Goal: Task Accomplishment & Management: Complete application form

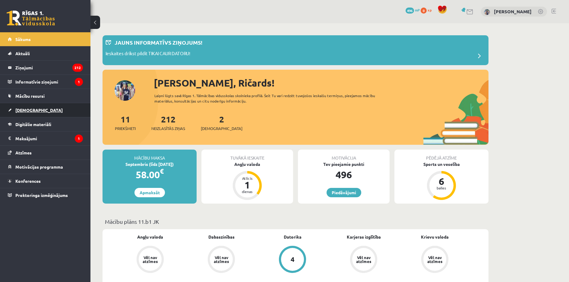
click at [22, 113] on link "[DEMOGRAPHIC_DATA]" at bounding box center [45, 110] width 75 height 14
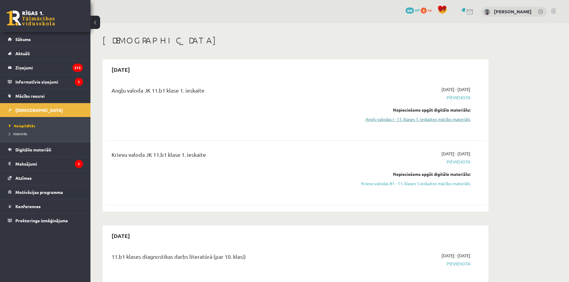
click at [430, 122] on link "Angļu valodas I - 11. klases 1. ieskaites mācību materiāls" at bounding box center [414, 119] width 114 height 6
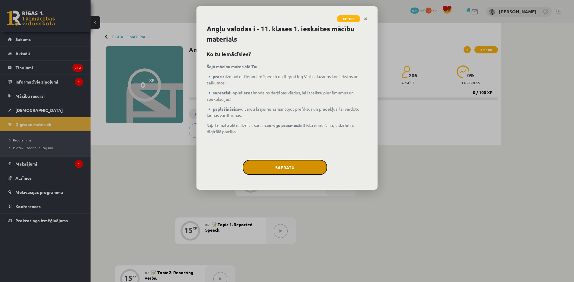
click at [280, 166] on button "Sapratu" at bounding box center [285, 167] width 84 height 15
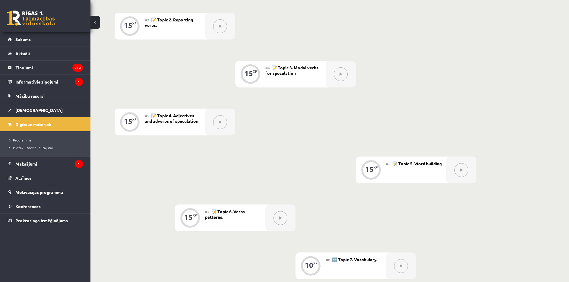
scroll to position [193, 0]
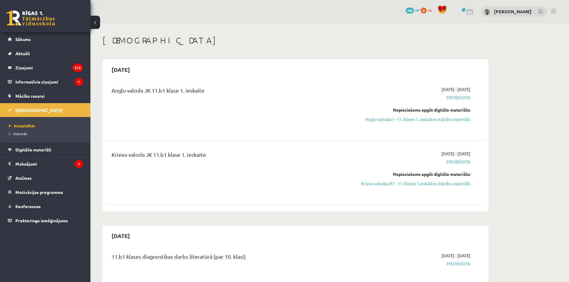
click at [413, 182] on link "Krievu valodas B1 - 11. klases 1.ieskaites mācību materiāls" at bounding box center [414, 183] width 114 height 6
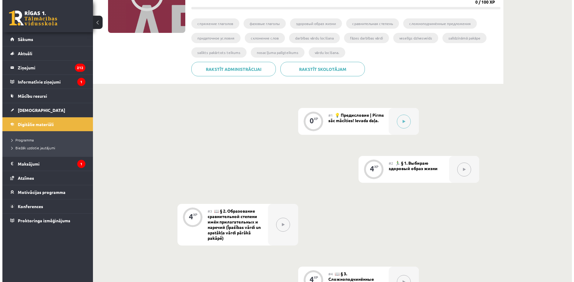
scroll to position [121, 0]
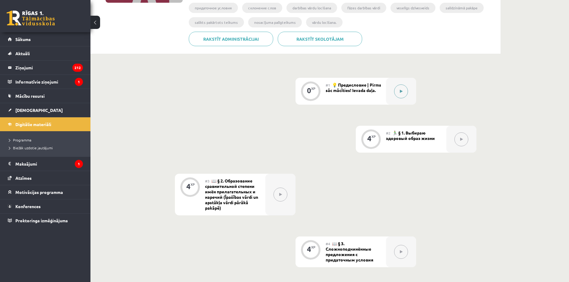
click at [402, 91] on icon at bounding box center [401, 92] width 3 height 4
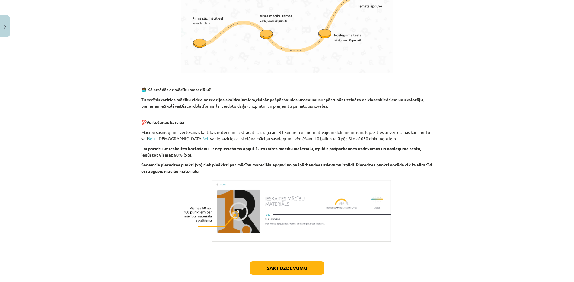
scroll to position [334, 0]
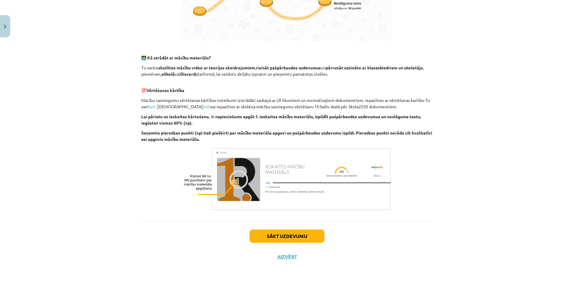
click at [291, 243] on div "Sākt uzdevumu Aizvērt" at bounding box center [286, 242] width 291 height 42
click at [292, 242] on button "Sākt uzdevumu" at bounding box center [287, 236] width 75 height 13
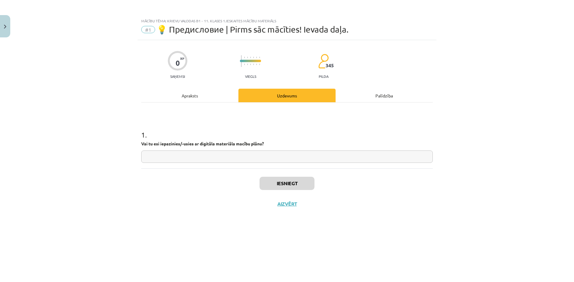
click at [235, 157] on input "text" at bounding box center [286, 157] width 291 height 12
type input "**********"
click at [280, 181] on button "Iesniegt" at bounding box center [287, 183] width 55 height 13
click at [285, 207] on button "Nākamā nodarbība" at bounding box center [286, 208] width 59 height 14
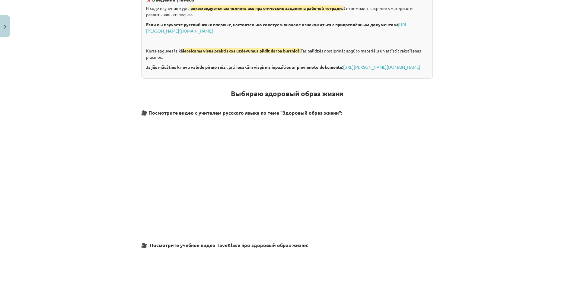
scroll to position [151, 0]
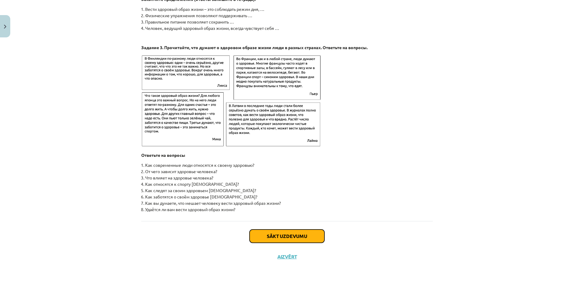
click at [276, 236] on button "Sākt uzdevumu" at bounding box center [287, 236] width 75 height 13
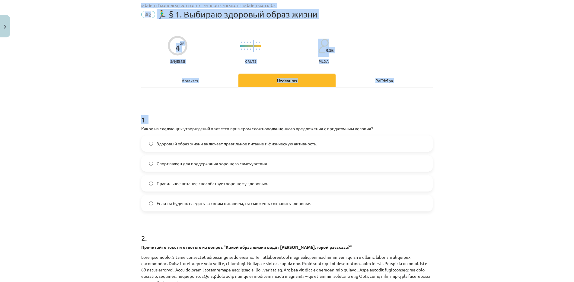
scroll to position [168, 0]
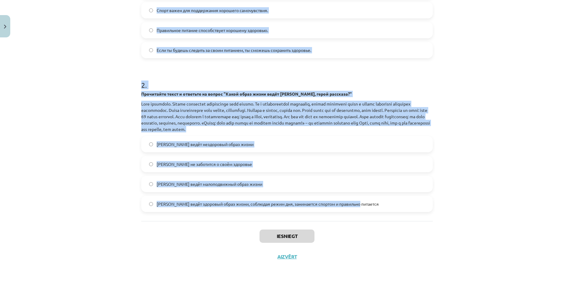
drag, startPoint x: 132, startPoint y: 127, endPoint x: 362, endPoint y: 205, distance: 241.9
click at [362, 205] on div "Mācību tēma: Krievu valodas b1 - 11. klases 1.ieskaites mācību materiāls #2 🏃‍♂…" at bounding box center [287, 141] width 574 height 282
copy form "Какое из следующих утверждений является примером сложноподчиненного предложения…"
click at [109, 113] on div "Mācību tēma: Krievu valodas b1 - 11. klases 1.ieskaites mācību materiāls #2 🏃‍♂…" at bounding box center [287, 141] width 574 height 282
click at [145, 86] on h1 "2 ." at bounding box center [286, 79] width 291 height 19
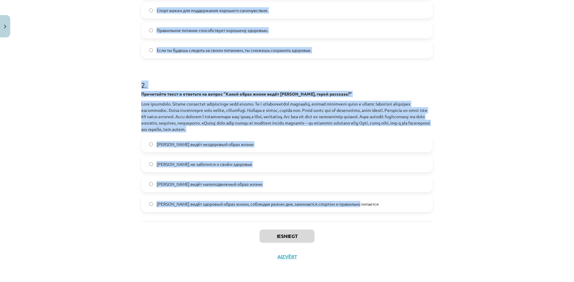
click at [152, 87] on h1 "2 ." at bounding box center [286, 79] width 291 height 19
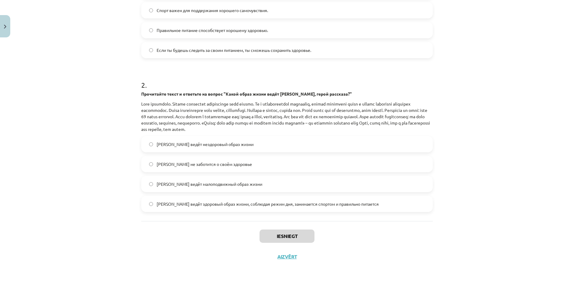
scroll to position [0, 0]
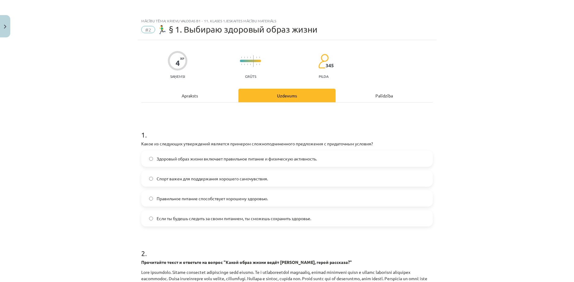
click at [183, 222] on label "Если ты будешь следить за своим питанием, ты сможешь сохранить здоровье." at bounding box center [287, 218] width 290 height 15
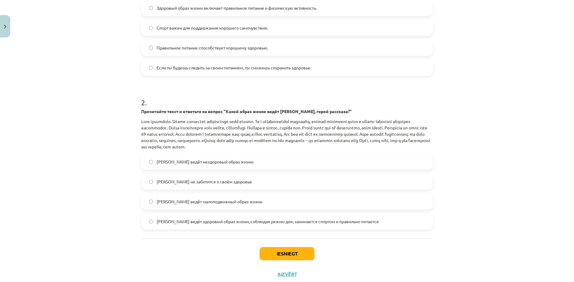
scroll to position [168, 0]
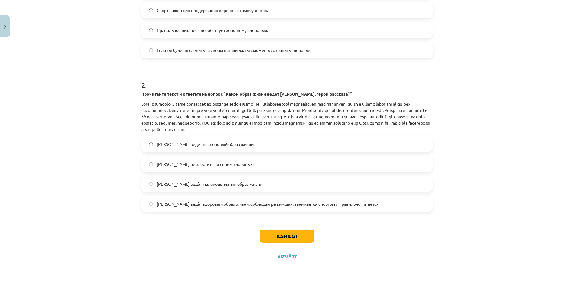
click at [259, 201] on span "Олег ведёт здоровый образ жизни, соблюдая режим дня, занимается спортом и прави…" at bounding box center [268, 204] width 222 height 6
click at [274, 238] on button "Iesniegt" at bounding box center [287, 236] width 55 height 13
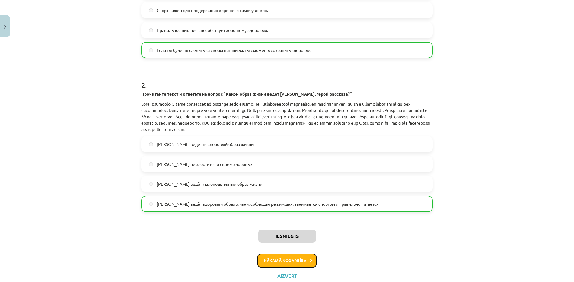
click at [274, 257] on button "Nākamā nodarbība" at bounding box center [286, 261] width 59 height 14
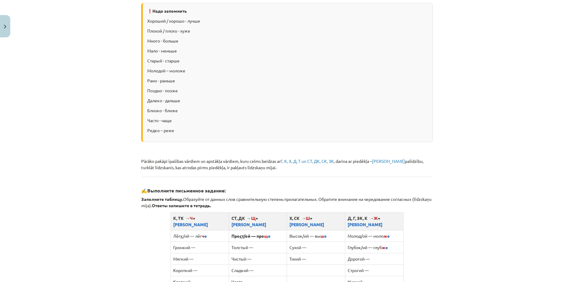
scroll to position [75, 0]
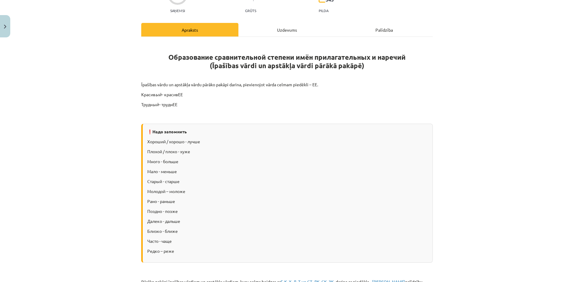
drag, startPoint x: 139, startPoint y: 82, endPoint x: 301, endPoint y: 87, distance: 162.4
drag, startPoint x: 273, startPoint y: 106, endPoint x: 274, endPoint y: 109, distance: 3.5
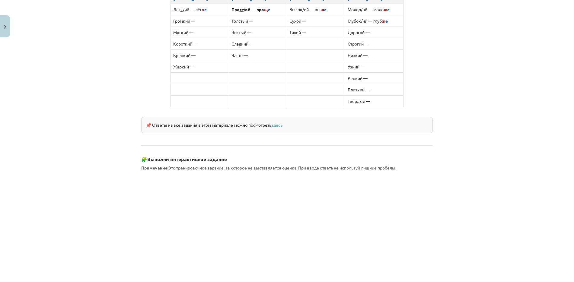
scroll to position [453, 0]
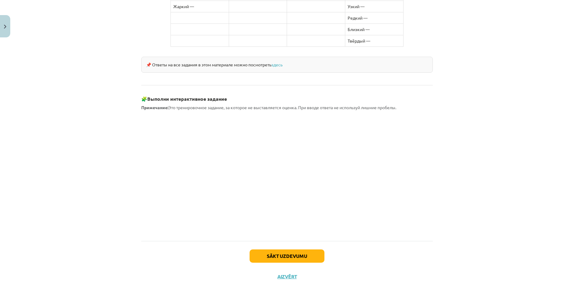
click at [209, 244] on div "Sākt uzdevumu Aizvērt" at bounding box center [286, 262] width 291 height 42
click at [269, 251] on button "Sākt uzdevumu" at bounding box center [287, 256] width 75 height 13
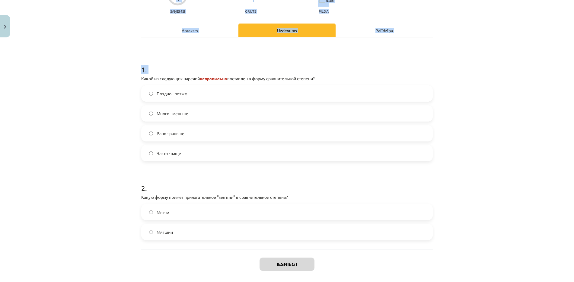
scroll to position [103, 0]
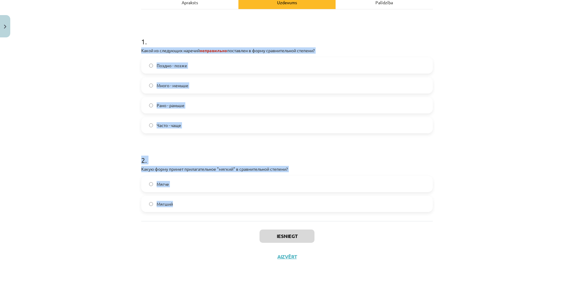
drag, startPoint x: 187, startPoint y: 135, endPoint x: 282, endPoint y: 203, distance: 116.7
click at [282, 203] on div "4 XP Saņemsi Grūts 345 pilda Apraksts Uzdevums Palīdzība 1 . Какой из следующих…" at bounding box center [287, 107] width 299 height 320
copy form "Какой из следующих наречий неправильно поставлен в форму сравнительной степени?…"
click at [100, 96] on div "Mācību tēma: Krievu valodas b1 - 11. klases 1.ieskaites mācību materiāls #3 📖 §…" at bounding box center [287, 141] width 574 height 282
click at [129, 117] on div "Mācību tēma: Krievu valodas b1 - 11. klases 1.ieskaites mācību materiāls #3 📖 §…" at bounding box center [287, 141] width 574 height 282
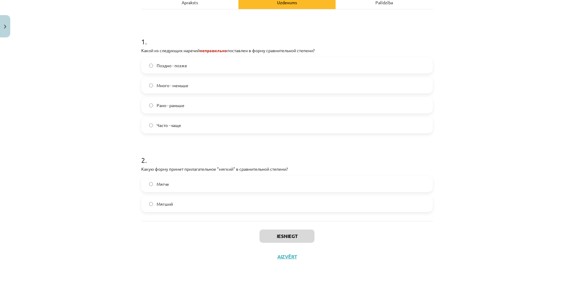
click at [178, 85] on span "Много - меньше" at bounding box center [173, 85] width 32 height 6
click at [169, 185] on label "Мягче" at bounding box center [287, 184] width 290 height 15
click at [262, 239] on button "Iesniegt" at bounding box center [287, 236] width 55 height 13
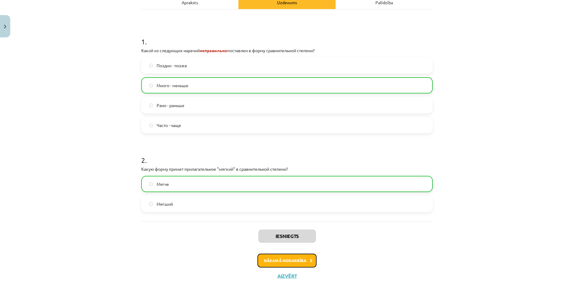
click at [283, 260] on button "Nākamā nodarbība" at bounding box center [286, 261] width 59 height 14
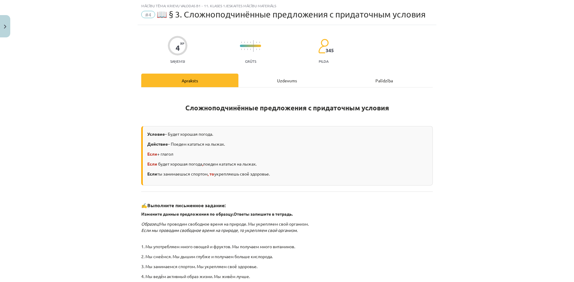
scroll to position [118, 0]
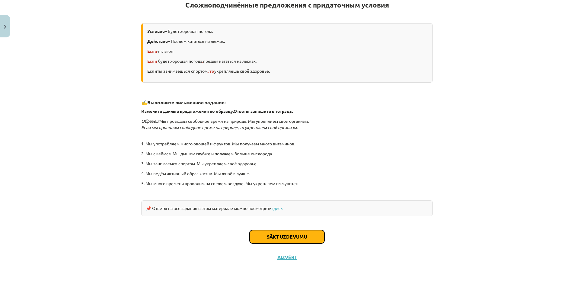
click at [275, 237] on button "Sākt uzdevumu" at bounding box center [287, 236] width 75 height 13
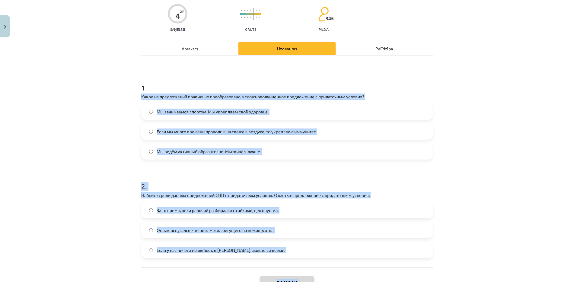
scroll to position [93, 0]
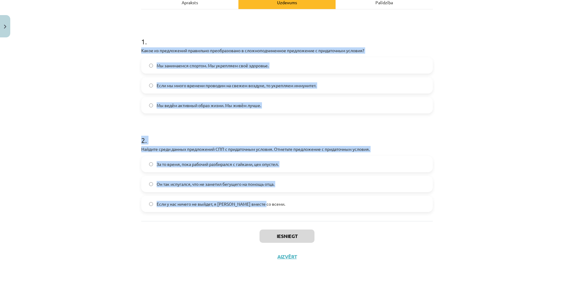
drag, startPoint x: 134, startPoint y: 127, endPoint x: 325, endPoint y: 207, distance: 207.4
click at [325, 207] on div "Mācību tēma: Krievu valodas b1 - 11. klases 1.ieskaites mācību materiāls #4 📖 §…" at bounding box center [287, 141] width 574 height 282
copy form "Какое из предложений правильно преобразовано в сложноподчиненное предложение с …"
click at [84, 92] on div "Mācību tēma: Krievu valodas b1 - 11. klases 1.ieskaites mācību materiāls #4 📖 §…" at bounding box center [287, 141] width 574 height 282
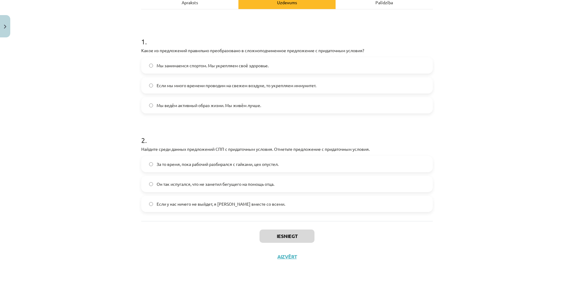
click at [157, 82] on span "Если мы много времени проводим на свежем воздухе, то укрепляем иммунитет." at bounding box center [237, 85] width 160 height 6
click at [176, 202] on span "Если у нас ничего не выйдет, я уеду вместе со всеми." at bounding box center [221, 204] width 129 height 6
click at [262, 237] on button "Iesniegt" at bounding box center [287, 236] width 55 height 13
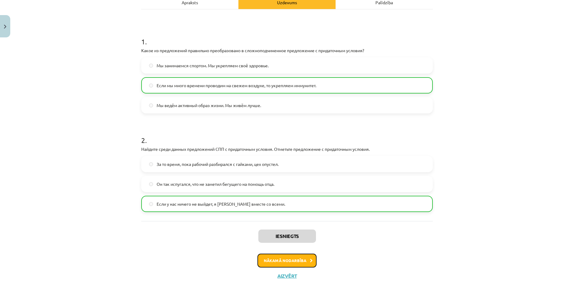
click at [278, 261] on button "Nākamā nodarbība" at bounding box center [286, 261] width 59 height 14
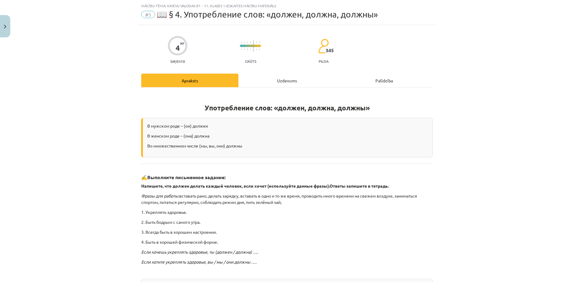
scroll to position [94, 0]
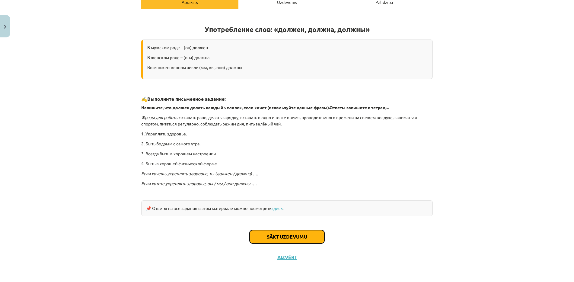
click at [280, 237] on button "Sākt uzdevumu" at bounding box center [287, 236] width 75 height 13
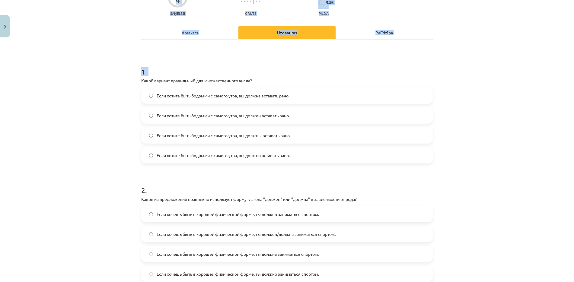
scroll to position [133, 0]
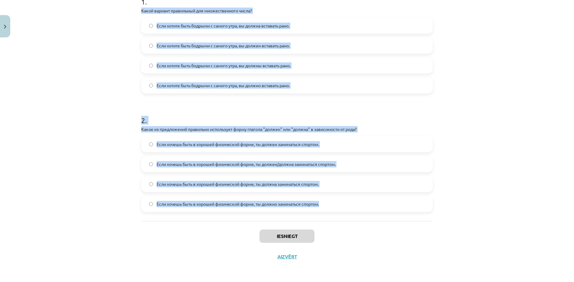
drag, startPoint x: 135, startPoint y: 130, endPoint x: 323, endPoint y: 201, distance: 200.7
click at [323, 201] on div "4 XP Saņemsi Grūts 345 pilda Apraksts Uzdevums Palīdzība 1 . Какой вариант прав…" at bounding box center [287, 87] width 299 height 360
copy form "Какой вариант правильный для множественного числа? Если хотите быть бодрыми с с…"
click at [107, 108] on div "Mācību tēma: Krievu valodas b1 - 11. klases 1.ieskaites mācību materiāls #5 📖 §…" at bounding box center [287, 141] width 574 height 282
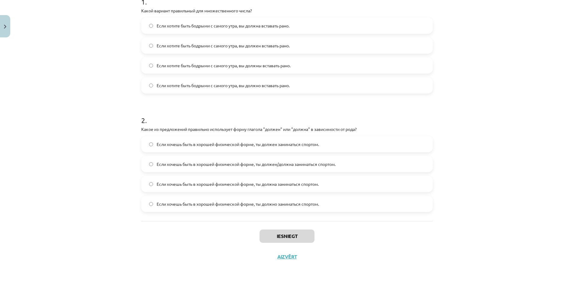
scroll to position [73, 0]
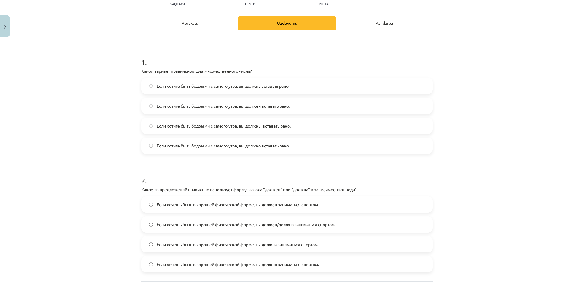
click at [252, 127] on span "Если хотите быть бодрыми с самого утра, вы должны вставать рано." at bounding box center [224, 126] width 134 height 6
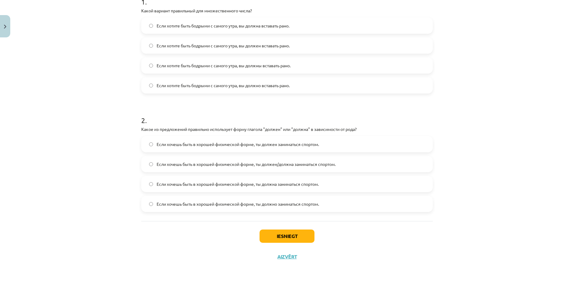
click at [227, 181] on span "Если хочешь быть в хорошей физической форме, ты должна заниматься спортом." at bounding box center [238, 184] width 162 height 6
click at [263, 232] on button "Iesniegt" at bounding box center [287, 236] width 55 height 13
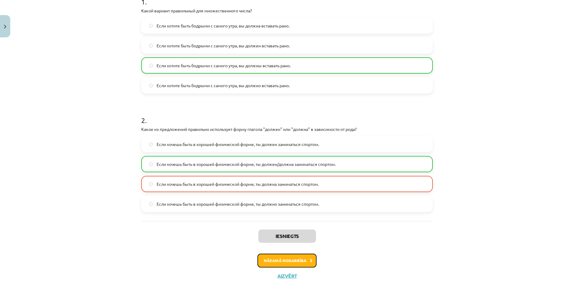
click at [271, 264] on button "Nākamā nodarbība" at bounding box center [286, 261] width 59 height 14
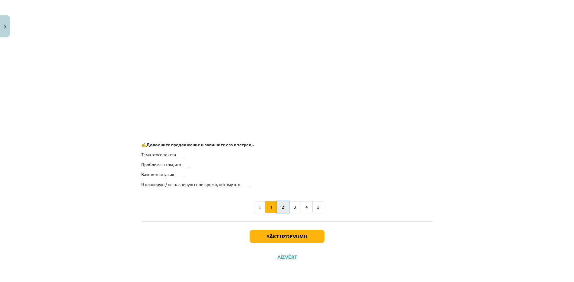
click at [280, 207] on button "2" at bounding box center [283, 207] width 12 height 12
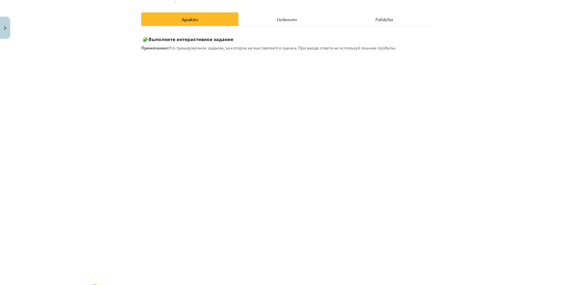
scroll to position [48, 0]
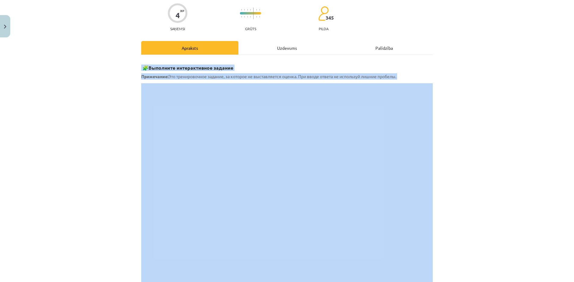
drag, startPoint x: 152, startPoint y: 65, endPoint x: 251, endPoint y: 83, distance: 101.3
click at [277, 18] on div "4 XP Saņemsi Grūts 345 pilda Apraksts Uzdevums Palīdzība 🧩 Выполните интерактив…" at bounding box center [287, 216] width 299 height 448
copy div "🧩 Выполните интерактивное задание Примечание: Это тренировочное задание, за кот…"
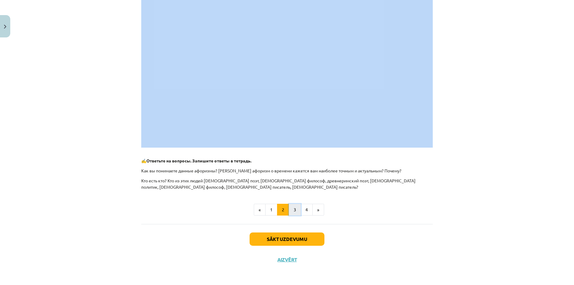
click at [297, 215] on button "3" at bounding box center [295, 210] width 12 height 12
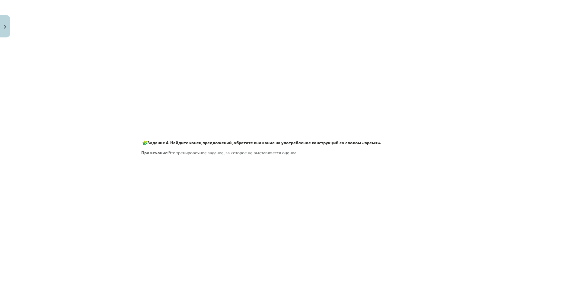
scroll to position [289, 0]
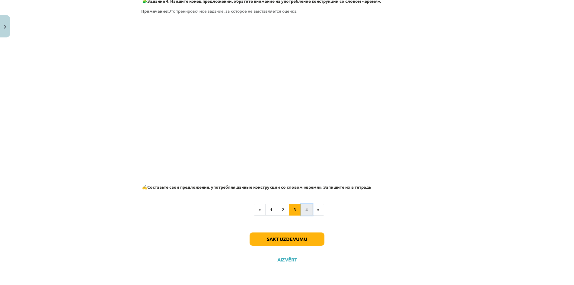
click at [303, 209] on button "4" at bounding box center [307, 210] width 12 height 12
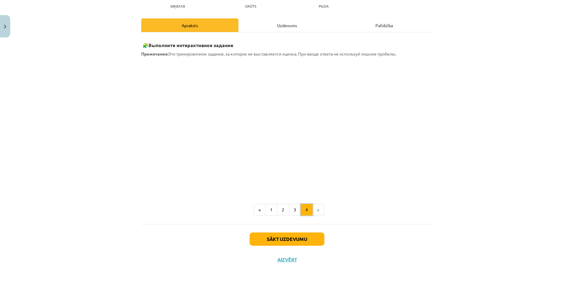
scroll to position [70, 0]
click at [306, 237] on button "Sākt uzdevumu" at bounding box center [287, 238] width 75 height 13
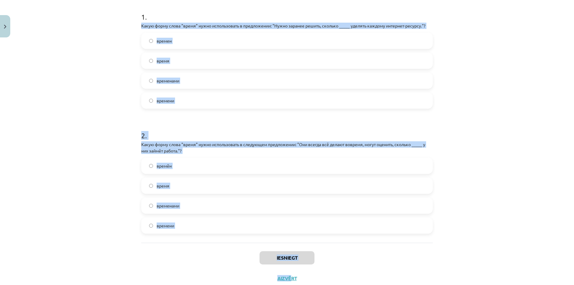
scroll to position [137, 0]
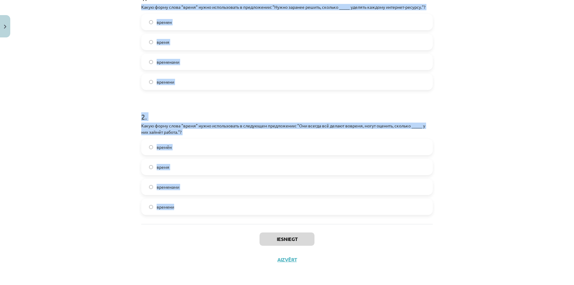
drag, startPoint x: 136, startPoint y: 127, endPoint x: 235, endPoint y: 200, distance: 123.4
click at [235, 200] on div "4 XP Saņemsi Grūts 345 pilda Apraksts Uzdevums Palīdzība 1 . Какую форму слова …" at bounding box center [287, 86] width 299 height 366
copy form "Какую форму слова "время" нужно использовать в предложении: "Нужно заранее реши…"
click at [110, 92] on div "Mācību tēma: Krievu valodas b1 - 11. klases 1.ieskaites mācību materiāls #6 ⏳ §…" at bounding box center [287, 142] width 574 height 285
click at [138, 83] on div "4 XP Saņemsi Grūts 345 pilda Apraksts Uzdevums Palīdzība 1 . Какую форму слова …" at bounding box center [287, 86] width 299 height 366
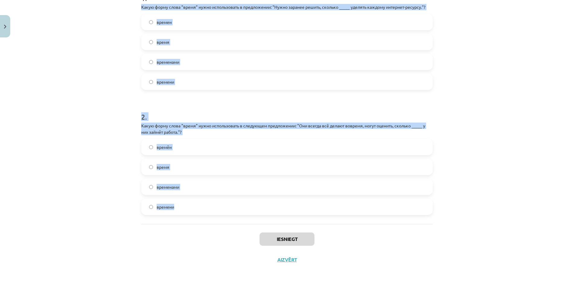
click at [143, 76] on label "времени" at bounding box center [287, 81] width 290 height 15
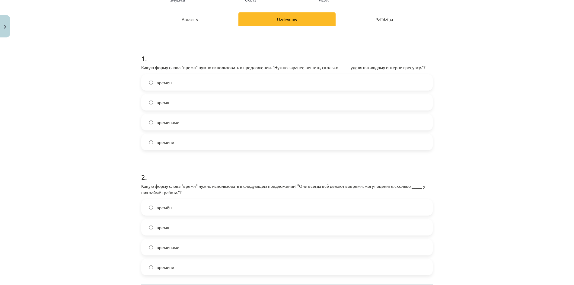
scroll to position [107, 0]
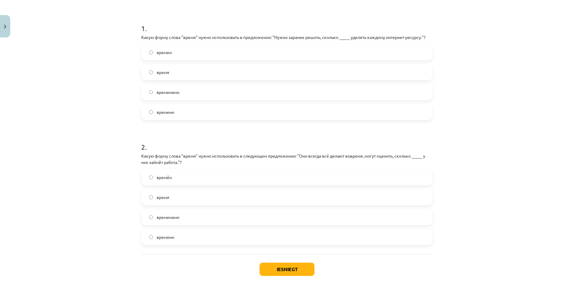
click at [175, 233] on label "времени" at bounding box center [287, 236] width 290 height 15
click at [276, 268] on button "Iesniegt" at bounding box center [287, 269] width 55 height 13
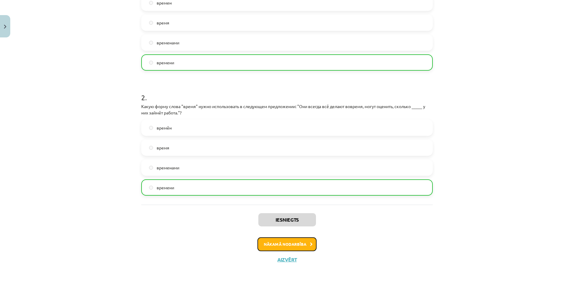
click at [290, 244] on button "Nākamā nodarbība" at bounding box center [286, 244] width 59 height 14
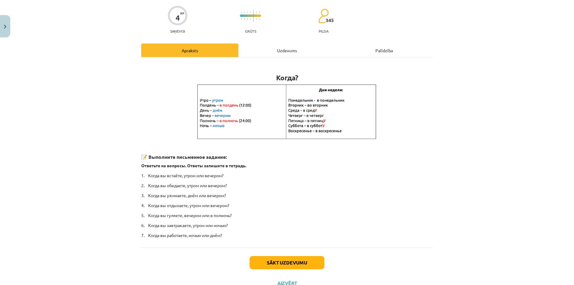
scroll to position [68, 0]
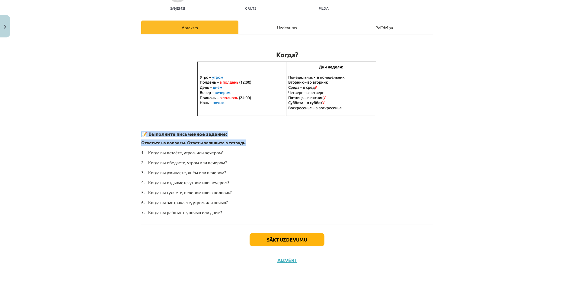
drag, startPoint x: 138, startPoint y: 134, endPoint x: 248, endPoint y: 143, distance: 110.8
click at [248, 143] on div "4 XP Saņemsi Grūts 345 pilda Apraksts Uzdevums Palīdzība Когда? 📝 Выполните пис…" at bounding box center [287, 121] width 299 height 298
copy div "📝 Выполните письменное задание: Ответьте на вопросы. Ответы запишите в тетрадь."
click at [117, 146] on div "Mācību tēma: Krievu valodas b1 - 11. klases 1.ieskaites mācību materiāls #7 📅 §…" at bounding box center [287, 142] width 574 height 285
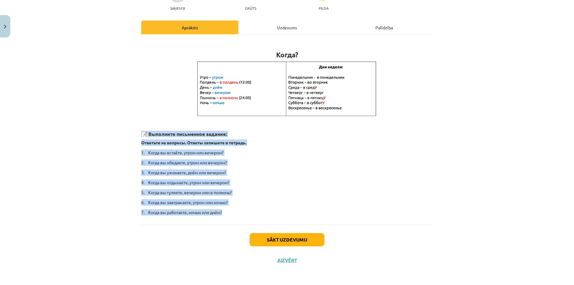
drag, startPoint x: 137, startPoint y: 136, endPoint x: 234, endPoint y: 222, distance: 129.8
click at [234, 222] on div "4 XP Saņemsi Grūts 345 pilda Apraksts Uzdevums Palīdzība Когда? 📝 Выполните пис…" at bounding box center [287, 121] width 299 height 298
copy div "📝 Выполните письменное задание: Ответьте на вопросы. Ответы запишите в тетрадь.…"
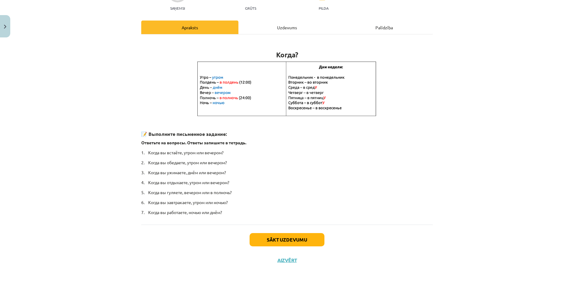
click at [297, 250] on div "Sākt uzdevumu Aizvērt" at bounding box center [286, 246] width 291 height 42
click at [296, 240] on button "Sākt uzdevumu" at bounding box center [287, 239] width 75 height 13
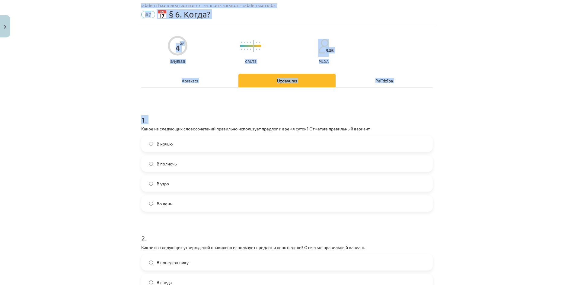
scroll to position [130, 0]
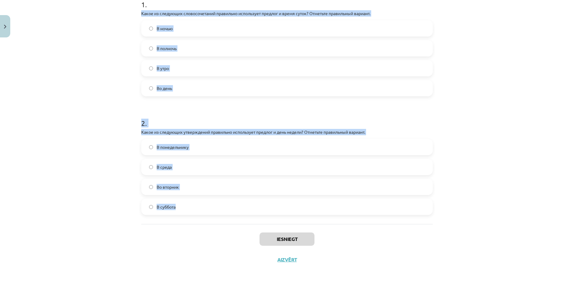
drag, startPoint x: 140, startPoint y: 127, endPoint x: 281, endPoint y: 199, distance: 157.5
click at [281, 199] on div "Mācību tēma: Krievu valodas b1 - 11. klases 1.ieskaites mācību materiāls #7 📅 §…" at bounding box center [287, 142] width 574 height 285
copy form "Какое из следующих словосочетаний правильно использует предлог и время суток? О…"
click at [105, 116] on div "Mācību tēma: Krievu valodas b1 - 11. klases 1.ieskaites mācību materiāls #7 📅 §…" at bounding box center [287, 142] width 574 height 285
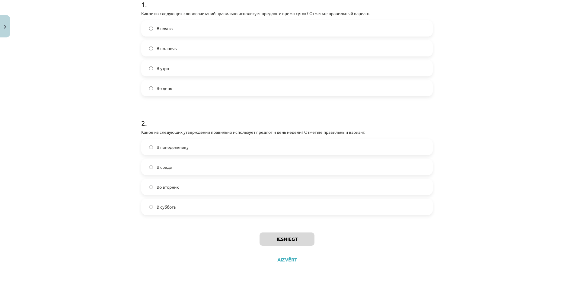
click at [175, 52] on label "В полночь" at bounding box center [287, 48] width 290 height 15
click at [159, 190] on label "Во вторник" at bounding box center [287, 186] width 290 height 15
click at [267, 238] on button "Iesniegt" at bounding box center [287, 238] width 55 height 13
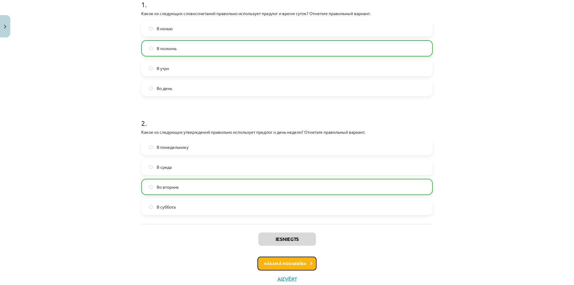
click at [295, 262] on button "Nākamā nodarbība" at bounding box center [286, 263] width 59 height 14
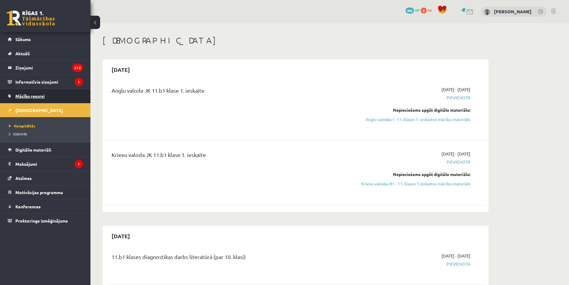
click at [34, 97] on span "Mācību resursi" at bounding box center [29, 95] width 29 height 5
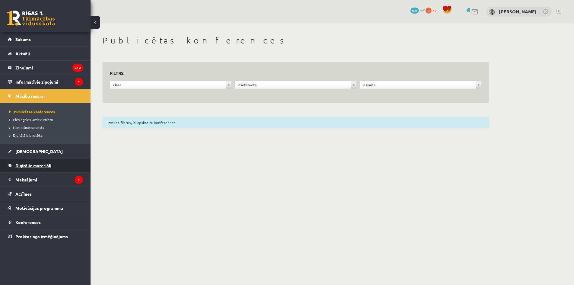
click at [33, 164] on span "Digitālie materiāli" at bounding box center [33, 165] width 36 height 5
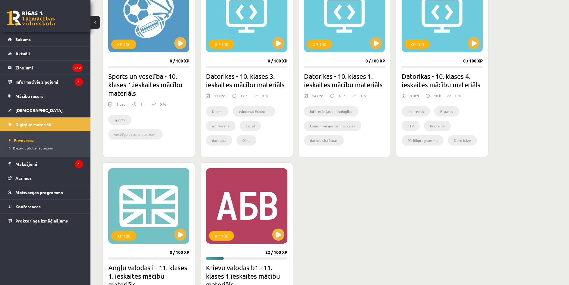
scroll to position [511, 0]
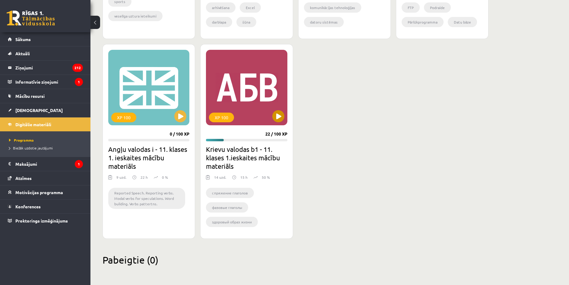
click at [271, 121] on div "XP 100" at bounding box center [246, 87] width 81 height 75
click at [221, 119] on div "XP 100" at bounding box center [221, 118] width 25 height 10
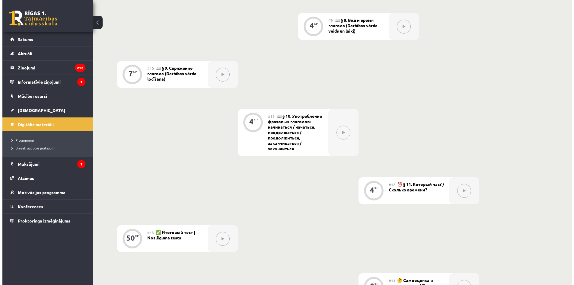
scroll to position [559, 0]
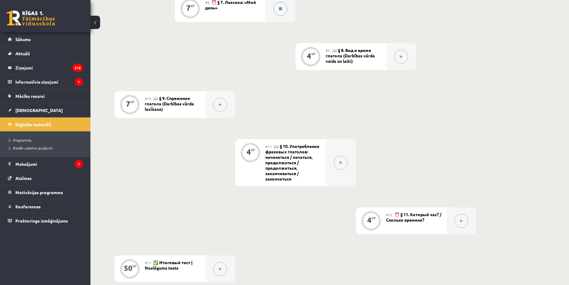
click at [280, 11] on button at bounding box center [281, 9] width 14 height 14
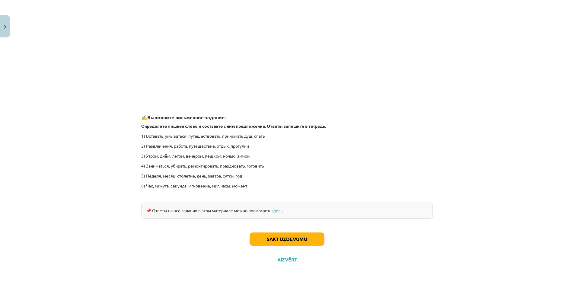
scroll to position [842, 0]
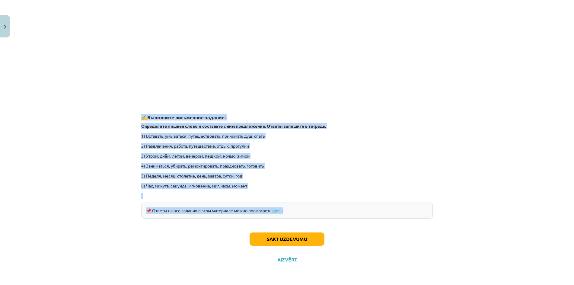
drag, startPoint x: 130, startPoint y: 111, endPoint x: 315, endPoint y: 221, distance: 215.6
click at [315, 221] on div "Mācību tēma: Krievu valodas b1 - 11. klases 1.ieskaites mācību materiāls #8 ⏰ §…" at bounding box center [287, 142] width 574 height 285
copy div "✍️ Выполните письменное задание: Определите лишнее слово и составьте с ним пред…"
click at [100, 190] on div "Mācību tēma: Krievu valodas b1 - 11. klases 1.ieskaites mācību materiāls #8 ⏰ §…" at bounding box center [287, 142] width 574 height 285
click at [256, 242] on button "Sākt uzdevumu" at bounding box center [287, 238] width 75 height 13
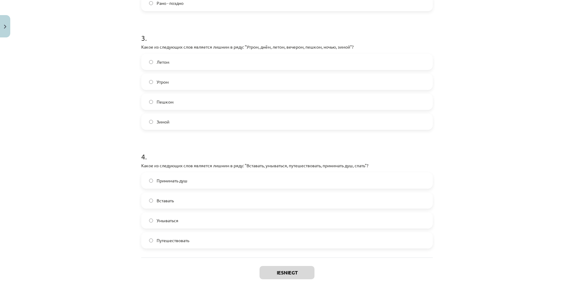
scroll to position [348, 0]
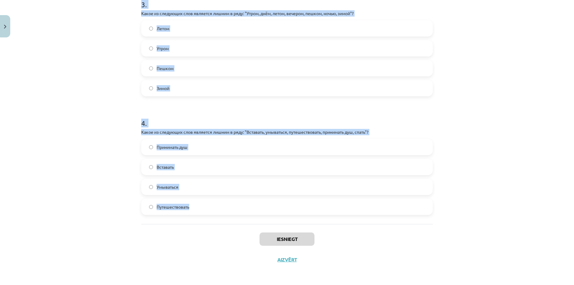
drag, startPoint x: 137, startPoint y: 129, endPoint x: 229, endPoint y: 205, distance: 119.2
copy form "Какие из следующих пар слов являются синонимами? Бездельник - трудолюбивый Пере…"
click at [122, 91] on div "Mācību tēma: Krievu valodas b1 - 11. klases 1.ieskaites mācību materiāls #8 ⏰ §…" at bounding box center [287, 142] width 574 height 285
click at [128, 98] on div "Mācību tēma: Krievu valodas b1 - 11. klases 1.ieskaites mācību materiāls #8 ⏰ §…" at bounding box center [287, 142] width 574 height 285
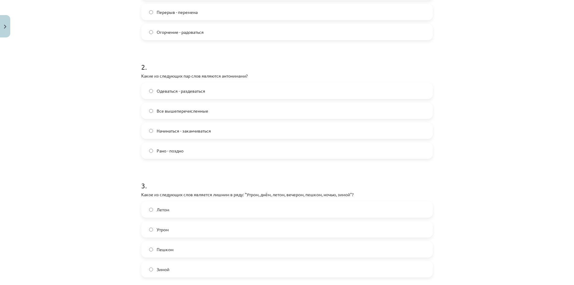
scroll to position [0, 0]
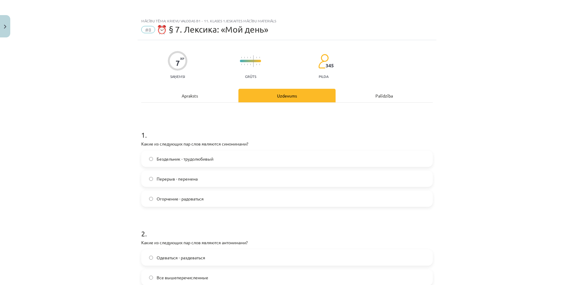
click at [166, 174] on label "Перерыв - перемена" at bounding box center [287, 178] width 290 height 15
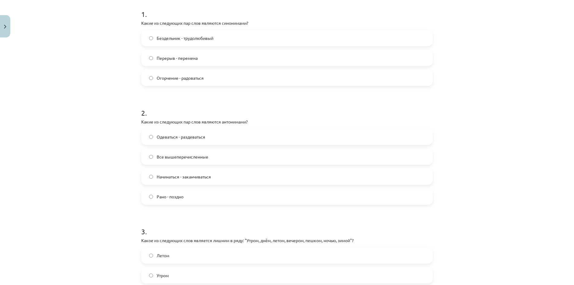
click at [167, 158] on span "Все вышеперечисленные" at bounding box center [183, 157] width 52 height 6
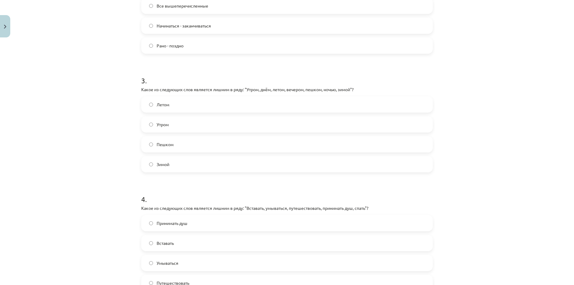
click at [168, 145] on span "Пешком" at bounding box center [165, 144] width 17 height 6
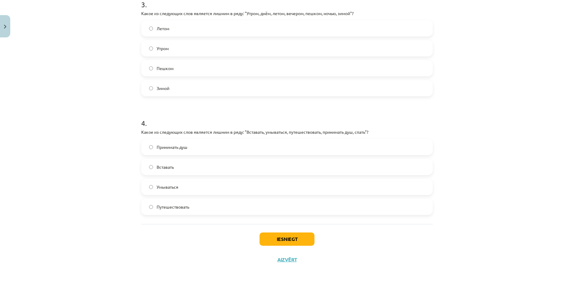
click at [174, 207] on span "Путешествовать" at bounding box center [173, 207] width 33 height 6
click at [279, 236] on button "Iesniegt" at bounding box center [287, 238] width 55 height 13
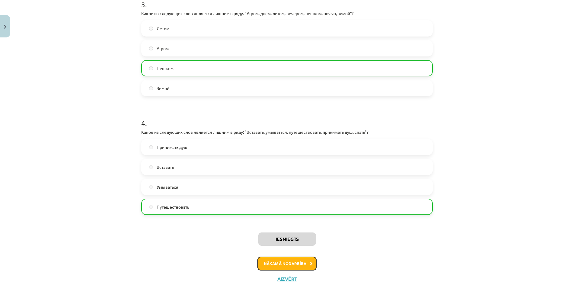
click at [262, 262] on button "Nākamā nodarbība" at bounding box center [286, 263] width 59 height 14
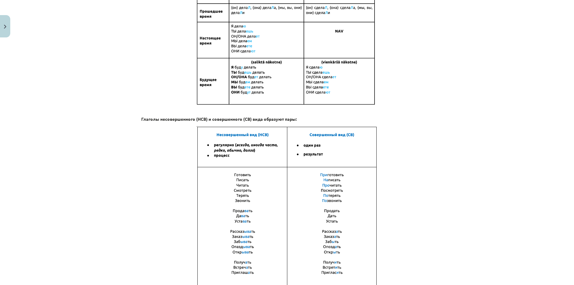
scroll to position [363, 0]
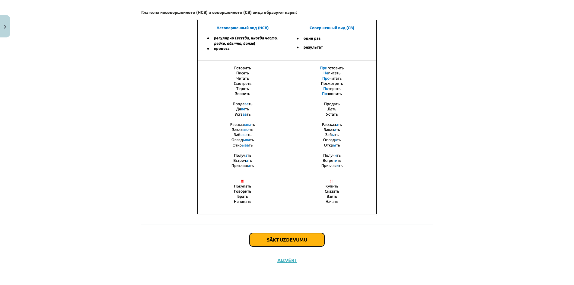
click at [275, 235] on button "Sākt uzdevumu" at bounding box center [287, 239] width 75 height 13
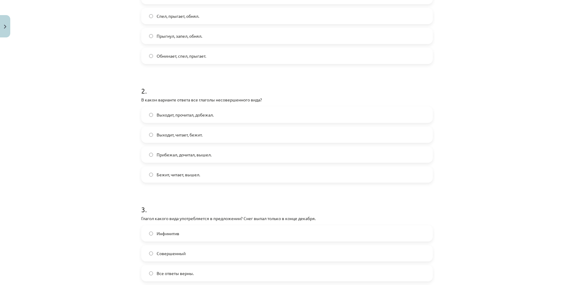
scroll to position [368, 0]
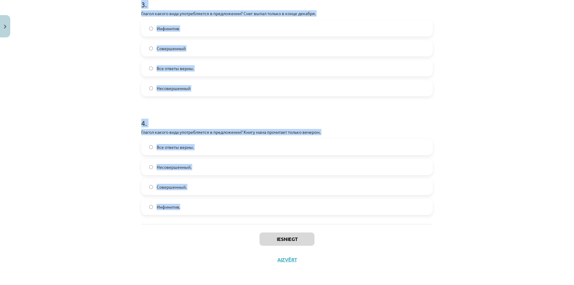
drag, startPoint x: 139, startPoint y: 128, endPoint x: 255, endPoint y: 206, distance: 139.7
copy form "В каком варианте ответа все глаголы совершенного вида? Прыгает, обнял, поёт Спе…"
click at [102, 90] on div "Mācību tēma: Krievu valodas b1 - 11. klases 1.ieskaites mācību materiāls #9 📖 §…" at bounding box center [287, 142] width 574 height 285
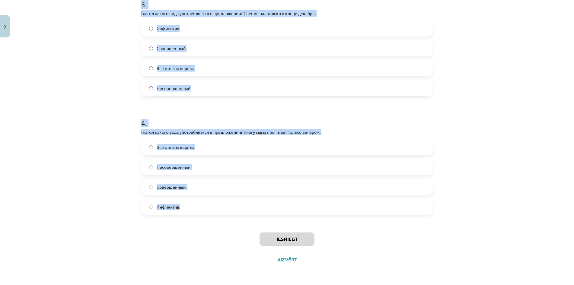
click at [154, 92] on label "Несовершенный" at bounding box center [287, 88] width 290 height 15
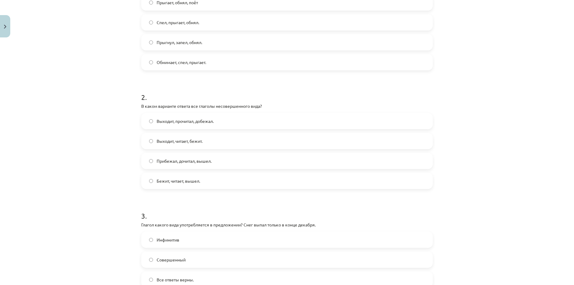
scroll to position [36, 0]
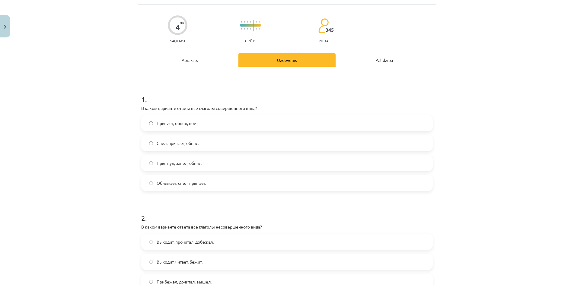
drag, startPoint x: 117, startPoint y: 122, endPoint x: 122, endPoint y: 101, distance: 21.4
click at [118, 122] on div "Mācību tēma: Krievu valodas b1 - 11. klases 1.ieskaites mācību materiāls #9 📖 §…" at bounding box center [287, 142] width 574 height 285
click at [167, 124] on span "Прыгает, обнял, поёт" at bounding box center [177, 123] width 41 height 6
drag, startPoint x: 160, startPoint y: 160, endPoint x: 157, endPoint y: 163, distance: 5.1
click at [160, 161] on span "Прыгнул, запел, обнял." at bounding box center [180, 163] width 46 height 6
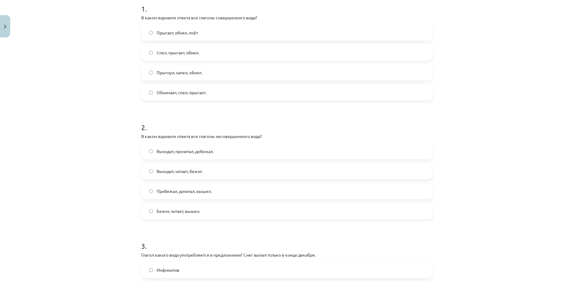
scroll to position [156, 0]
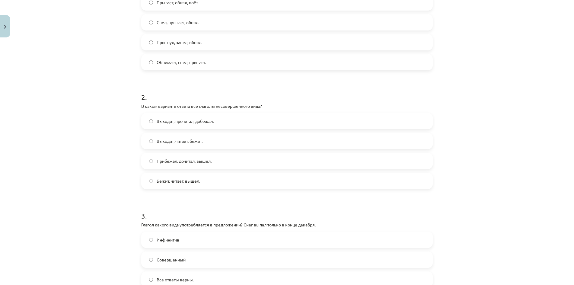
click at [205, 137] on label "Выходит, читает, бежит." at bounding box center [287, 140] width 290 height 15
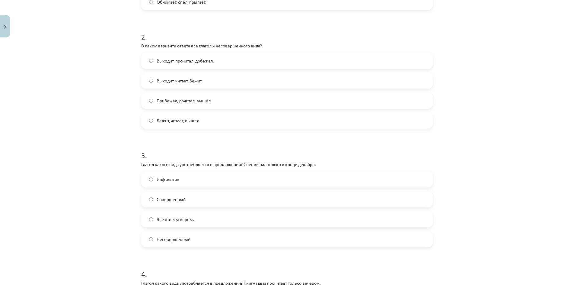
click at [185, 202] on label "Совершенный" at bounding box center [287, 199] width 290 height 15
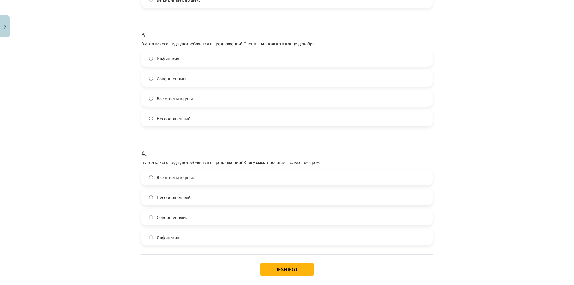
click at [184, 216] on span "Совершенный." at bounding box center [172, 217] width 30 height 6
click at [275, 266] on button "Iesniegt" at bounding box center [287, 269] width 55 height 13
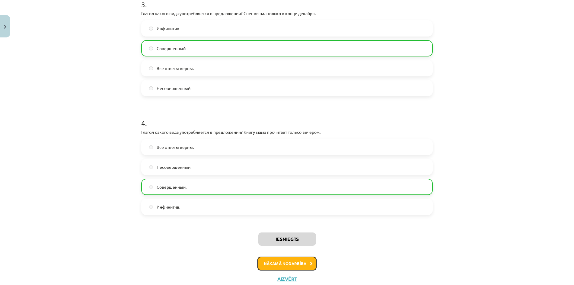
click at [287, 261] on button "Nākamā nodarbība" at bounding box center [286, 263] width 59 height 14
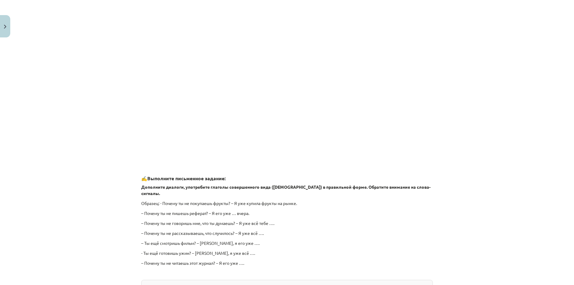
scroll to position [476, 0]
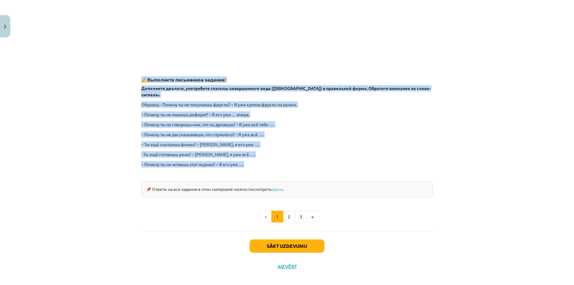
drag, startPoint x: 134, startPoint y: 79, endPoint x: 290, endPoint y: 160, distance: 176.0
click at [290, 160] on div "Mācību tēma: Krievu valodas b1 - 11. klases 1.ieskaites mācību materiāls #10 📖 …" at bounding box center [287, 142] width 574 height 285
copy div "✍️ Выполните письменное задание: Дополните диалоги, употребите глаголы совершен…"
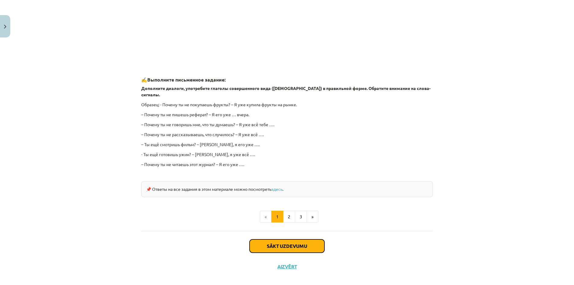
click at [295, 240] on button "Sākt uzdevumu" at bounding box center [287, 245] width 75 height 13
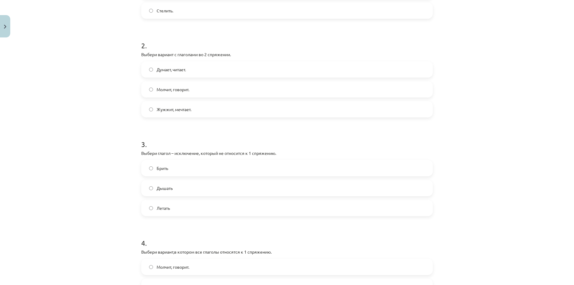
scroll to position [288, 0]
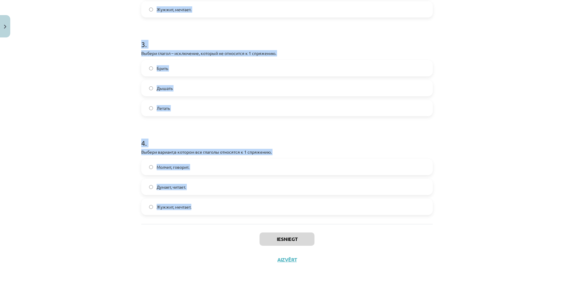
drag, startPoint x: 138, startPoint y: 127, endPoint x: 260, endPoint y: 208, distance: 146.5
click at [260, 208] on div "7 XP Saņemsi Grūts 345 pilda Apraksts Uzdevums Palīdzība 1 . Выбери глагол – ис…" at bounding box center [287, 11] width 299 height 518
copy form "Выбери глагол – исключение, который не относится ко 2 спряжению. Ходить. Чинить…"
click at [120, 91] on div "Mācību tēma: Krievu valodas b1 - 11. klases 1.ieskaites mācību materiāls #10 📖 …" at bounding box center [287, 142] width 574 height 285
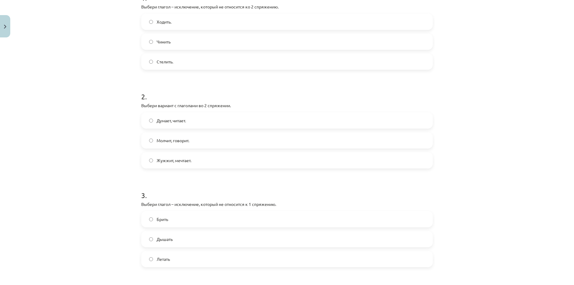
scroll to position [0, 0]
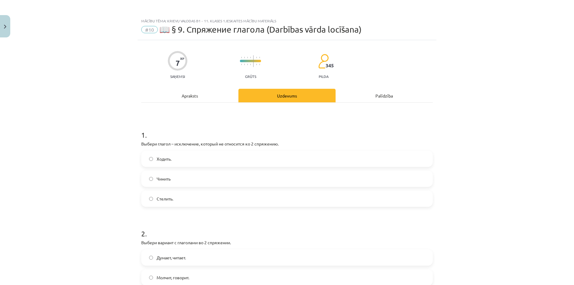
click at [166, 157] on span "Ходить." at bounding box center [164, 159] width 15 height 6
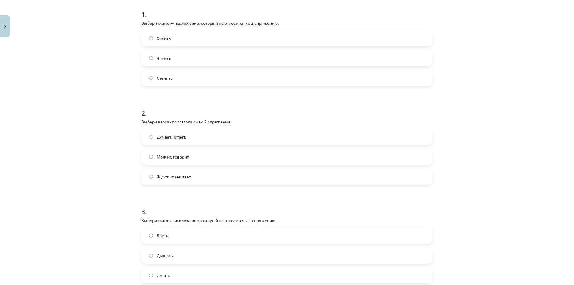
click at [180, 158] on span "Молчит, говорит." at bounding box center [173, 157] width 33 height 6
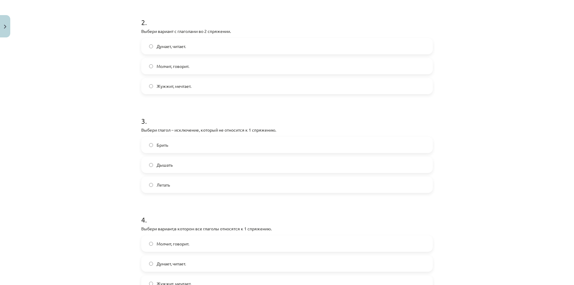
click at [174, 148] on label "Брить" at bounding box center [287, 144] width 290 height 15
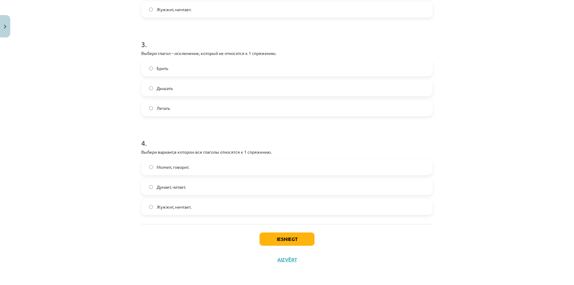
click at [185, 190] on span "Думает, читает." at bounding box center [171, 187] width 29 height 6
click at [264, 235] on button "Iesniegt" at bounding box center [287, 238] width 55 height 13
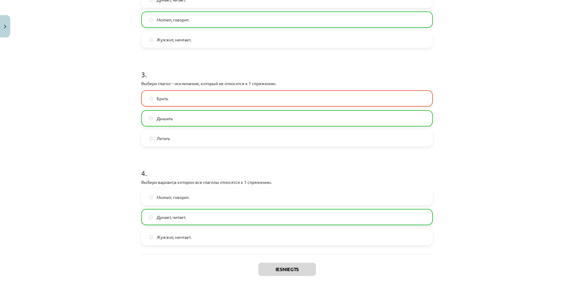
scroll to position [77, 0]
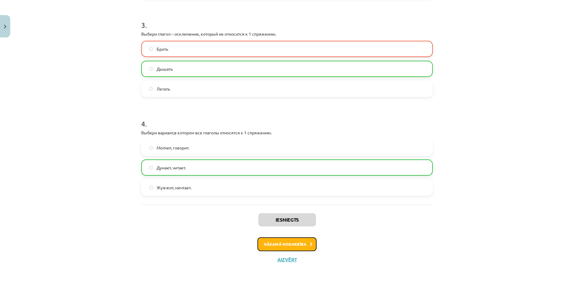
click at [276, 245] on button "Nākamā nodarbība" at bounding box center [286, 244] width 59 height 14
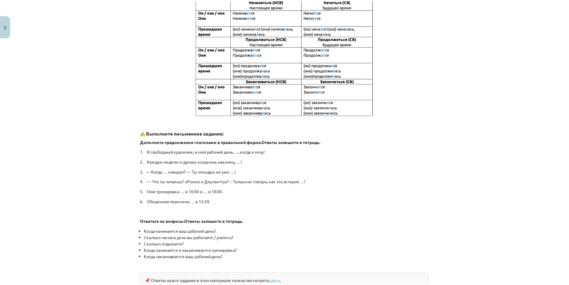
scroll to position [251, 0]
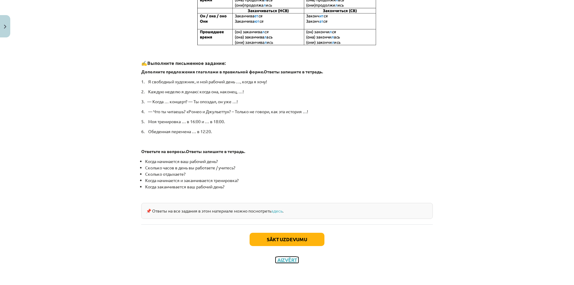
click at [285, 261] on button "Aizvērt" at bounding box center [287, 260] width 23 height 6
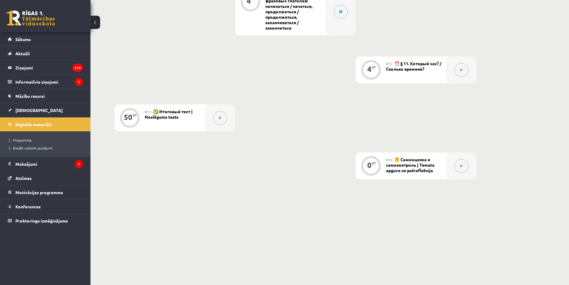
scroll to position [649, 0]
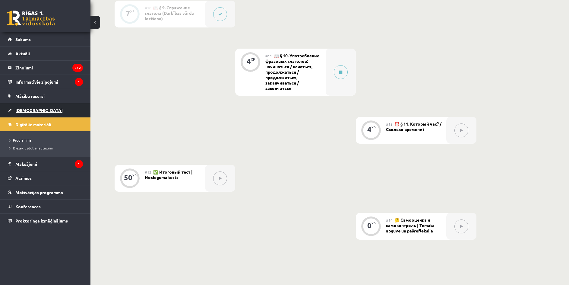
click at [26, 109] on span "[DEMOGRAPHIC_DATA]" at bounding box center [38, 109] width 47 height 5
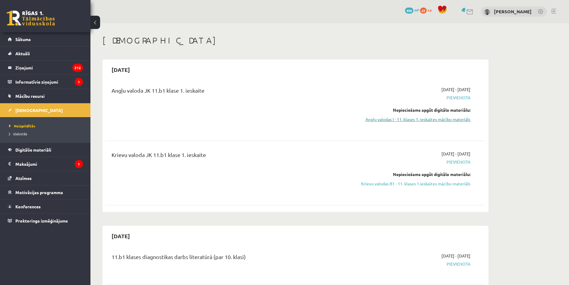
click at [396, 120] on link "Angļu valodas I - 11. klases 1. ieskaites mācību materiāls" at bounding box center [414, 119] width 114 height 6
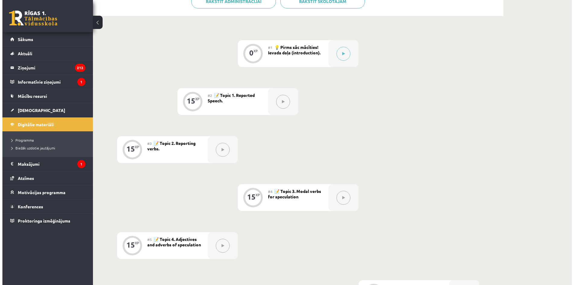
scroll to position [69, 0]
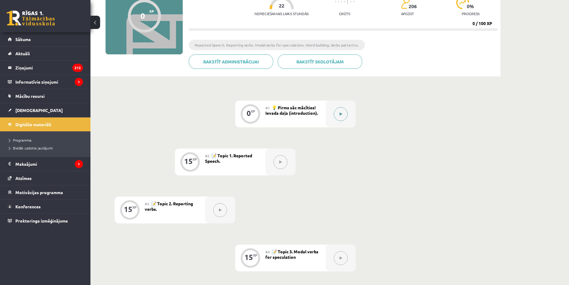
click at [337, 121] on div at bounding box center [341, 113] width 30 height 27
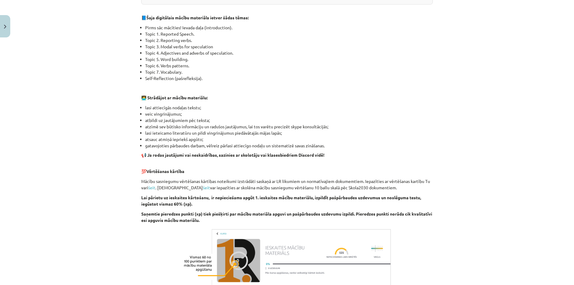
scroll to position [350, 0]
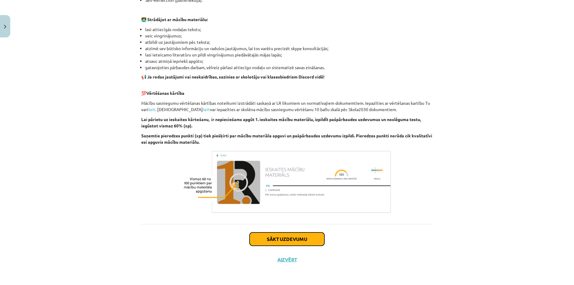
click at [293, 236] on button "Sākt uzdevumu" at bounding box center [287, 238] width 75 height 13
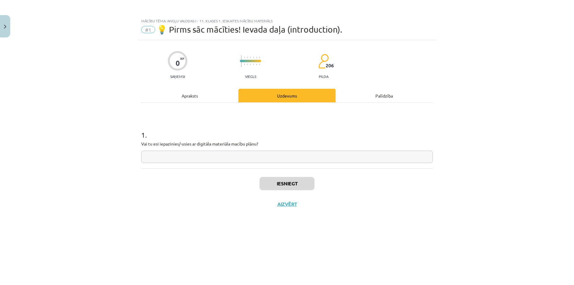
click at [193, 154] on input "text" at bounding box center [286, 157] width 291 height 12
type input "*******"
click at [289, 179] on button "Iesniegt" at bounding box center [287, 183] width 55 height 13
click at [273, 209] on button "Nākamā nodarbība" at bounding box center [286, 208] width 59 height 14
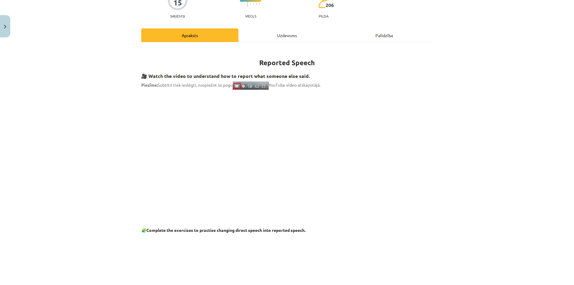
scroll to position [181, 0]
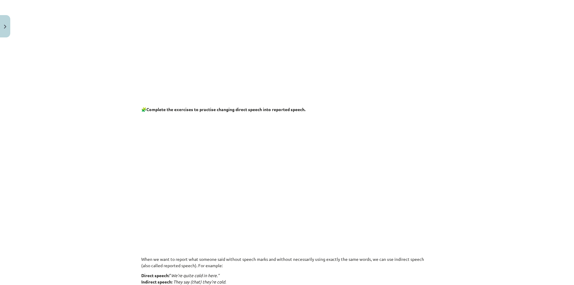
click at [325, 237] on p at bounding box center [286, 239] width 291 height 6
click at [173, 181] on p at bounding box center [286, 174] width 291 height 116
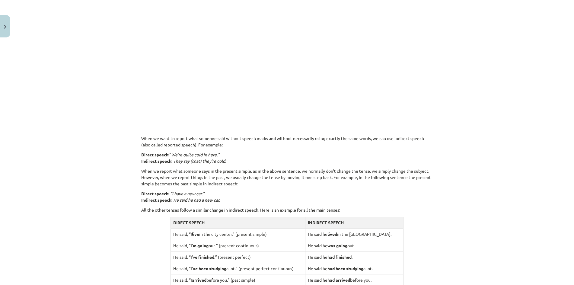
scroll to position [332, 0]
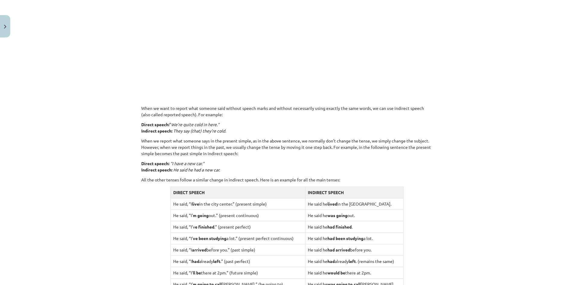
click at [298, 117] on p "When we want to report what someone said without speech marks and without neces…" at bounding box center [286, 111] width 291 height 13
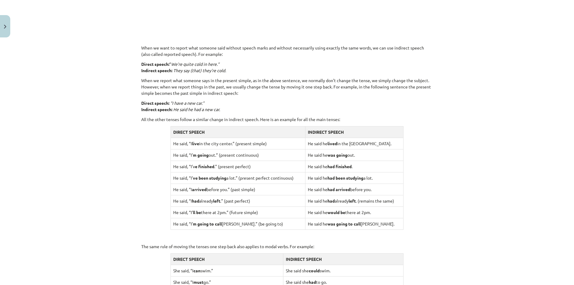
scroll to position [513, 0]
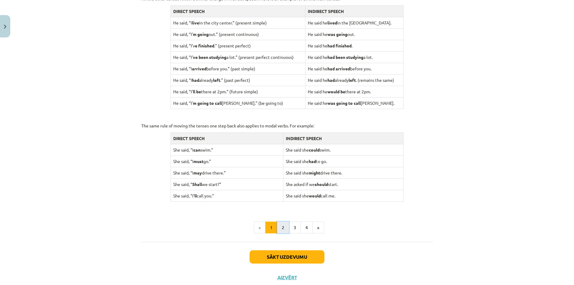
click at [284, 227] on button "2" at bounding box center [283, 227] width 12 height 12
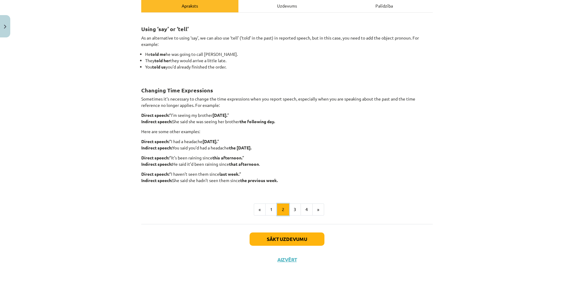
scroll to position [30, 0]
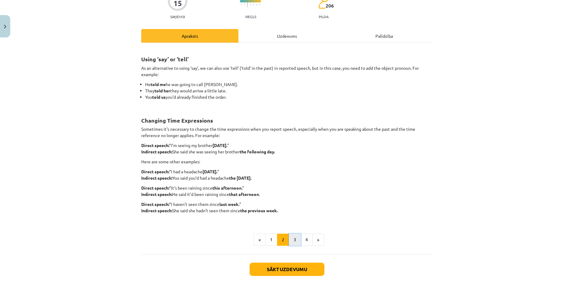
click at [297, 242] on button "3" at bounding box center [295, 240] width 12 height 12
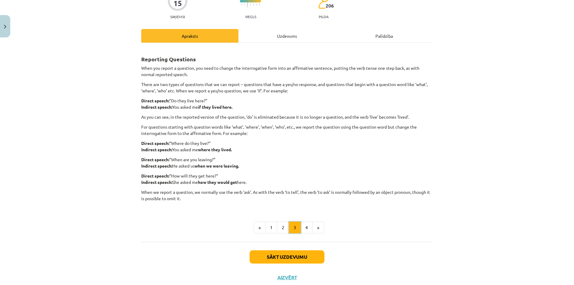
scroll to position [78, 0]
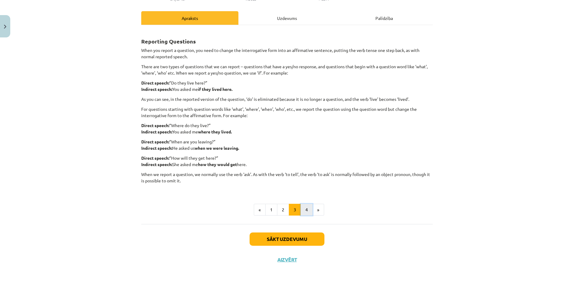
click at [306, 207] on button "4" at bounding box center [307, 210] width 12 height 12
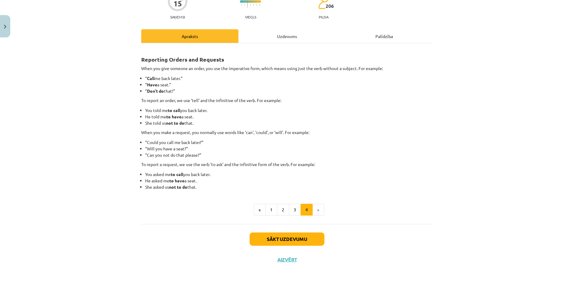
click at [314, 209] on li "»" at bounding box center [318, 210] width 11 height 12
click at [317, 211] on li "»" at bounding box center [318, 210] width 11 height 12
click at [295, 243] on button "Sākt uzdevumu" at bounding box center [287, 238] width 75 height 13
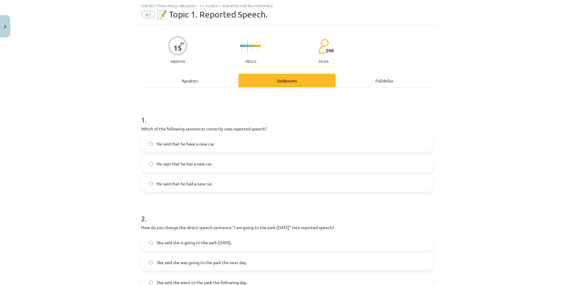
scroll to position [106, 0]
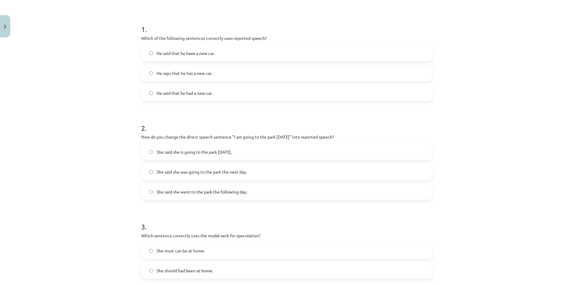
click at [151, 153] on label "She said she is going to the park tomorrow." at bounding box center [287, 151] width 290 height 15
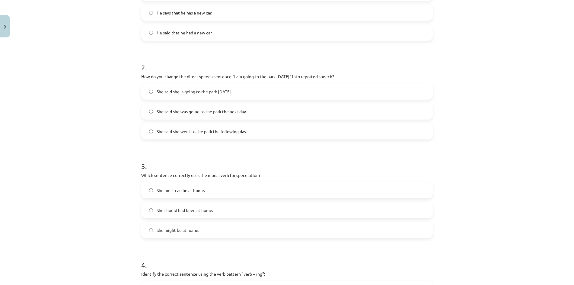
scroll to position [196, 0]
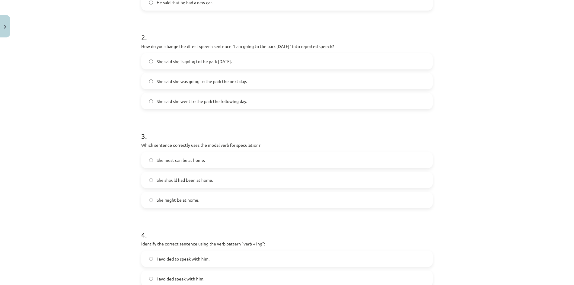
click at [205, 181] on span "She should had been at home." at bounding box center [185, 180] width 56 height 6
click at [206, 203] on label "She might be at home." at bounding box center [287, 199] width 290 height 15
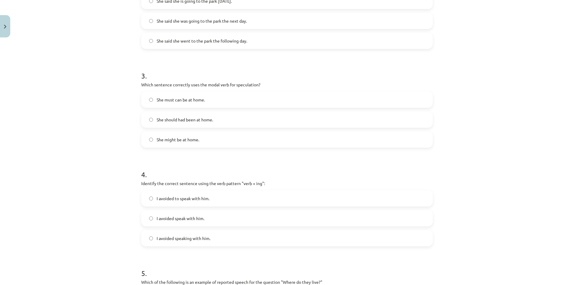
scroll to position [287, 0]
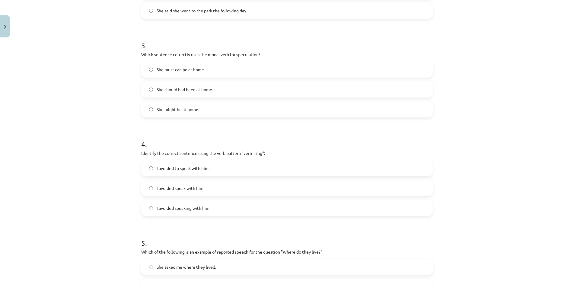
click at [214, 209] on label "I avoided speaking with him." at bounding box center [287, 207] width 290 height 15
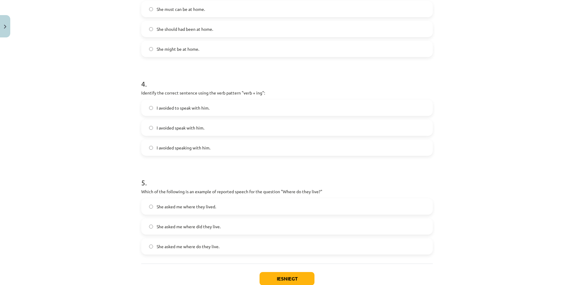
scroll to position [377, 0]
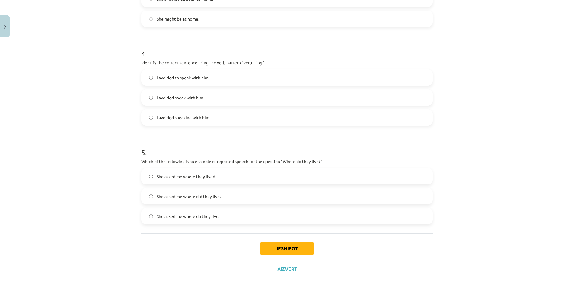
click at [157, 219] on span "She asked me where do they live." at bounding box center [188, 216] width 63 height 6
click at [269, 251] on button "Iesniegt" at bounding box center [287, 248] width 55 height 13
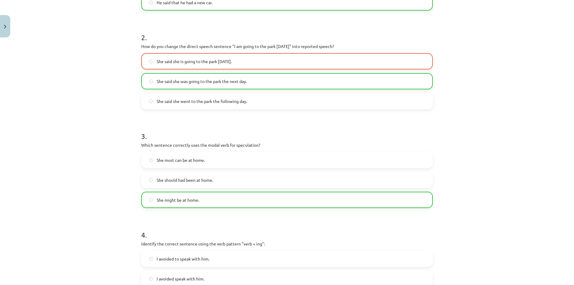
scroll to position [166, 0]
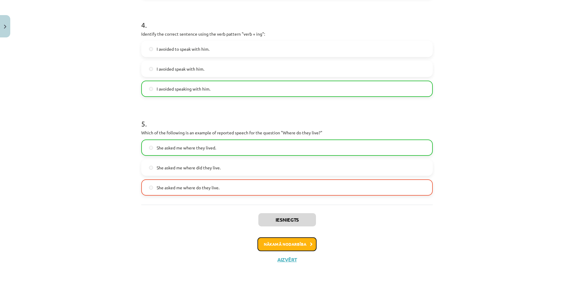
click at [277, 243] on button "Nākamā nodarbība" at bounding box center [286, 244] width 59 height 14
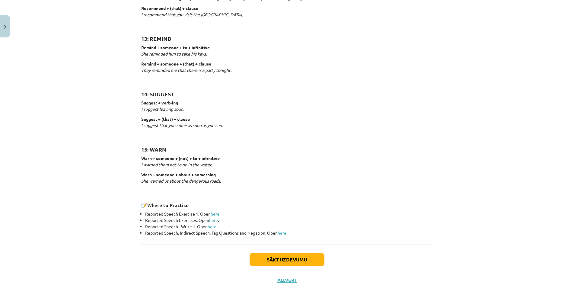
scroll to position [850, 0]
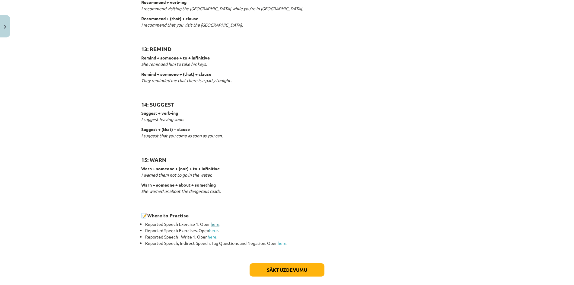
click at [215, 223] on link "here" at bounding box center [215, 223] width 9 height 5
drag, startPoint x: 135, startPoint y: 223, endPoint x: 293, endPoint y: 248, distance: 159.1
copy ul "Reported Speech Exercise 1. Open here . Reported Speech Exercises. Open here . …"
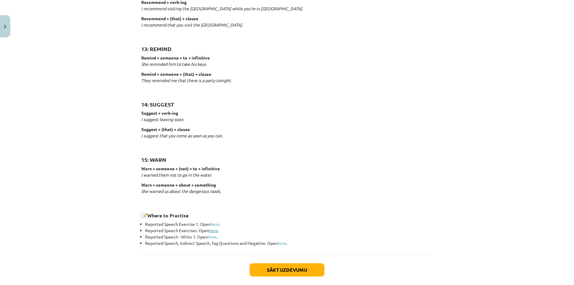
click at [216, 230] on link "here" at bounding box center [213, 230] width 9 height 5
click at [283, 244] on link "here" at bounding box center [282, 242] width 9 height 5
click at [277, 271] on button "Sākt uzdevumu" at bounding box center [287, 269] width 75 height 13
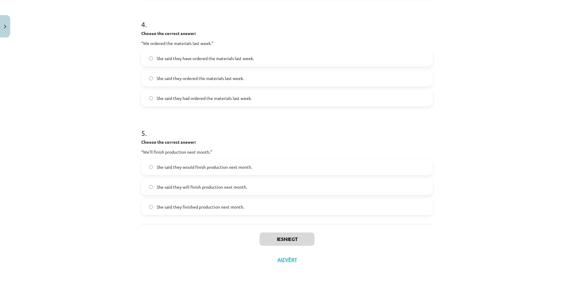
scroll to position [15, 0]
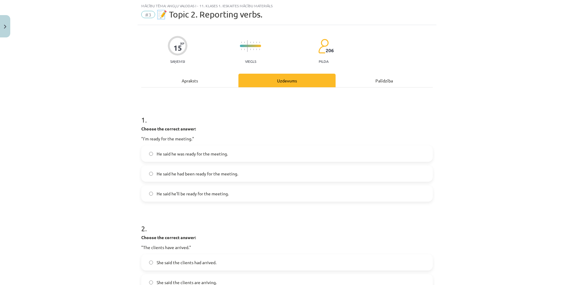
click at [251, 155] on label "He said he was ready for the meeting." at bounding box center [287, 153] width 290 height 15
click at [244, 193] on label "He said he'll be ready for the meeting." at bounding box center [287, 193] width 290 height 15
click at [228, 151] on label "He said he was ready for the meeting." at bounding box center [287, 153] width 290 height 15
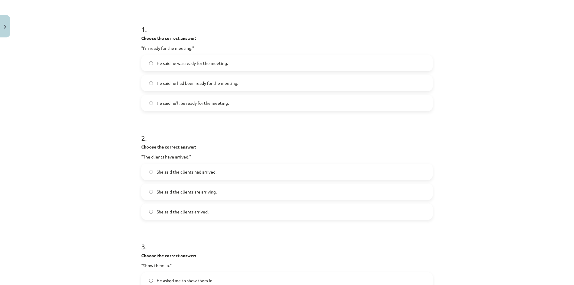
scroll to position [136, 0]
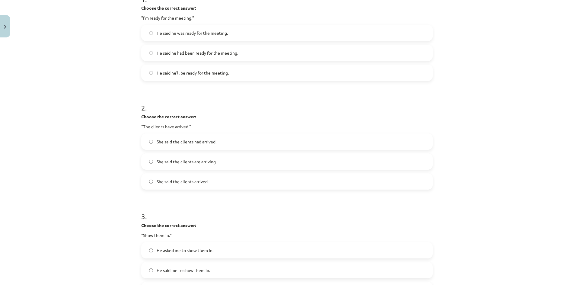
click at [216, 179] on label "She said the clients arrived." at bounding box center [287, 181] width 290 height 15
click at [233, 141] on label "She said the clients had arrived." at bounding box center [287, 141] width 290 height 15
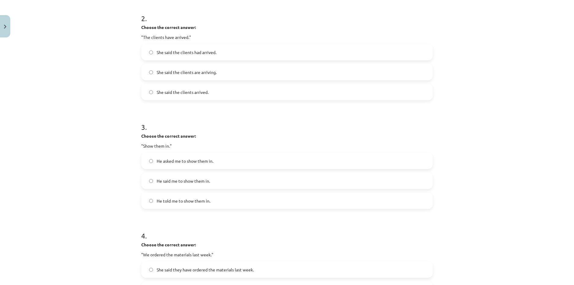
scroll to position [255, 0]
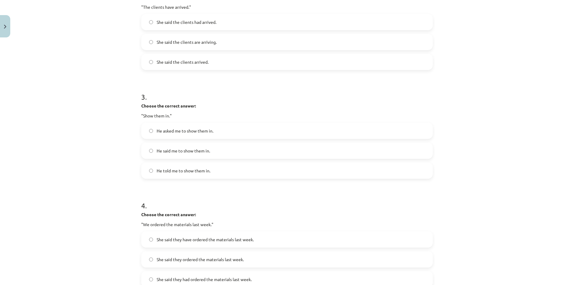
click at [201, 170] on span "He told me to show them in." at bounding box center [184, 170] width 54 height 6
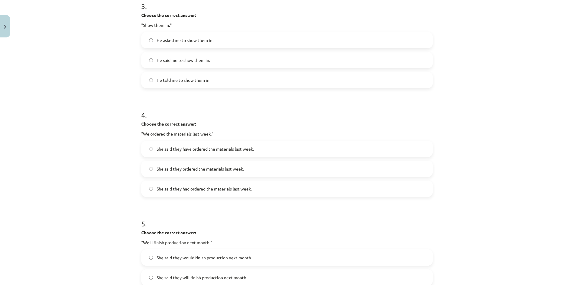
scroll to position [436, 0]
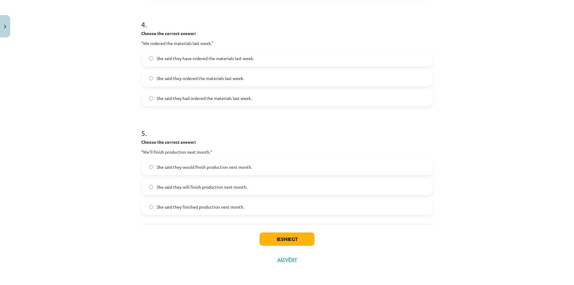
click at [225, 186] on span "She said they will finish production next month." at bounding box center [202, 187] width 91 height 6
click at [234, 62] on label "She said they have ordered the materials last week." at bounding box center [287, 58] width 290 height 15
click at [277, 237] on button "Iesniegt" at bounding box center [287, 238] width 55 height 13
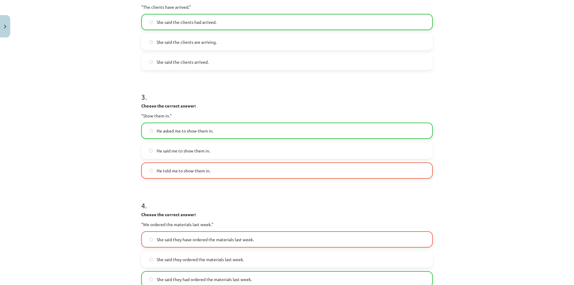
scroll to position [225, 0]
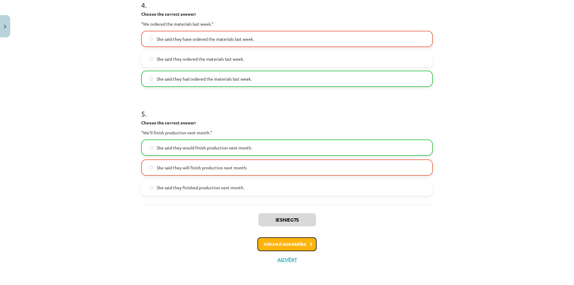
click at [275, 243] on button "Nākamā nodarbība" at bounding box center [286, 244] width 59 height 14
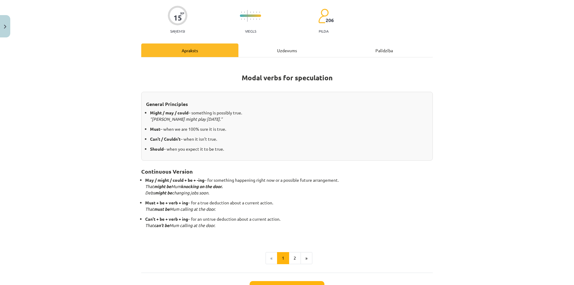
scroll to position [93, 0]
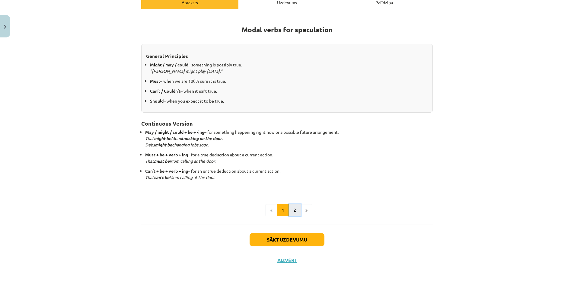
click at [292, 208] on button "2" at bounding box center [295, 210] width 12 height 12
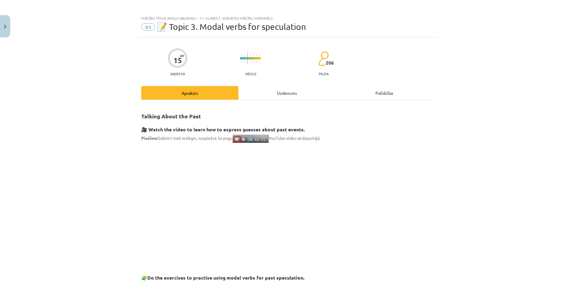
scroll to position [63, 0]
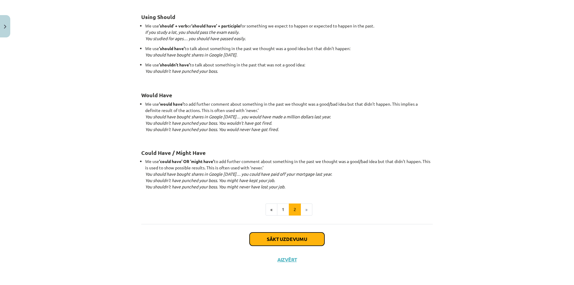
click at [297, 236] on button "Sākt uzdevumu" at bounding box center [287, 238] width 75 height 13
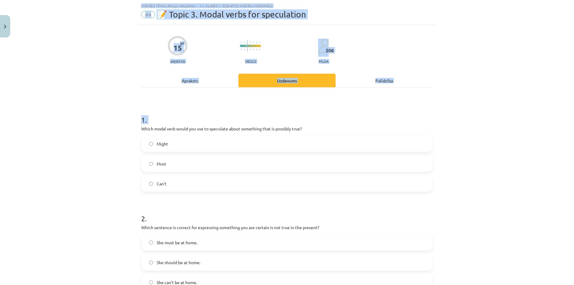
scroll to position [387, 0]
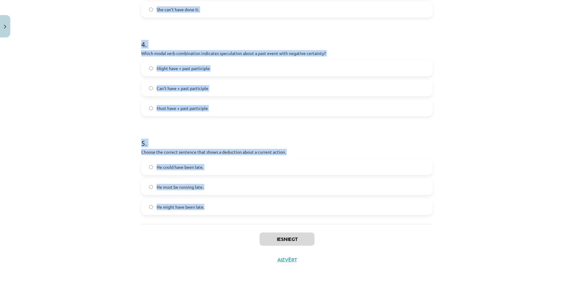
drag, startPoint x: 154, startPoint y: 127, endPoint x: 262, endPoint y: 210, distance: 136.2
copy form "Which modal verb would you use to speculate about something that is possibly tr…"
click at [100, 112] on div "Mācību tēma: Angļu valodas i - 11. klases 1. ieskaites mācību materiāls #4 📝 To…" at bounding box center [287, 142] width 574 height 285
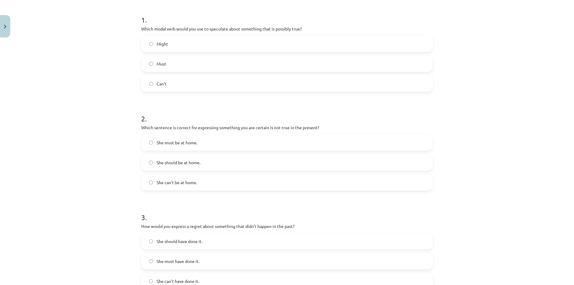
scroll to position [85, 0]
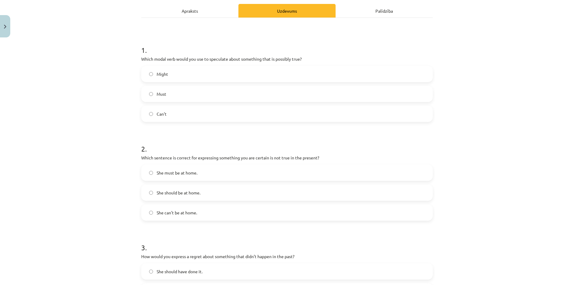
click at [175, 75] on label "Might" at bounding box center [287, 73] width 290 height 15
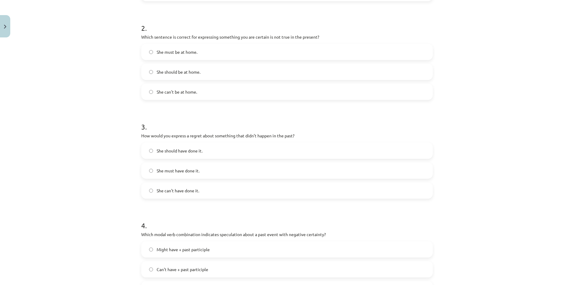
click at [193, 91] on span "She can't be at home." at bounding box center [177, 92] width 40 height 6
click at [191, 151] on span "She should have done it." at bounding box center [180, 151] width 46 height 6
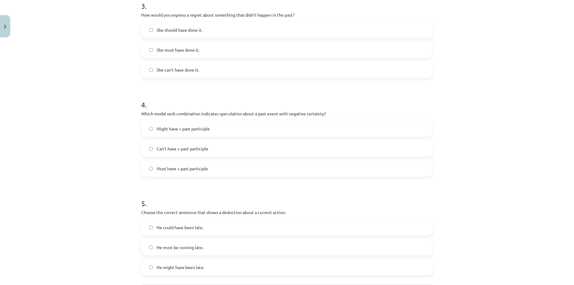
drag, startPoint x: 171, startPoint y: 166, endPoint x: 133, endPoint y: 30, distance: 141.7
click at [171, 166] on span "Must have + past participle" at bounding box center [182, 168] width 51 height 6
click at [181, 148] on span "Can't have + past participle" at bounding box center [183, 148] width 52 height 6
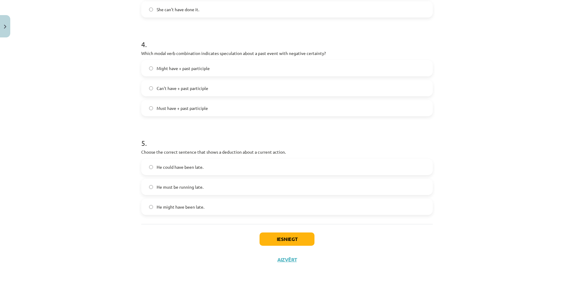
click at [178, 186] on span "He must be running late." at bounding box center [180, 187] width 47 height 6
click at [275, 242] on button "Iesniegt" at bounding box center [287, 238] width 55 height 13
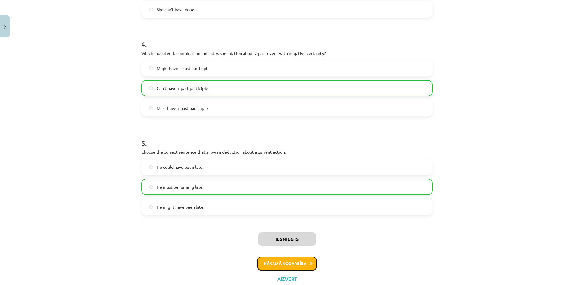
click at [291, 264] on button "Nākamā nodarbība" at bounding box center [286, 263] width 59 height 14
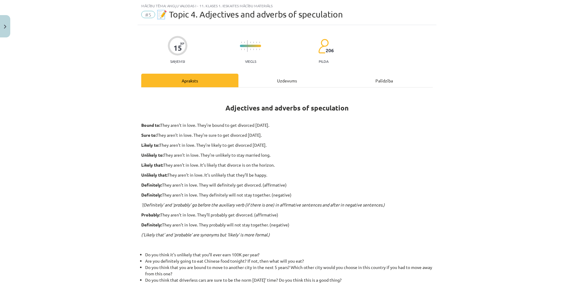
scroll to position [131, 0]
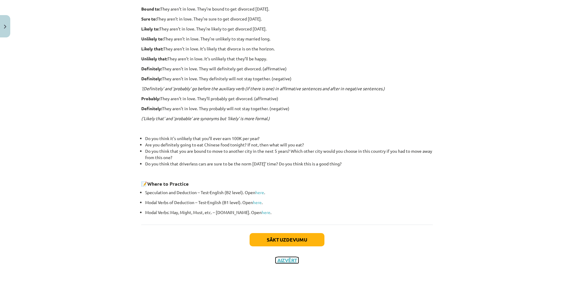
click at [285, 260] on button "Aizvērt" at bounding box center [287, 260] width 23 height 6
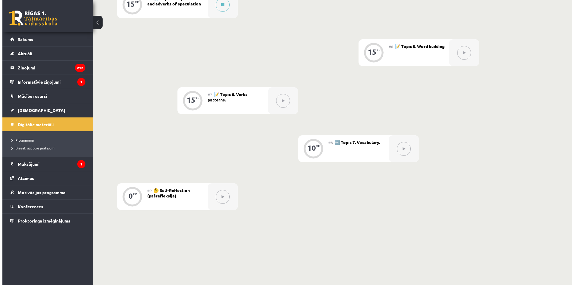
scroll to position [311, 0]
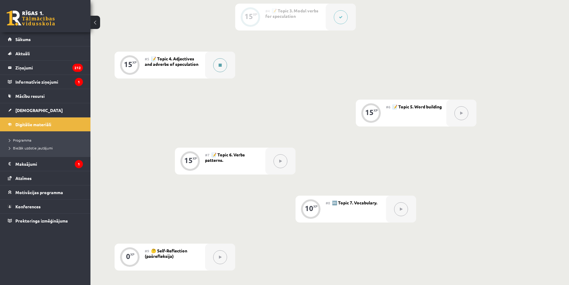
click at [224, 65] on button at bounding box center [220, 65] width 14 height 14
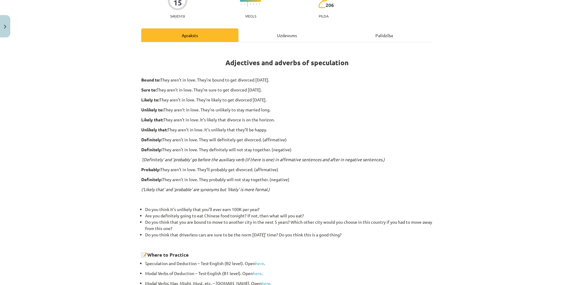
scroll to position [131, 0]
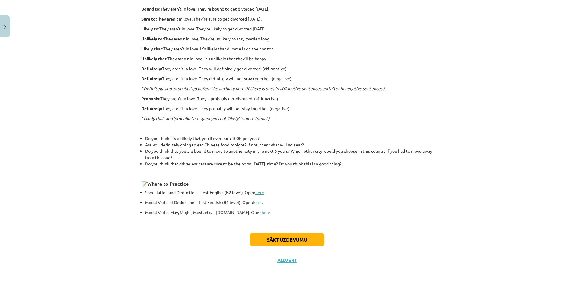
click at [258, 193] on link "here" at bounding box center [259, 192] width 9 height 5
click at [276, 241] on button "Sākt uzdevumu" at bounding box center [287, 239] width 75 height 13
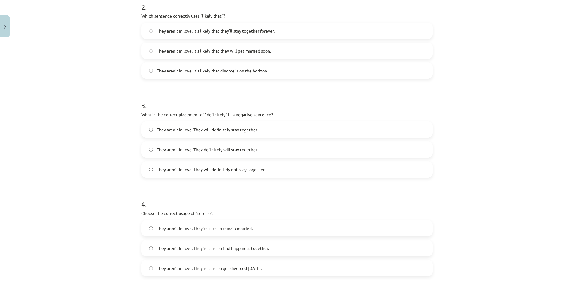
scroll to position [397, 0]
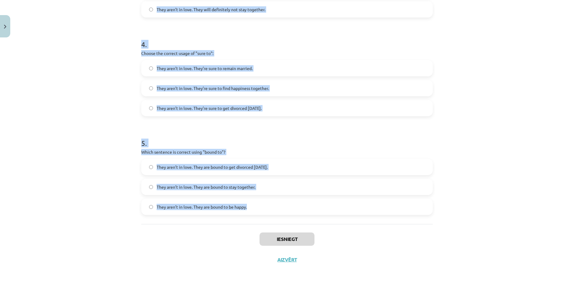
drag, startPoint x: 236, startPoint y: 134, endPoint x: 269, endPoint y: 209, distance: 82.7
copy form "Choose the correct sentence using "probably" in an affirmative context: They ar…"
click at [99, 82] on div "Mācību tēma: Angļu valodas i - 11. klases 1. ieskaites mācību materiāls #5 📝 To…" at bounding box center [287, 142] width 574 height 285
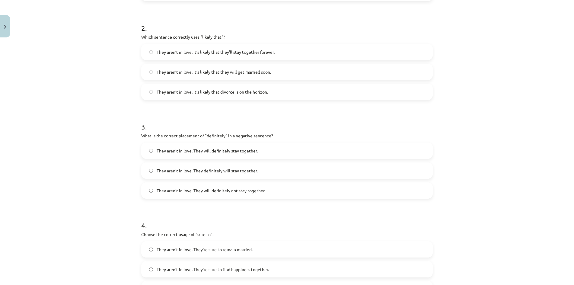
scroll to position [65, 0]
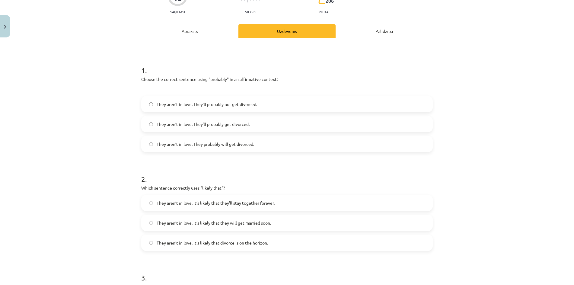
click at [191, 140] on label "They aren’t in love. They probably will get divorced." at bounding box center [287, 143] width 290 height 15
click at [215, 126] on span "They aren’t in love. They’ll probably get divorced." at bounding box center [203, 124] width 93 height 6
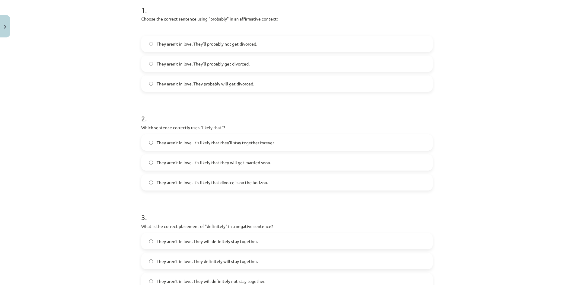
click at [189, 162] on span "They aren’t in love. It’s likely that they will get married soon." at bounding box center [214, 162] width 114 height 6
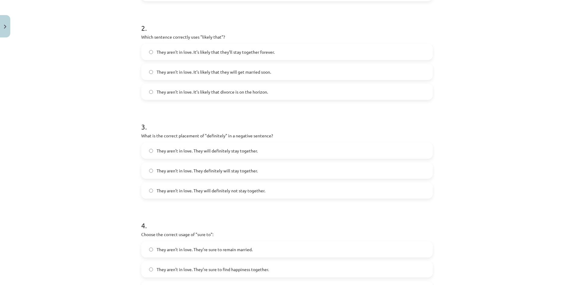
click at [217, 188] on span "They aren’t in love. They will definitely not stay together." at bounding box center [211, 190] width 109 height 6
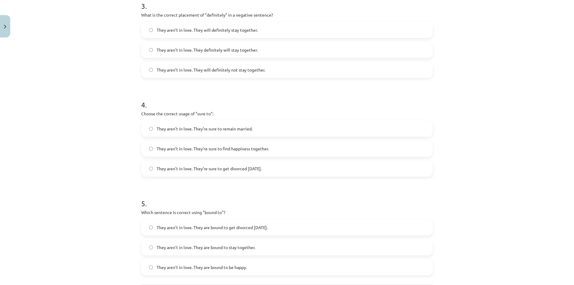
scroll to position [397, 0]
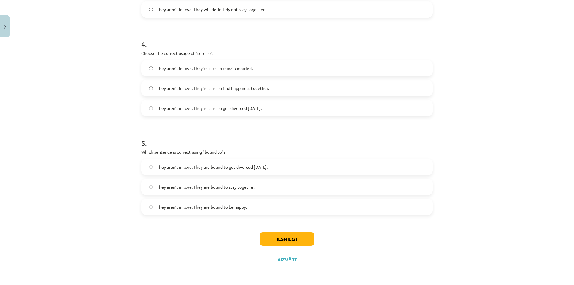
click at [215, 110] on span "They aren’t in love. They’re sure to get divorced within six months." at bounding box center [209, 108] width 105 height 6
click at [238, 170] on label "They aren’t in love. They are bound to get divorced within six months." at bounding box center [287, 166] width 290 height 15
click at [270, 244] on button "Iesniegt" at bounding box center [287, 238] width 55 height 13
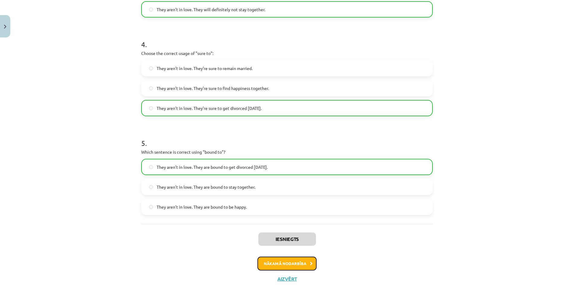
click at [277, 263] on button "Nākamā nodarbība" at bounding box center [286, 263] width 59 height 14
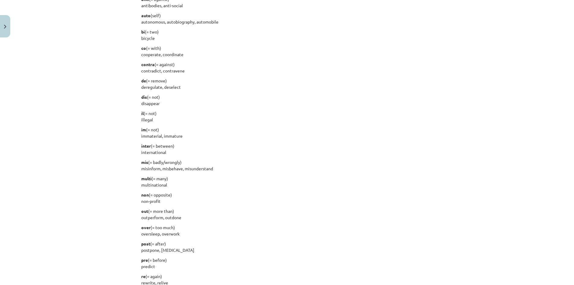
scroll to position [694, 0]
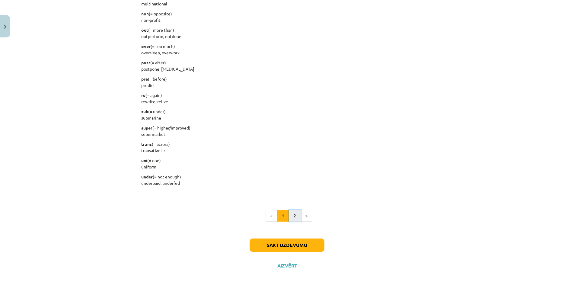
click at [289, 217] on button "2" at bounding box center [295, 216] width 12 height 12
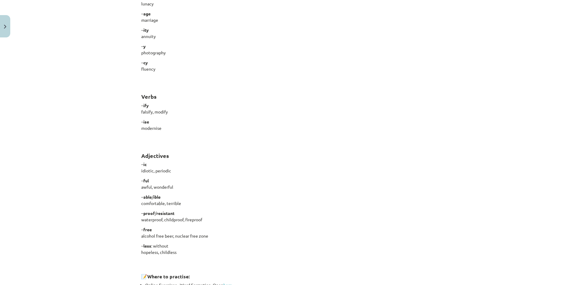
scroll to position [454, 0]
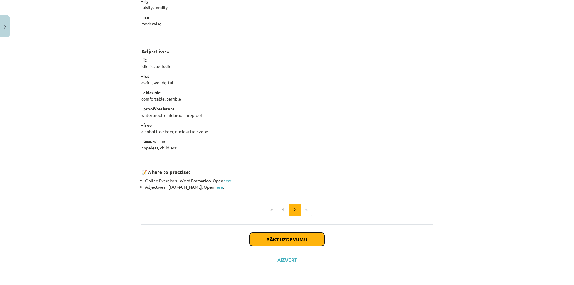
click at [292, 233] on button "Sākt uzdevumu" at bounding box center [287, 239] width 75 height 13
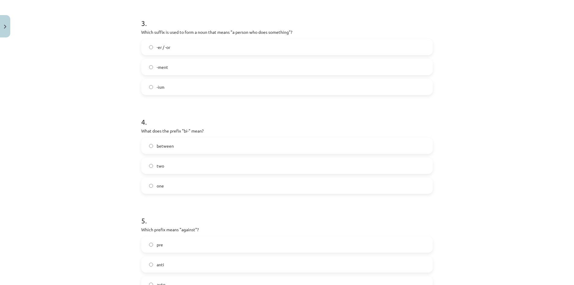
scroll to position [397, 0]
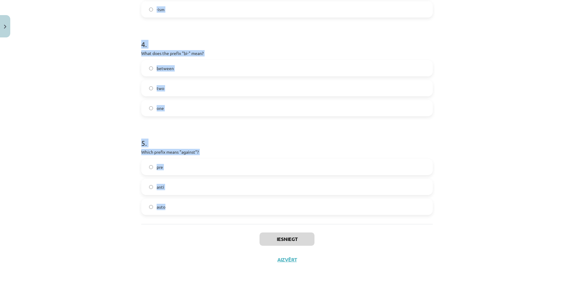
drag, startPoint x: 142, startPoint y: 132, endPoint x: 219, endPoint y: 215, distance: 113.4
copy form "hat does the prefix "sub-" mean? across above under 2 . Which of the following …"
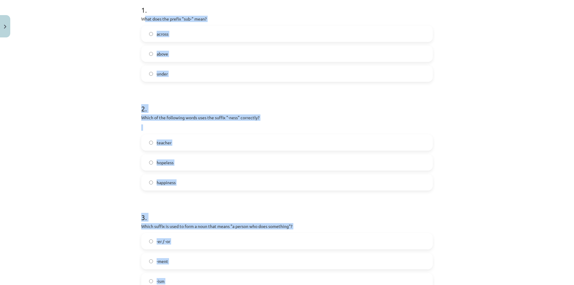
scroll to position [95, 0]
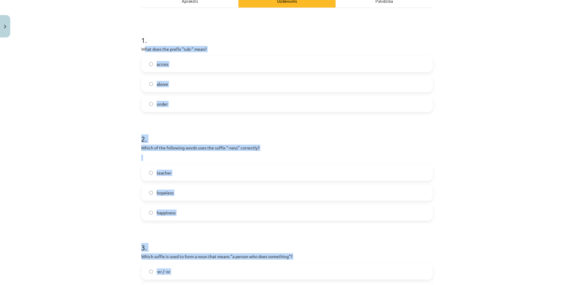
click at [123, 107] on div "Mācību tēma: Angļu valodas i - 11. klases 1. ieskaites mācību materiāls #6 📝 To…" at bounding box center [287, 142] width 574 height 285
click at [130, 94] on div "Mācību tēma: Angļu valodas i - 11. klases 1. ieskaites mācību materiāls #6 📝 To…" at bounding box center [287, 142] width 574 height 285
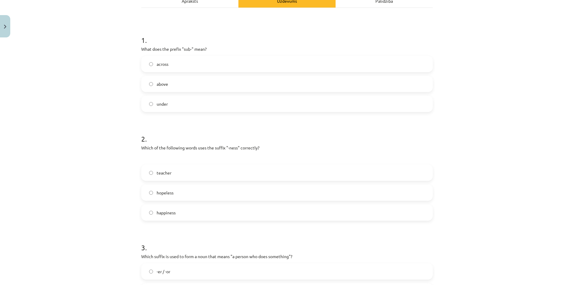
click at [157, 103] on span "under" at bounding box center [162, 104] width 11 height 6
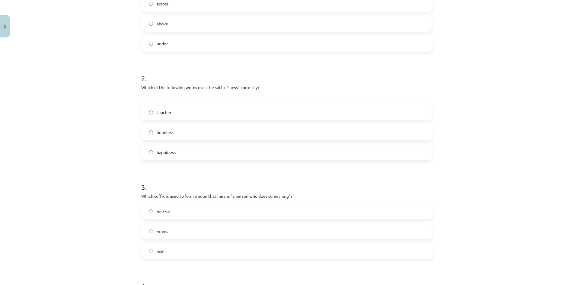
click at [171, 149] on span "happiness" at bounding box center [166, 152] width 19 height 6
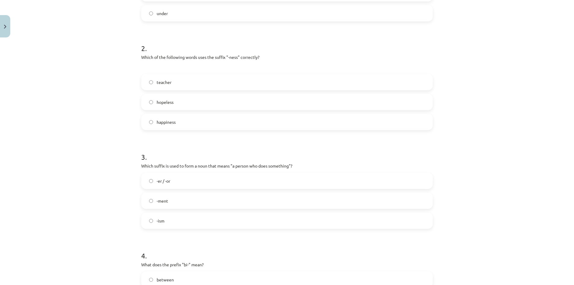
click at [173, 183] on label "-er / -or" at bounding box center [287, 180] width 290 height 15
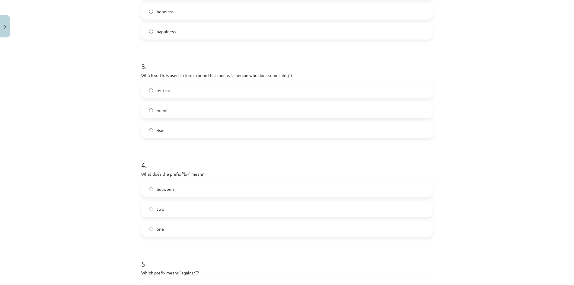
click at [169, 209] on label "two" at bounding box center [287, 208] width 290 height 15
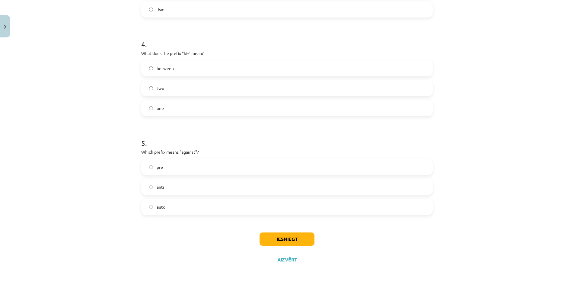
click at [173, 190] on label "anti" at bounding box center [287, 186] width 290 height 15
click at [271, 236] on button "Iesniegt" at bounding box center [287, 238] width 55 height 13
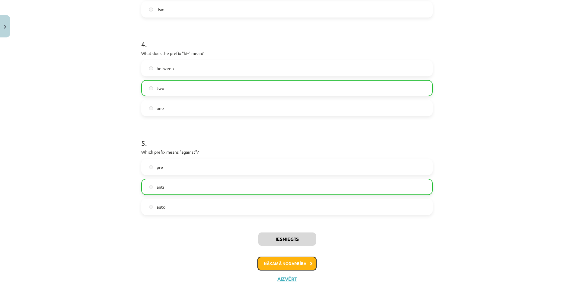
click at [290, 264] on button "Nākamā nodarbība" at bounding box center [286, 263] width 59 height 14
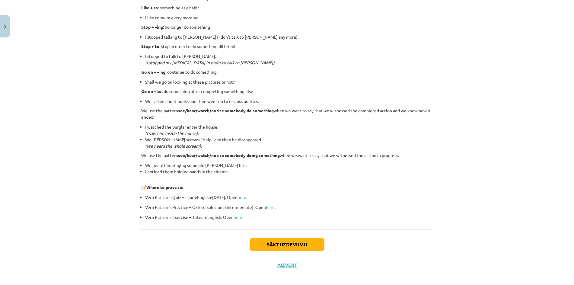
scroll to position [709, 0]
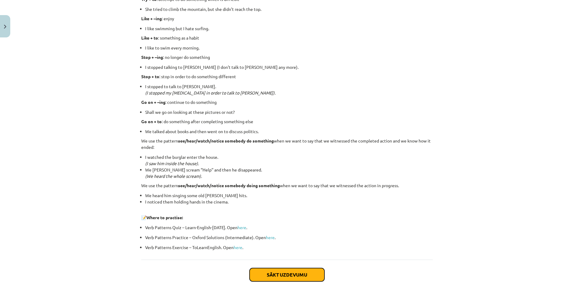
click at [282, 279] on button "Sākt uzdevumu" at bounding box center [287, 274] width 75 height 13
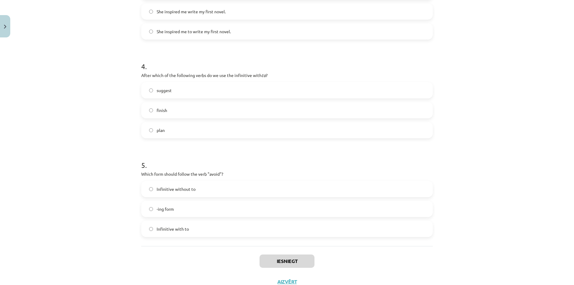
scroll to position [387, 0]
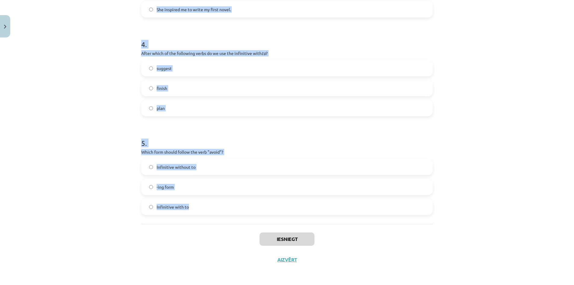
drag, startPoint x: 164, startPoint y: 130, endPoint x: 268, endPoint y: 207, distance: 129.5
copy form "What is the difference in meaning between "stop talking" and "stop to talk"? Bo…"
click at [68, 100] on div "Mācību tēma: Angļu valodas i - 11. klases 1. ieskaites mācību materiāls #7 📝 To…" at bounding box center [287, 142] width 574 height 285
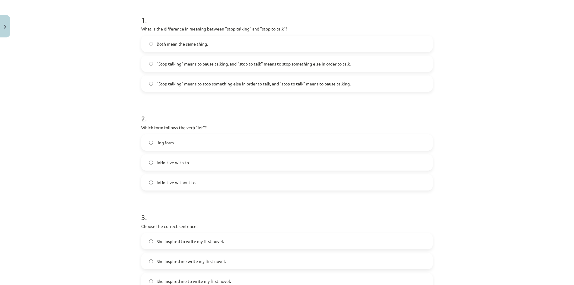
scroll to position [0, 0]
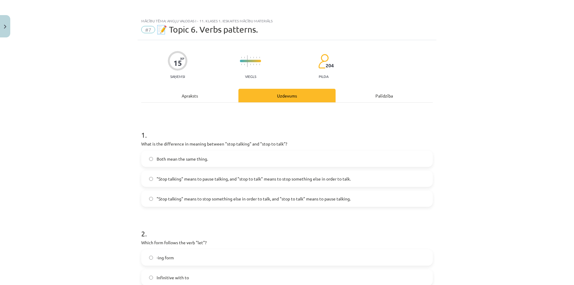
click at [221, 181] on span ""Stop talking" means to pause talking, and "stop to talk" means to stop somethi…" at bounding box center [254, 179] width 194 height 6
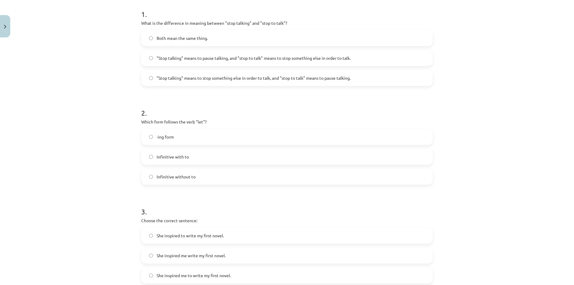
click at [198, 179] on label "Infinitive without to" at bounding box center [287, 176] width 290 height 15
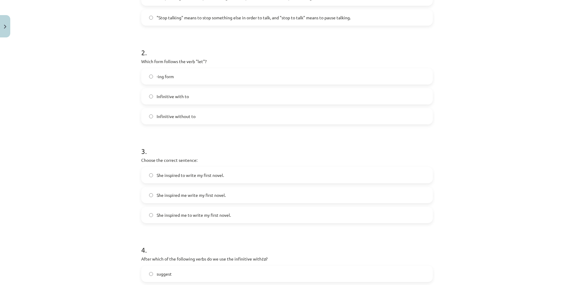
click at [192, 174] on span "She inspired to write my first novel." at bounding box center [190, 175] width 67 height 6
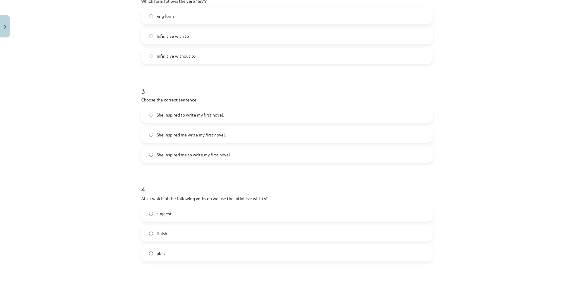
scroll to position [332, 0]
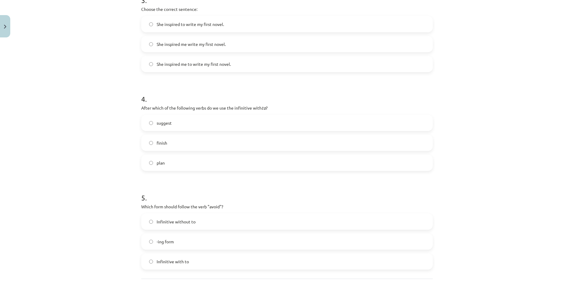
click at [170, 161] on label "plan" at bounding box center [287, 162] width 290 height 15
click at [183, 241] on label "-ing form" at bounding box center [287, 241] width 290 height 15
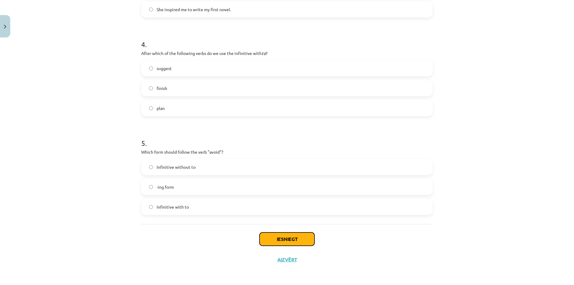
click at [276, 234] on button "Iesniegt" at bounding box center [287, 238] width 55 height 13
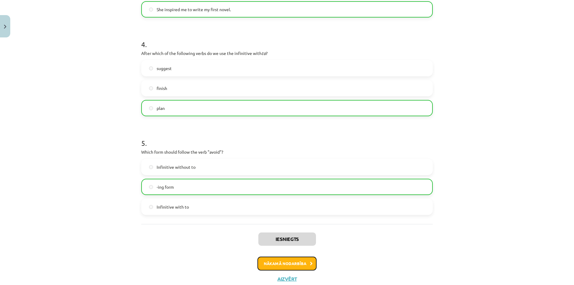
click at [269, 266] on button "Nākamā nodarbība" at bounding box center [286, 263] width 59 height 14
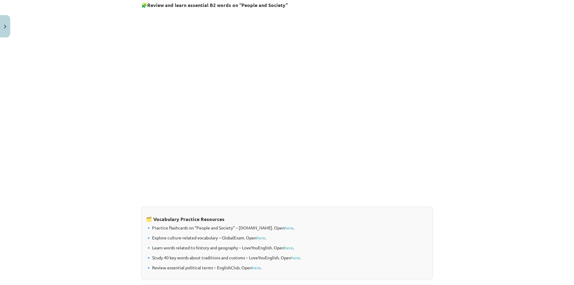
scroll to position [428, 0]
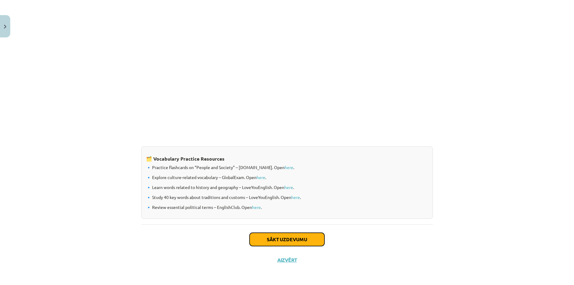
click at [280, 237] on button "Sākt uzdevumu" at bounding box center [287, 239] width 75 height 13
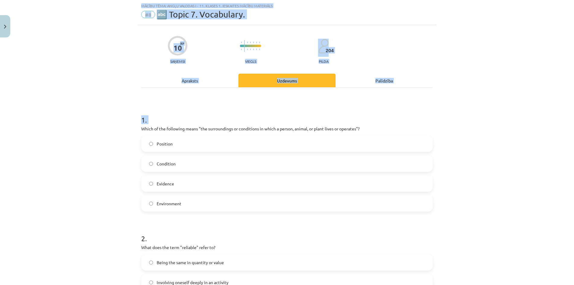
scroll to position [406, 0]
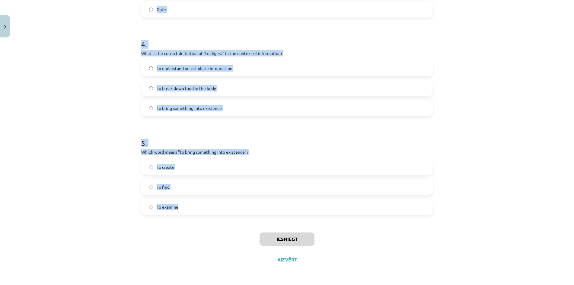
drag, startPoint x: 137, startPoint y: 128, endPoint x: 286, endPoint y: 212, distance: 170.2
copy form "Which of the following means "the surroundings or conditions in which a person,…"
click at [131, 112] on div "Mācību tēma: Angļu valodas i - 11. klases 1. ieskaites mācību materiāls #8 🔤 To…" at bounding box center [287, 142] width 574 height 285
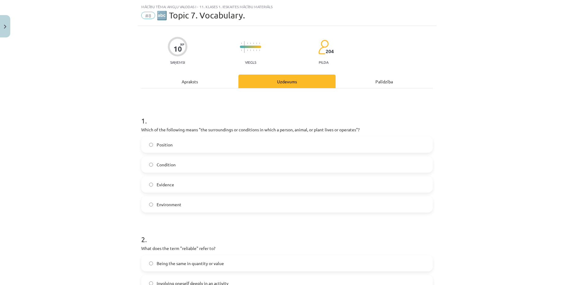
scroll to position [0, 0]
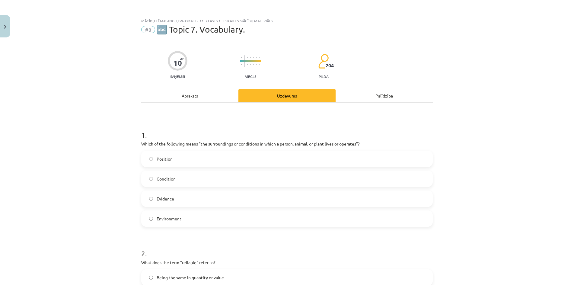
click at [171, 217] on span "Environment" at bounding box center [169, 218] width 25 height 6
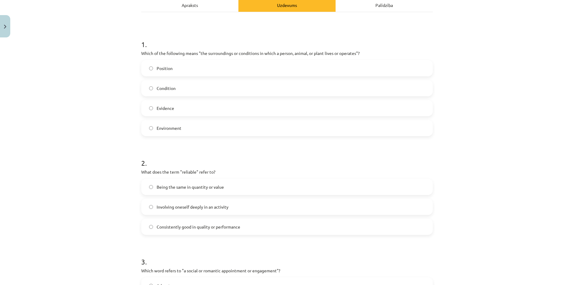
click at [207, 226] on span "Consistently good in quality or performance" at bounding box center [199, 227] width 84 height 6
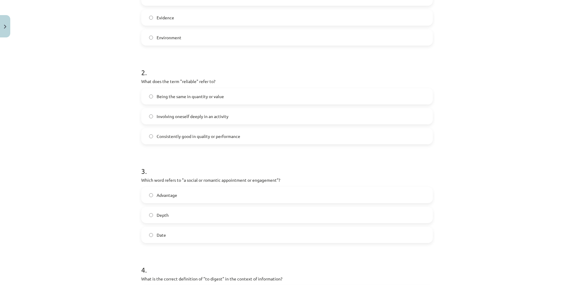
scroll to position [211, 0]
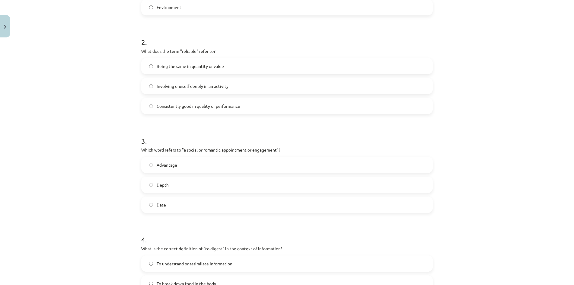
click at [181, 208] on label "Date" at bounding box center [287, 204] width 290 height 15
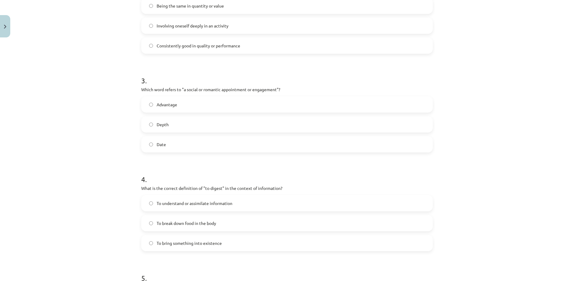
click at [196, 202] on span "To understand or assimilate information" at bounding box center [195, 203] width 76 height 6
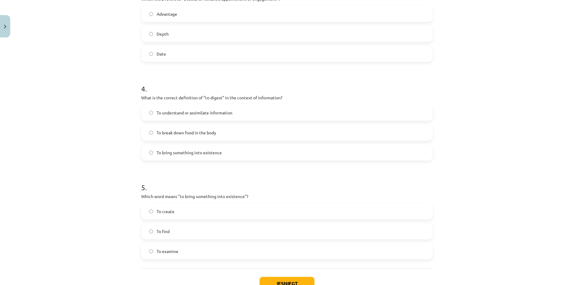
scroll to position [406, 0]
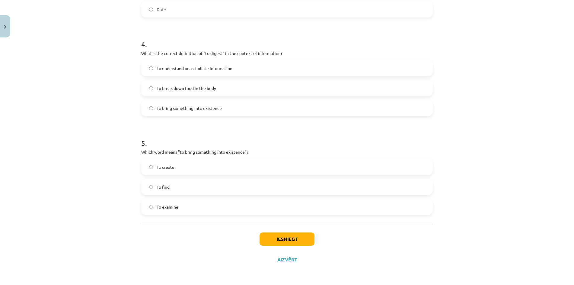
click at [180, 170] on label "To create" at bounding box center [287, 166] width 290 height 15
click at [279, 244] on button "Iesniegt" at bounding box center [287, 238] width 55 height 13
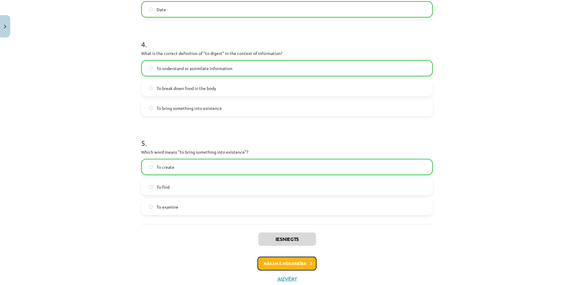
click at [291, 260] on button "Nākamā nodarbība" at bounding box center [286, 263] width 59 height 14
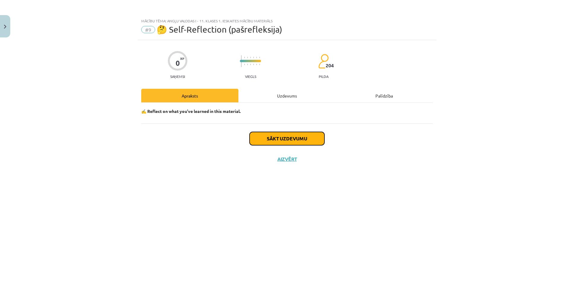
click at [274, 136] on button "Sākt uzdevumu" at bounding box center [287, 138] width 75 height 13
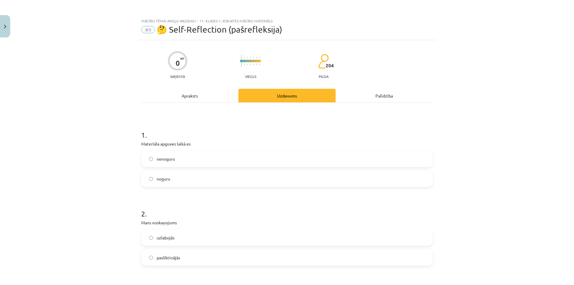
scroll to position [60, 0]
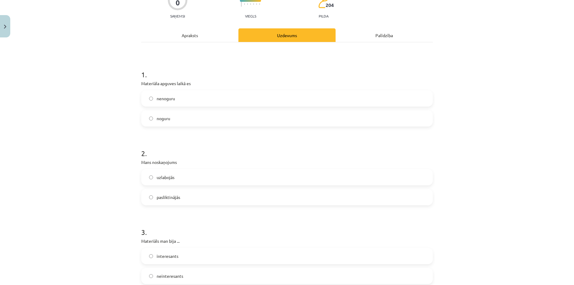
click at [185, 118] on label "noguru" at bounding box center [287, 118] width 290 height 15
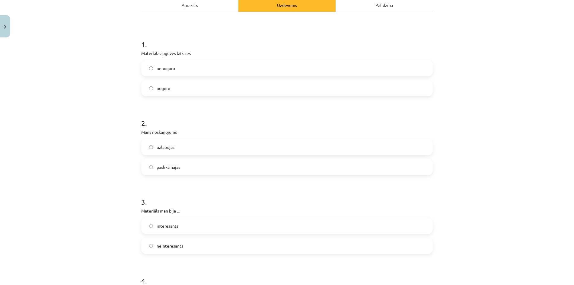
click at [190, 166] on label "pasliktinājās" at bounding box center [287, 166] width 290 height 15
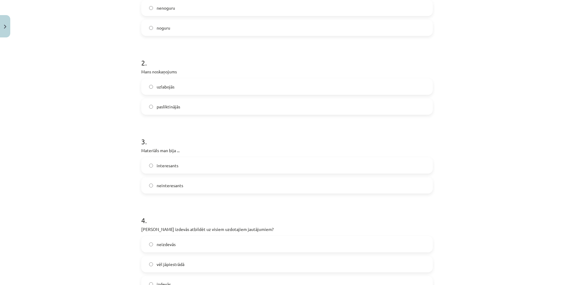
scroll to position [181, 0]
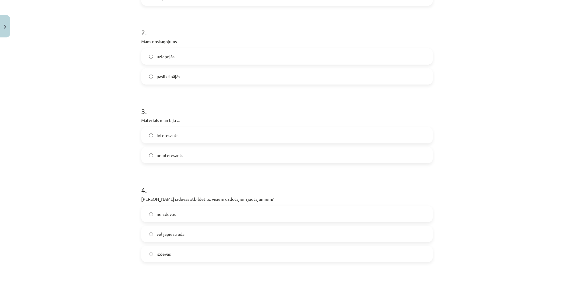
click at [173, 137] on span "interesants" at bounding box center [168, 135] width 22 height 6
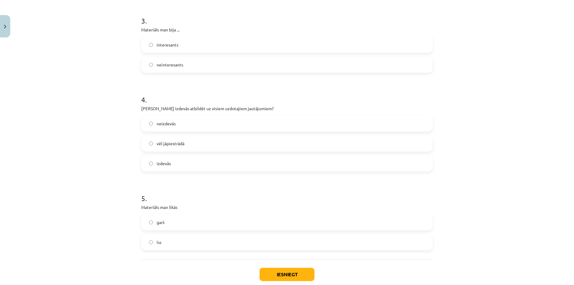
click at [182, 144] on span "vēl jāpiestrādā" at bounding box center [171, 143] width 28 height 6
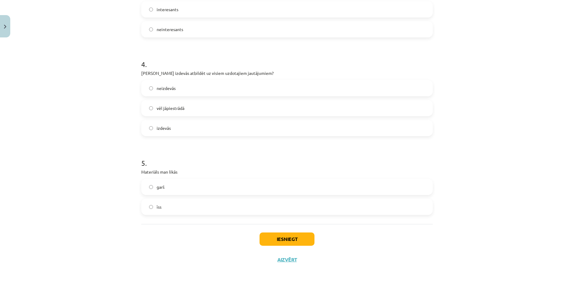
click at [177, 191] on label "garš" at bounding box center [287, 186] width 290 height 15
click at [263, 241] on button "Iesniegt" at bounding box center [287, 238] width 55 height 13
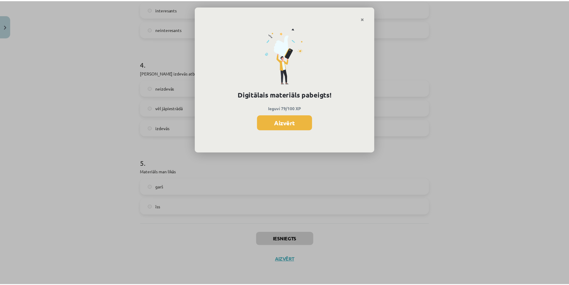
scroll to position [310, 0]
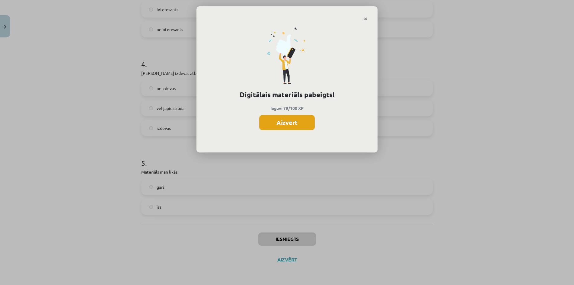
click at [289, 124] on button "Aizvērt" at bounding box center [287, 122] width 56 height 15
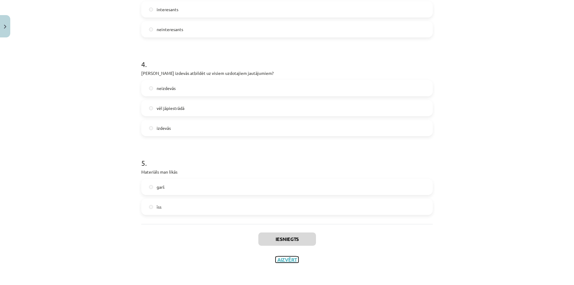
click at [291, 260] on button "Aizvērt" at bounding box center [287, 259] width 23 height 6
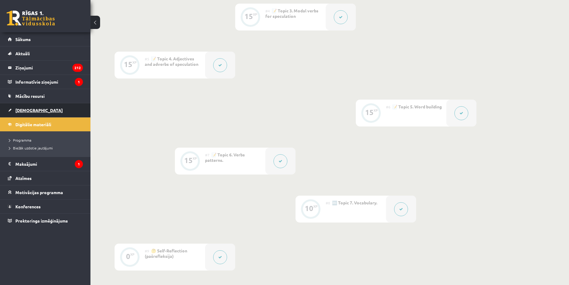
click at [48, 110] on link "[DEMOGRAPHIC_DATA]" at bounding box center [45, 110] width 75 height 14
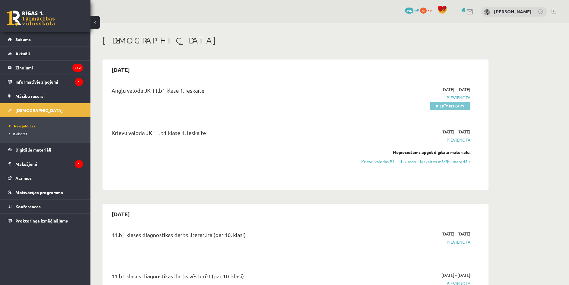
click at [444, 106] on link "Pildīt ieskaiti" at bounding box center [450, 106] width 40 height 8
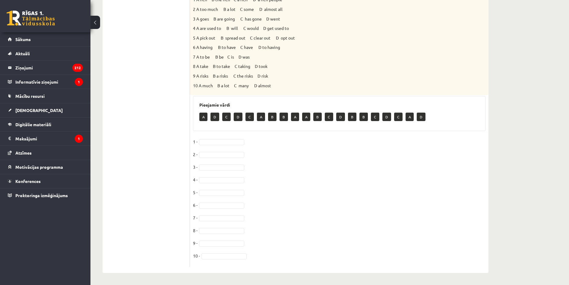
scroll to position [80, 0]
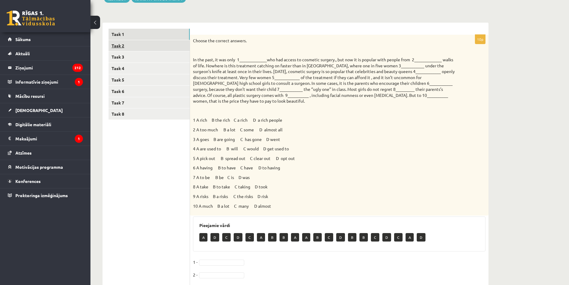
click at [147, 48] on link "Task 2" at bounding box center [149, 45] width 81 height 11
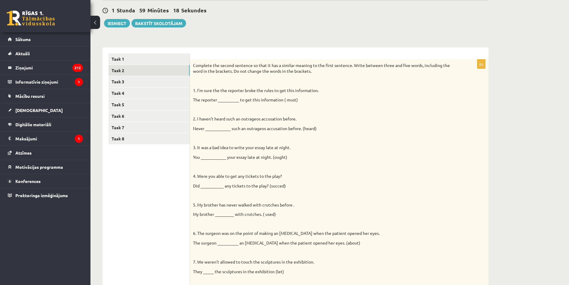
scroll to position [0, 0]
click at [144, 82] on link "Task 3" at bounding box center [149, 81] width 81 height 11
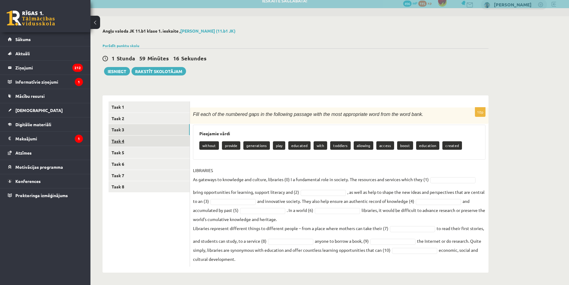
click at [134, 138] on link "Task 4" at bounding box center [149, 140] width 81 height 11
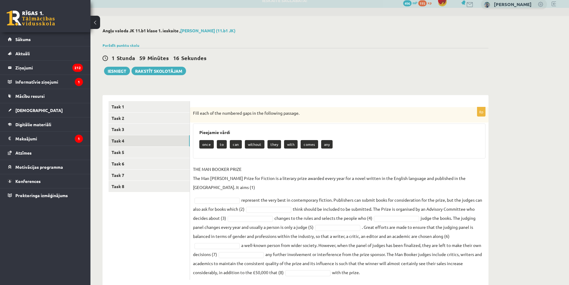
scroll to position [12, 0]
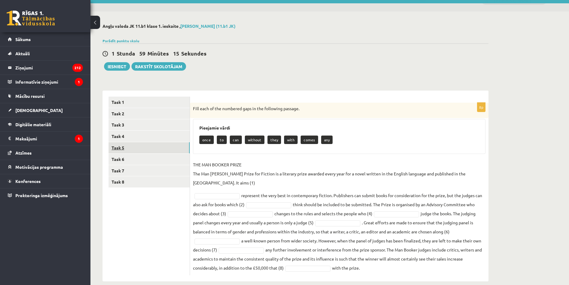
click at [138, 148] on link "Task 5" at bounding box center [149, 147] width 81 height 11
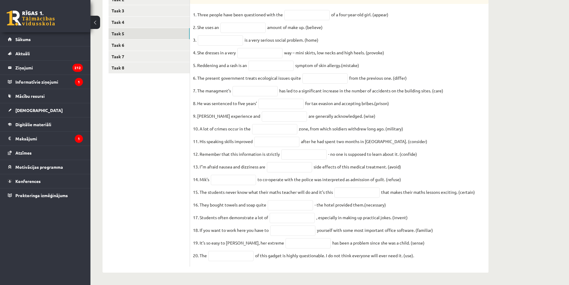
scroll to position [48, 0]
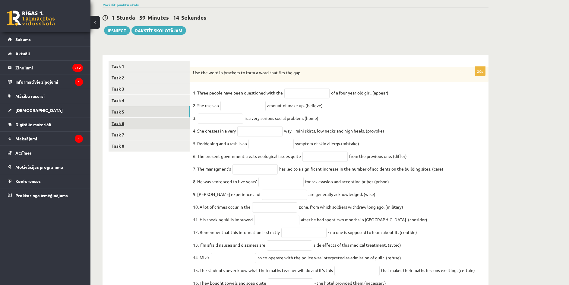
click at [137, 121] on link "Task 6" at bounding box center [149, 123] width 81 height 11
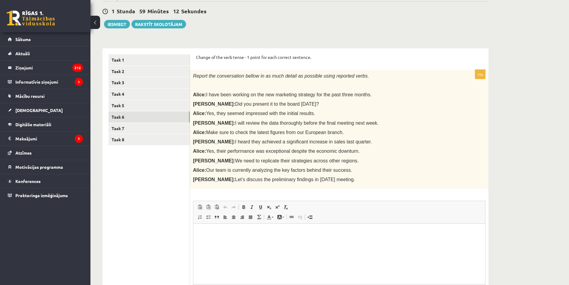
scroll to position [0, 0]
click at [122, 127] on link "Task 7" at bounding box center [149, 128] width 81 height 11
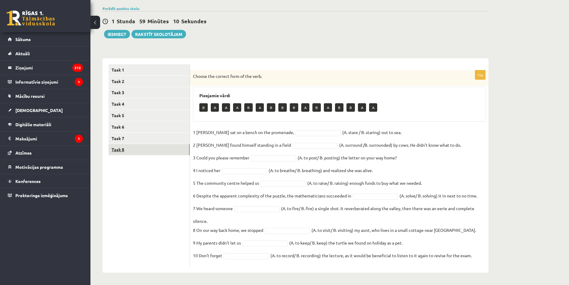
click at [140, 148] on link "Task 8" at bounding box center [149, 149] width 81 height 11
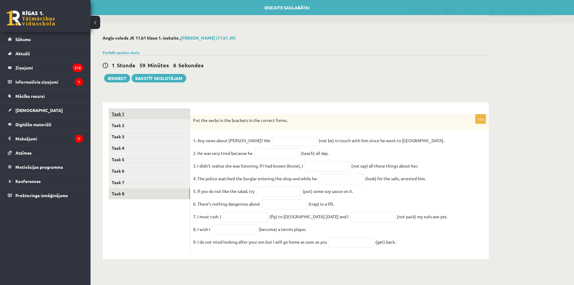
click at [129, 112] on link "Task 1" at bounding box center [149, 113] width 81 height 11
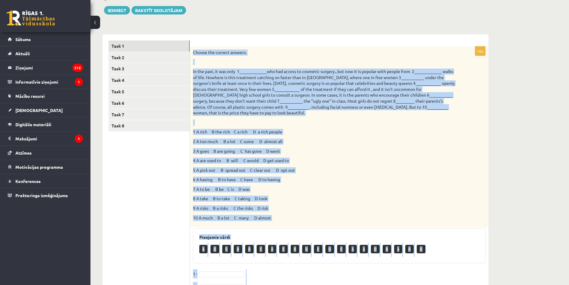
scroll to position [201, 0]
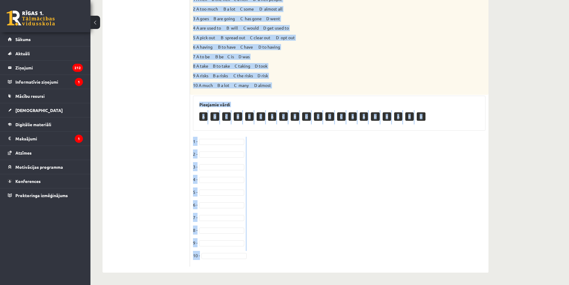
drag, startPoint x: 193, startPoint y: 122, endPoint x: 288, endPoint y: 257, distance: 165.6
click at [288, 258] on div "10p Choose the correct answers. 1 A rich B the rich C a rich D a rich people 2 …" at bounding box center [339, 90] width 299 height 352
copy div "Loremi dol sitamet consect. Ad eli sedd, ei tem inci 6_____________utl etd magn…"
click at [333, 75] on p "9 A risks B a risks C the risks D risk" at bounding box center [324, 76] width 263 height 6
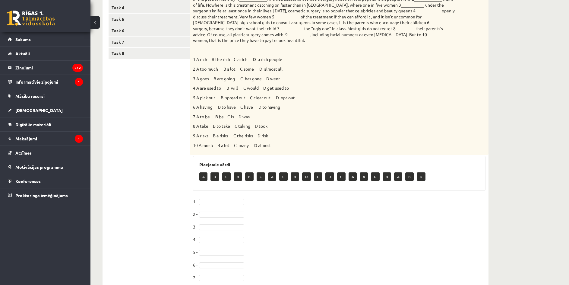
scroll to position [170, 0]
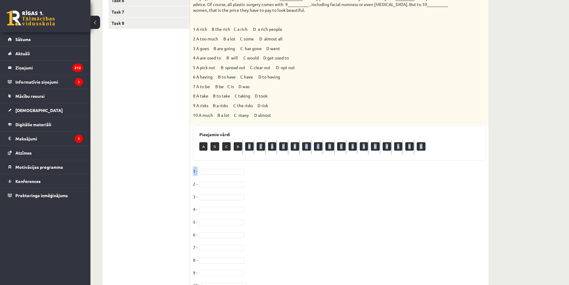
drag, startPoint x: 239, startPoint y: 148, endPoint x: 233, endPoint y: 171, distance: 24.1
click at [233, 171] on div "10p Choose the correct answers. 1 A rich B the rich C a rich D a rich people 2 …" at bounding box center [339, 120] width 299 height 352
click at [232, 167] on fieldset "1 - 2 - 3 - 4 - 5 - [DATE] - [DATE] -" at bounding box center [339, 230] width 293 height 127
type input "*"
drag, startPoint x: 209, startPoint y: 211, endPoint x: 209, endPoint y: 219, distance: 7.9
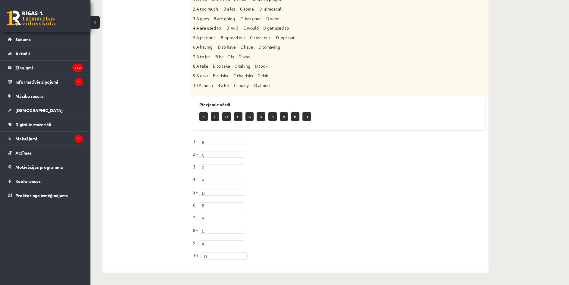
scroll to position [80, 0]
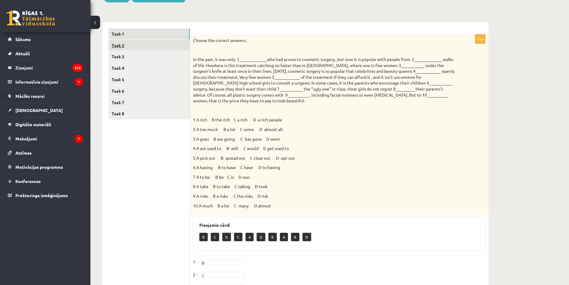
click at [149, 47] on link "Task 2" at bounding box center [149, 45] width 81 height 11
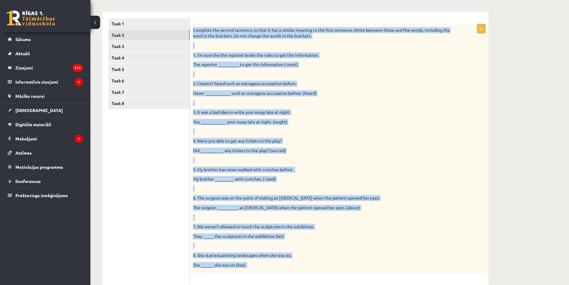
scroll to position [236, 0]
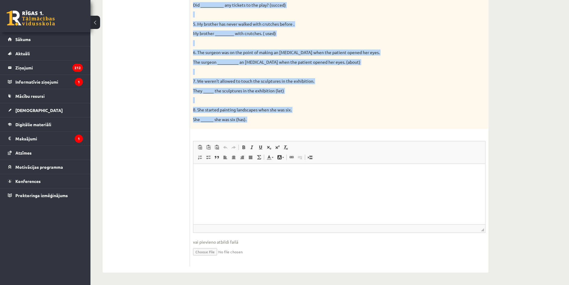
drag, startPoint x: 197, startPoint y: 66, endPoint x: 302, endPoint y: 133, distance: 125.0
click at [302, 133] on div "8p Complete the second sentence so that it has a similar meaning to the first s…" at bounding box center [339, 73] width 299 height 388
copy div "Loremips dol sitame consecte ad elit se doe t incidid utlabor et dol magna aliq…"
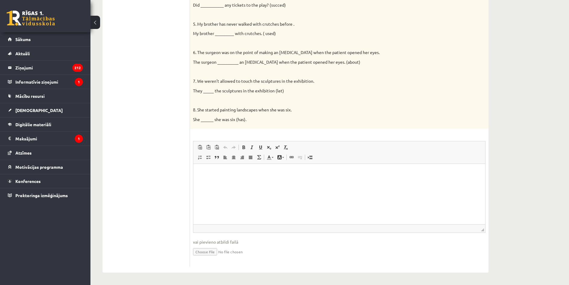
click at [165, 131] on ul "Task 1 Task 2 Task 3 Task 4 Task 5 Task 6 Task 7 Task 8" at bounding box center [149, 70] width 81 height 394
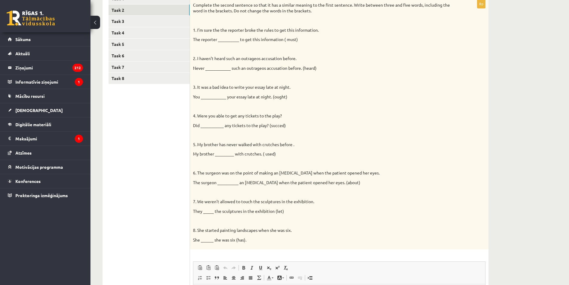
scroll to position [85, 0]
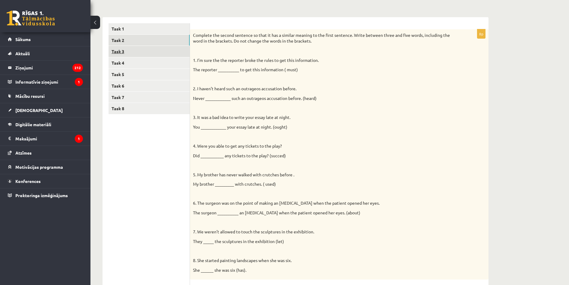
click at [134, 49] on link "Task 3" at bounding box center [149, 51] width 81 height 11
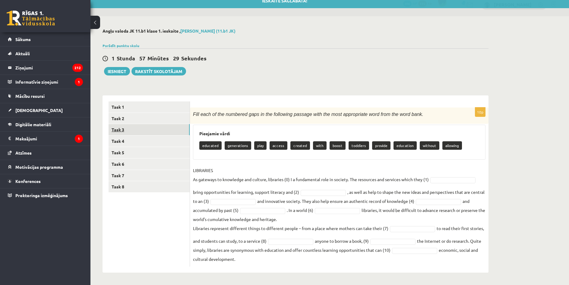
scroll to position [7, 0]
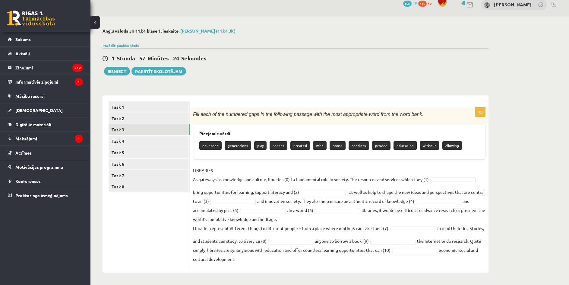
drag, startPoint x: 195, startPoint y: 113, endPoint x: 443, endPoint y: 261, distance: 289.0
click at [442, 261] on div "10p Fill each of the numbered gaps in the following passage with the most appro…" at bounding box center [339, 186] width 299 height 159
copy div "Lore ipsu do sit ametcons adip el sed doeiusmod tempori utla etd magn aliquaeni…"
click at [247, 134] on h3 "Pieejamie vārdi" at bounding box center [339, 133] width 280 height 5
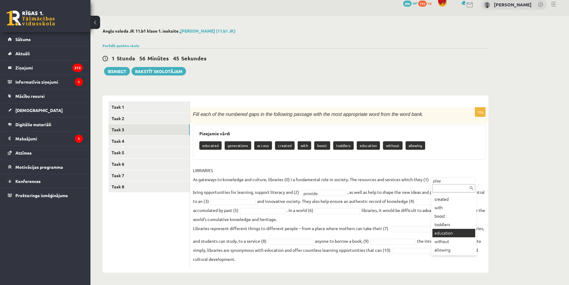
scroll to position [0, 0]
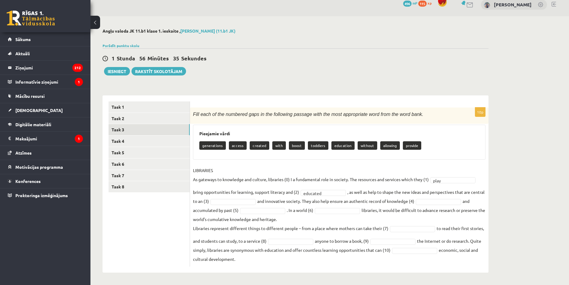
click at [438, 183] on fieldset "LIBRARIES As gateways to knowledge and culture, libraries (0) I a fundamental r…" at bounding box center [339, 215] width 293 height 98
drag, startPoint x: 279, startPoint y: 212, endPoint x: 276, endPoint y: 207, distance: 5.4
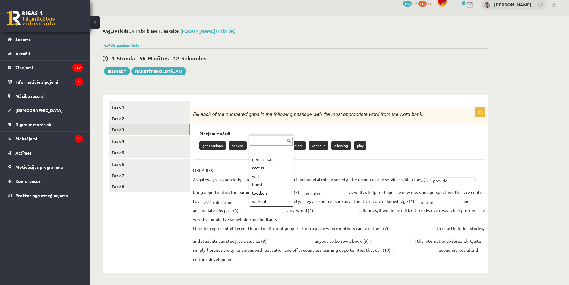
scroll to position [7, 0]
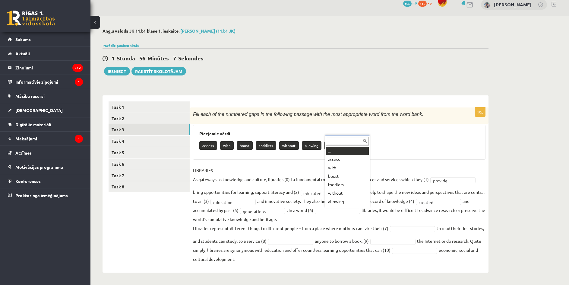
drag, startPoint x: 338, startPoint y: 211, endPoint x: 332, endPoint y: 205, distance: 8.5
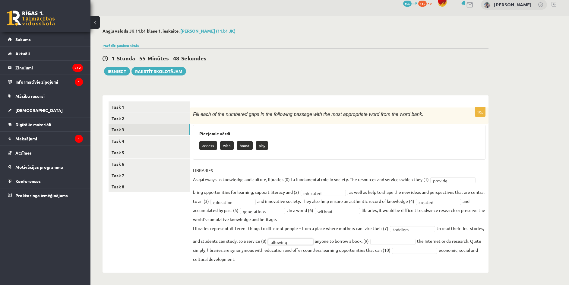
drag, startPoint x: 401, startPoint y: 239, endPoint x: 387, endPoint y: 225, distance: 19.6
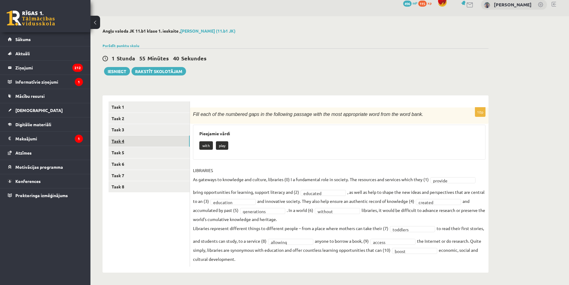
click at [146, 139] on link "Task 4" at bounding box center [149, 140] width 81 height 11
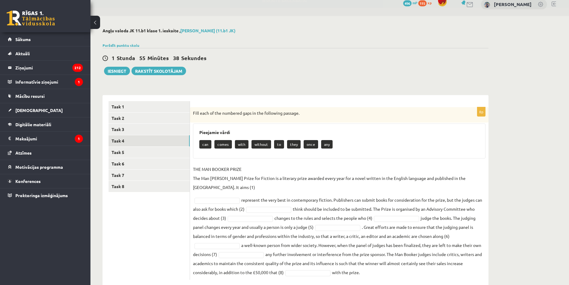
scroll to position [12, 0]
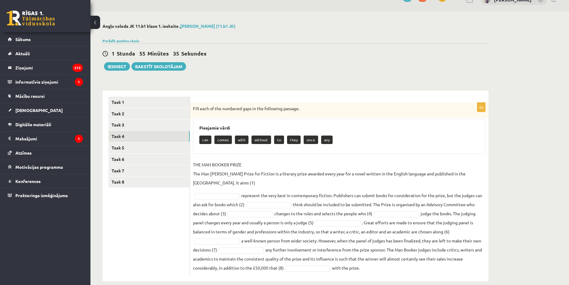
drag, startPoint x: 193, startPoint y: 108, endPoint x: 396, endPoint y: 263, distance: 255.1
click at [396, 263] on div "8p Fill each of the numbered gaps in the following passage. Pieejamie vārdi can…" at bounding box center [339, 189] width 299 height 173
copy div "Lore ipsu do sit ametcons adip el sed doeiusmod tempori. Utlaboree dolor mag al…"
click at [291, 157] on div "8p Fill each of the numbered gaps in the following passage. Pieejamie vārdi can…" at bounding box center [339, 189] width 299 height 173
click at [339, 217] on fieldset "THE MAN [PERSON_NAME] PRIZE The Man [PERSON_NAME] Prize for Fiction is a litera…" at bounding box center [339, 216] width 293 height 112
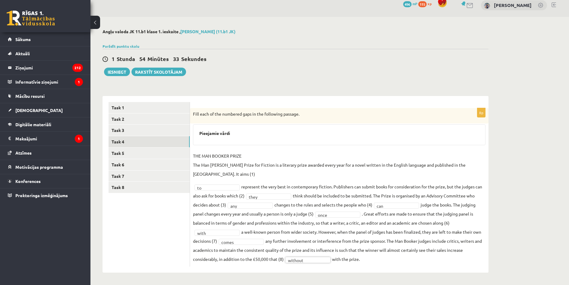
scroll to position [0, 0]
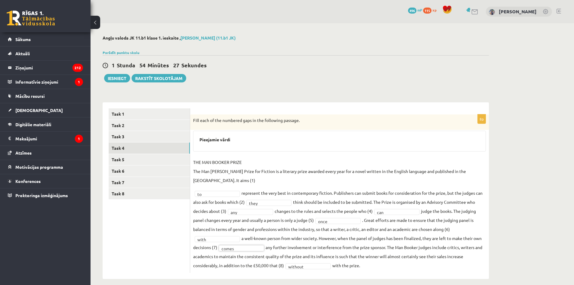
drag, startPoint x: 248, startPoint y: 241, endPoint x: 269, endPoint y: 243, distance: 21.0
click at [150, 159] on link "Task 5" at bounding box center [149, 159] width 81 height 11
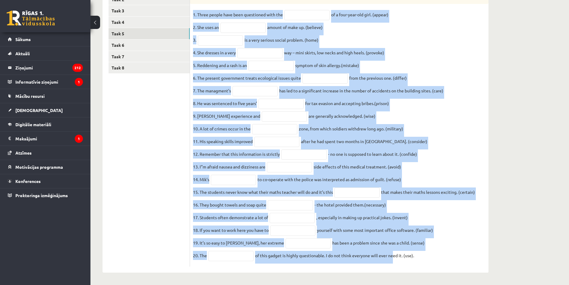
scroll to position [138, 0]
drag, startPoint x: 192, startPoint y: 60, endPoint x: 428, endPoint y: 260, distance: 309.5
click at [428, 260] on div "20p Use the word in brackets to form a word that fits the gap. 1. Three people …" at bounding box center [339, 128] width 299 height 278
copy div "Lor ips dolo si ametcons ad elit s doei temp inci utl etd. 7. Magna aliqua enim…"
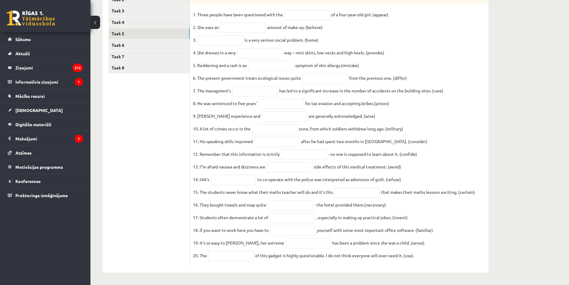
click at [156, 145] on ul "Task 1 Task 2 Task 3 Task 4 Task 5 Task 6 Task 7 Task 8" at bounding box center [149, 124] width 81 height 284
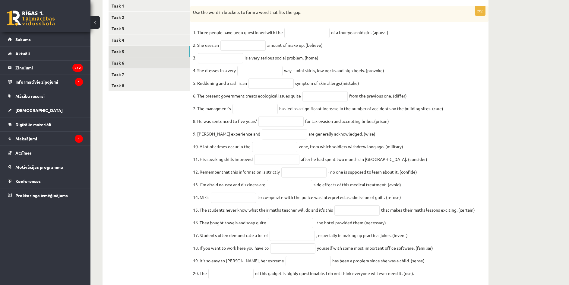
click at [123, 64] on link "Task 6" at bounding box center [149, 62] width 81 height 11
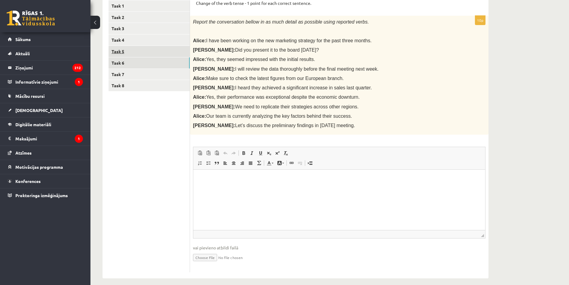
scroll to position [0, 0]
click at [141, 73] on link "Task 7" at bounding box center [149, 74] width 81 height 11
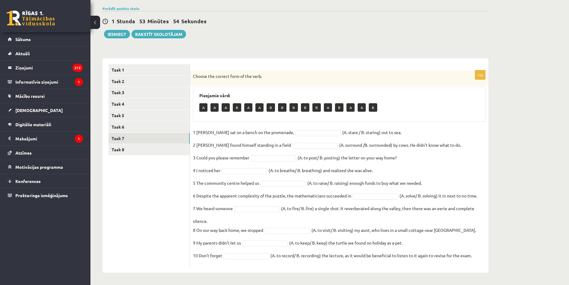
drag, startPoint x: 193, startPoint y: 77, endPoint x: 487, endPoint y: 287, distance: 361.8
click at [487, 241] on html "0 Dāvanas 496 mP 115 xp [PERSON_NAME] Sākums Aktuāli Kā mācīties [PERSON_NAME] …" at bounding box center [284, 98] width 569 height 285
copy div "Loremi dol sitamet cons ad eli sedd. Eiusmodte incid U L E D M A E A M V Q N E …"
click at [250, 160] on fieldset "1 [PERSON_NAME] sat on a bench on the promenade, (A. stare / B. staring) out to…" at bounding box center [339, 196] width 293 height 136
click at [254, 167] on fieldset "1 [PERSON_NAME] sat on a bench on the promenade, B * (A. stare / B. staring) ou…" at bounding box center [339, 196] width 293 height 136
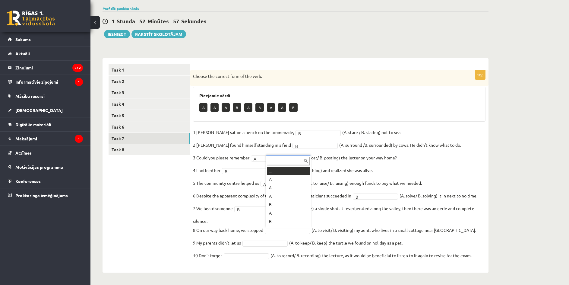
scroll to position [7, 0]
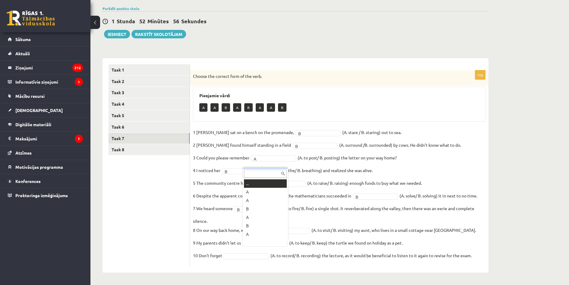
drag, startPoint x: 272, startPoint y: 242, endPoint x: 271, endPoint y: 233, distance: 8.9
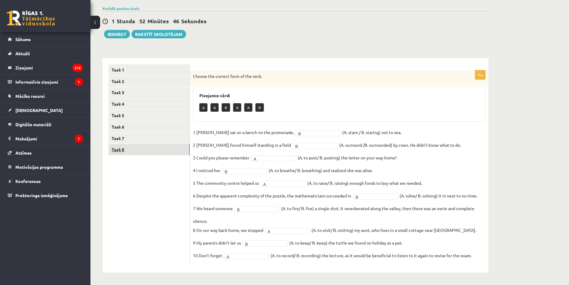
click at [142, 150] on link "Task 8" at bounding box center [149, 149] width 81 height 11
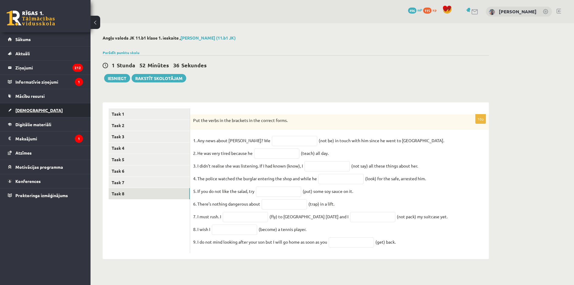
click at [47, 112] on link "[DEMOGRAPHIC_DATA]" at bounding box center [45, 110] width 75 height 14
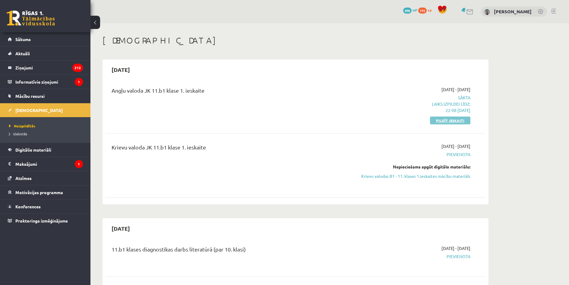
click at [455, 120] on link "Pildīt ieskaiti" at bounding box center [450, 120] width 40 height 8
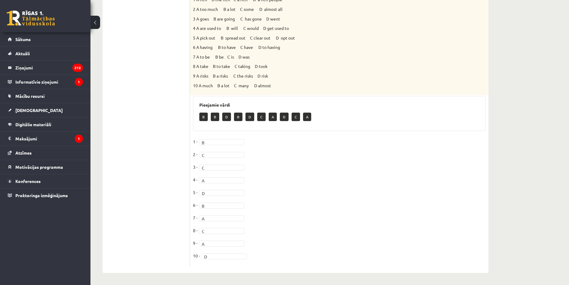
scroll to position [80, 0]
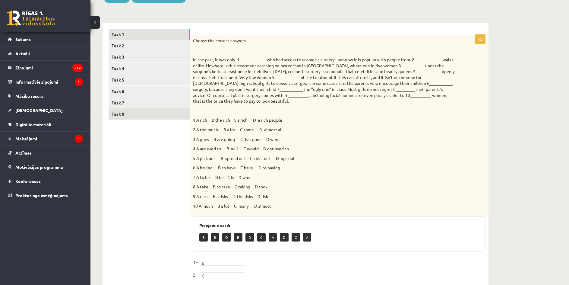
click at [161, 113] on link "Task 8" at bounding box center [149, 113] width 81 height 11
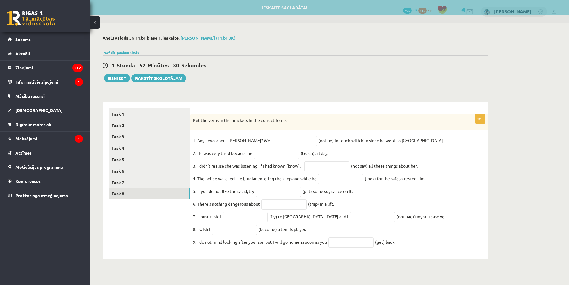
scroll to position [0, 0]
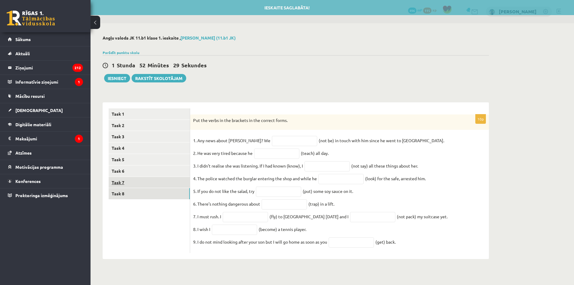
click at [141, 183] on link "Task 7" at bounding box center [149, 182] width 81 height 11
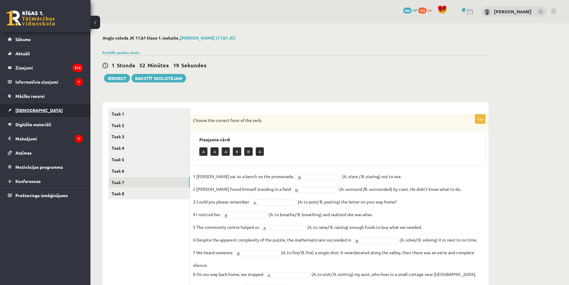
click at [37, 111] on link "[DEMOGRAPHIC_DATA]" at bounding box center [45, 110] width 75 height 14
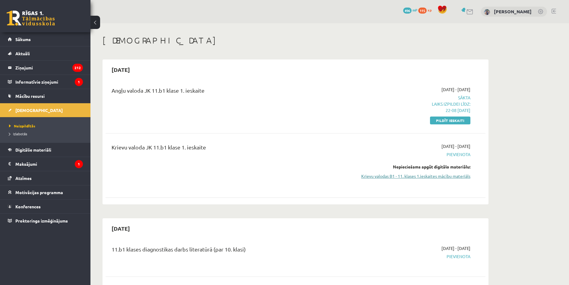
click at [440, 177] on link "Krievu valodas B1 - 11. klases 1.ieskaites mācību materiāls" at bounding box center [414, 176] width 114 height 6
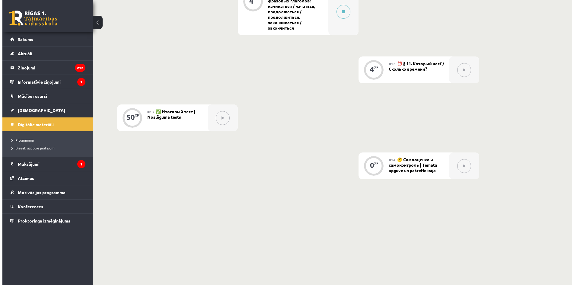
scroll to position [649, 0]
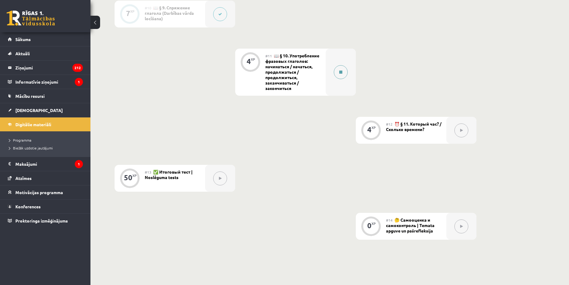
click at [341, 74] on icon at bounding box center [340, 72] width 3 height 4
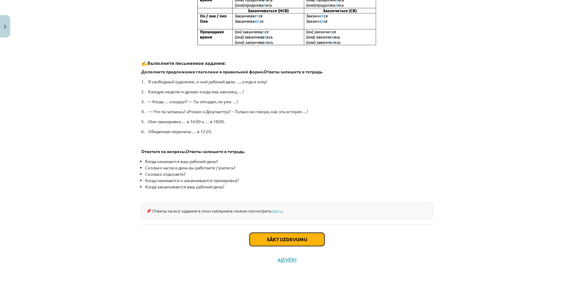
click at [291, 242] on button "Sākt uzdevumu" at bounding box center [287, 239] width 75 height 13
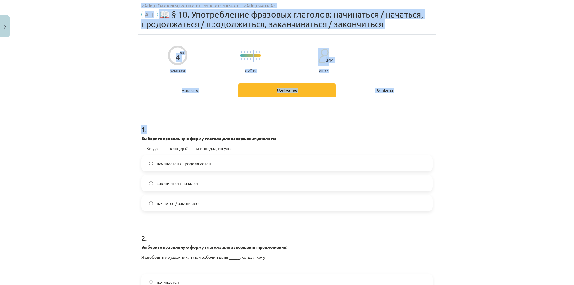
scroll to position [130, 0]
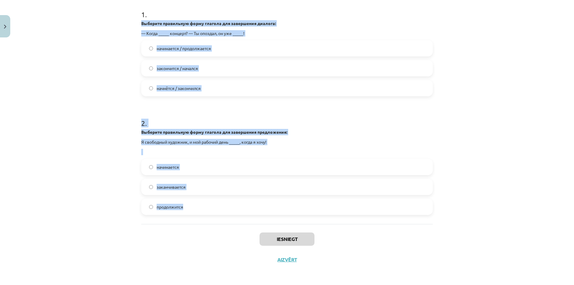
drag, startPoint x: 133, startPoint y: 138, endPoint x: 266, endPoint y: 206, distance: 149.3
click at [266, 206] on div "Mācību tēma: Krievu valodas b1 - 11. klases 1.ieskaites mācību materiāls #11 📖 …" at bounding box center [287, 142] width 574 height 285
copy form "Выберите правильную форму глагола для завершения диалога: — Когда _____ концерт…"
click at [151, 104] on form "1 . Выберите правильную форму глагола для завершения диалога: — Когда _____ кон…" at bounding box center [286, 107] width 291 height 215
click at [134, 77] on div "Mācību tēma: Krievu valodas b1 - 11. klases 1.ieskaites mācību materiāls #11 📖 …" at bounding box center [287, 142] width 574 height 285
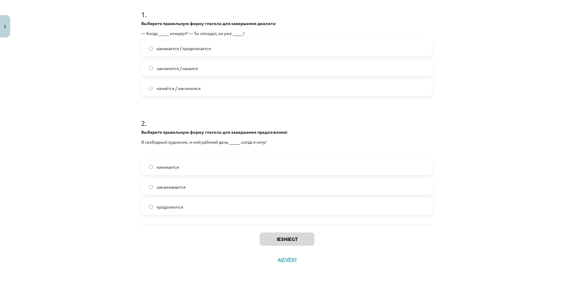
scroll to position [100, 0]
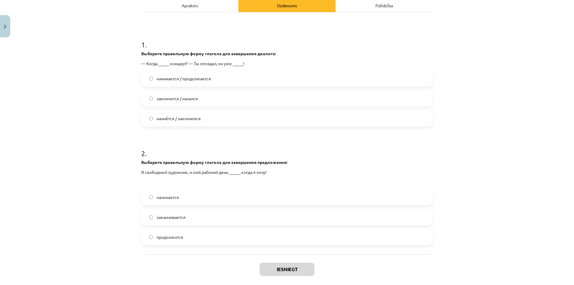
click at [167, 103] on label "закончится / начался" at bounding box center [287, 98] width 290 height 15
click at [185, 220] on label "заканчивается" at bounding box center [287, 216] width 290 height 15
click at [172, 198] on span "начинается" at bounding box center [168, 197] width 22 height 6
click at [208, 193] on label "начинается" at bounding box center [287, 197] width 290 height 15
click at [275, 271] on button "Iesniegt" at bounding box center [287, 269] width 55 height 13
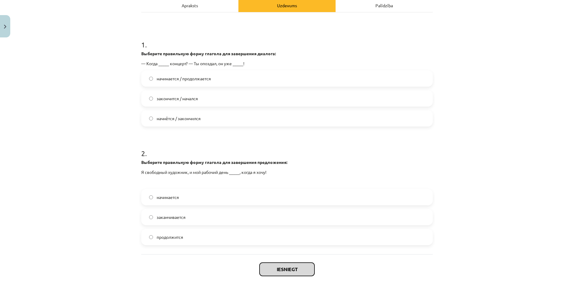
scroll to position [130, 0]
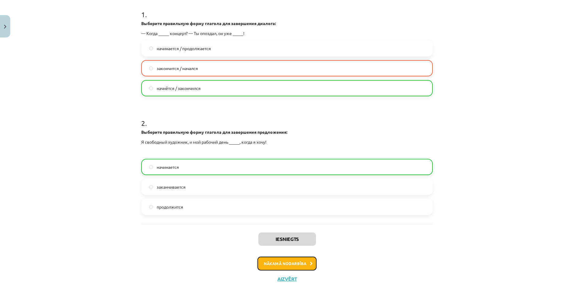
click at [293, 259] on button "Nākamā nodarbība" at bounding box center [286, 263] width 59 height 14
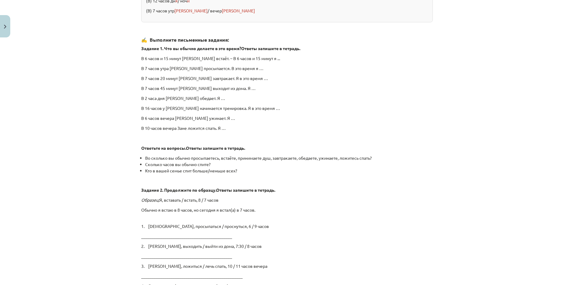
scroll to position [951, 0]
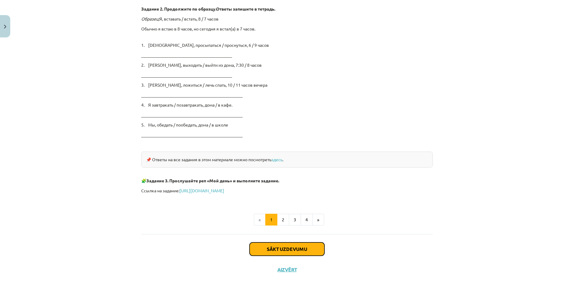
click at [287, 244] on button "Sākt uzdevumu" at bounding box center [287, 248] width 75 height 13
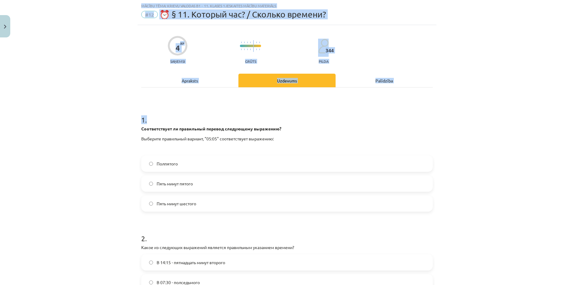
scroll to position [130, 0]
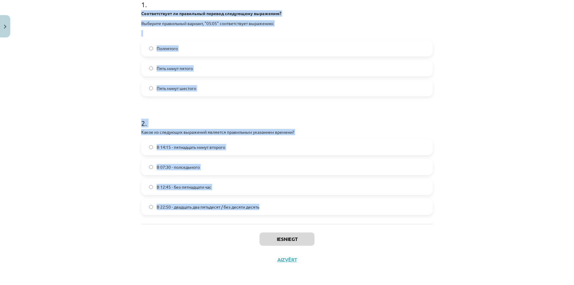
drag, startPoint x: 130, startPoint y: 126, endPoint x: 269, endPoint y: 210, distance: 162.7
click at [269, 210] on div "Mācību tēma: Krievu valodas b1 - 11. klases 1.ieskaites mācību materiāls #12 ⏰ …" at bounding box center [287, 142] width 574 height 285
copy form "Соответствует ли правильный перевод следующему выражению? Выберите правильный в…"
click at [149, 107] on form "1 . Соответствует ли правильный перевод следующему выражению? Выберите правильн…" at bounding box center [286, 102] width 291 height 225
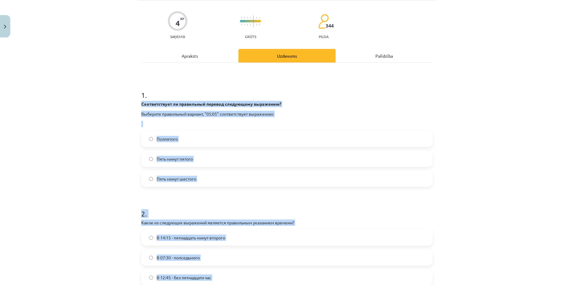
click at [127, 126] on div "Mācību tēma: Krievu valodas b1 - 11. klases 1.ieskaites mācību materiāls #12 ⏰ …" at bounding box center [287, 142] width 574 height 285
click at [153, 125] on p at bounding box center [286, 124] width 291 height 6
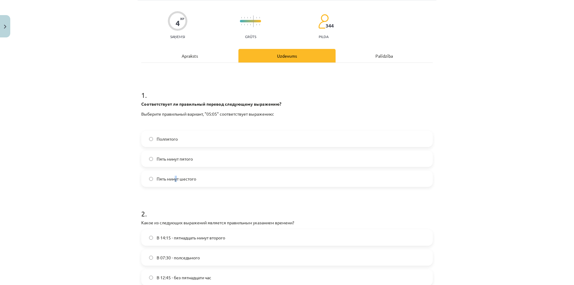
click at [174, 180] on span "Пять минут шестого" at bounding box center [177, 179] width 40 height 6
click at [109, 158] on div "Mācību tēma: Krievu valodas b1 - 11. klases 1.ieskaites mācību materiāls #12 ⏰ …" at bounding box center [287, 142] width 574 height 285
click at [174, 180] on span "Пять минут шестого" at bounding box center [177, 179] width 40 height 6
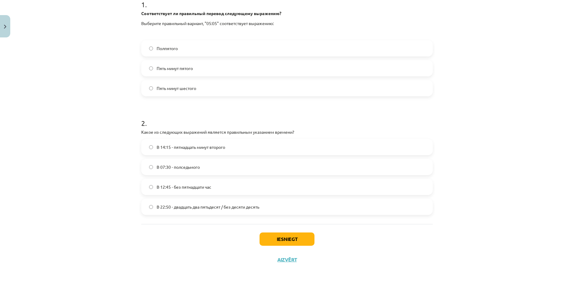
click at [160, 206] on span "В 22:50 - двадцать два пятьдесят / без десяти десять" at bounding box center [208, 207] width 103 height 6
click at [269, 236] on button "Iesniegt" at bounding box center [287, 238] width 55 height 13
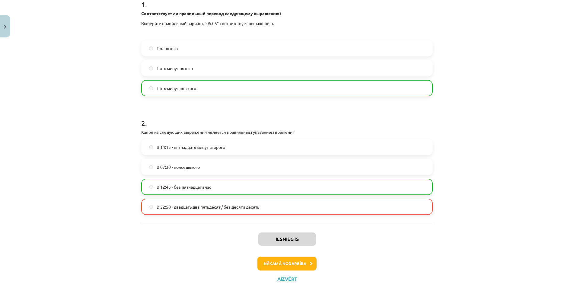
click at [186, 207] on span "В 22:50 - двадцать два пятьдесят / без десяти десять" at bounding box center [208, 207] width 103 height 6
click at [291, 263] on button "Nākamā nodarbība" at bounding box center [286, 263] width 59 height 14
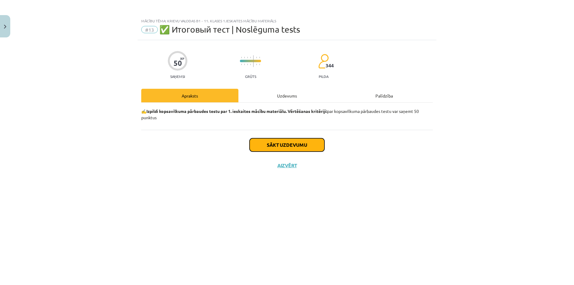
click at [272, 148] on button "Sākt uzdevumu" at bounding box center [287, 144] width 75 height 13
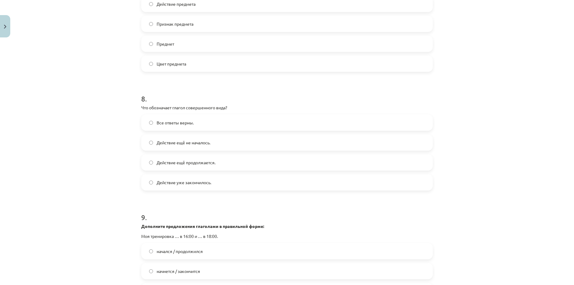
scroll to position [1078, 0]
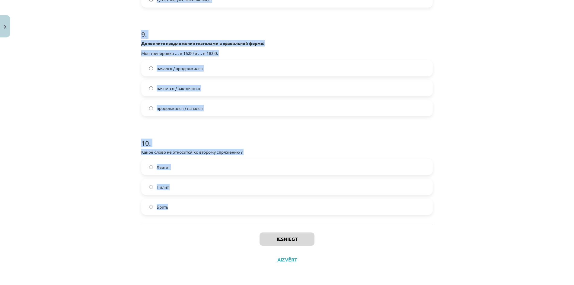
drag, startPoint x: 133, startPoint y: 112, endPoint x: 269, endPoint y: 202, distance: 163.5
click at [269, 202] on div "Mācību tēma: Krievu valodas b1 - 11. klases 1.ieskaites mācību materiāls #13 ✅ …" at bounding box center [287, 142] width 574 height 285
copy form "Loremip dolorsitametconse adipiscinge s doeiusmodte incidi utlabor. Etdolor mag…"
click at [100, 117] on div "Mācību tēma: Krievu valodas b1 - 11. klases 1.ieskaites mācību materiāls #13 ✅ …" at bounding box center [287, 142] width 574 height 285
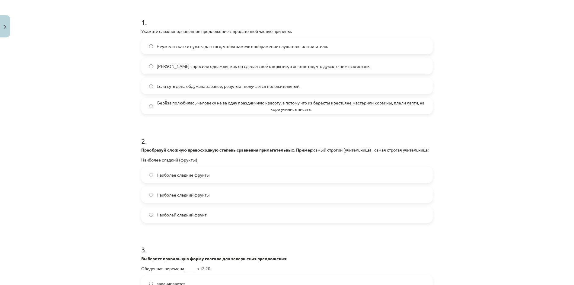
scroll to position [82, 0]
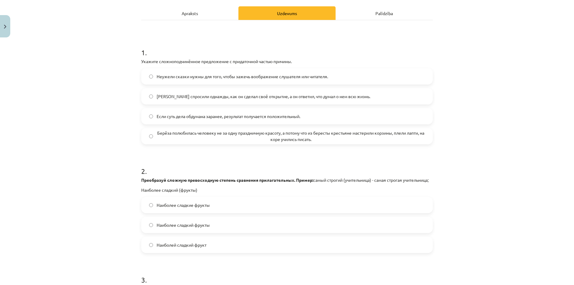
click at [167, 135] on span "Берёза полюбилась человеку не за одну праздничную красоту, а потому что из бере…" at bounding box center [291, 136] width 268 height 13
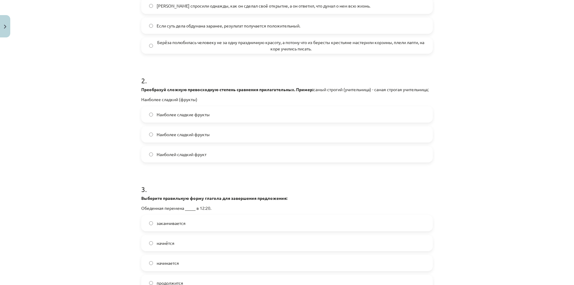
click at [199, 118] on span "Наиболее сладкие фрукты" at bounding box center [183, 114] width 53 height 6
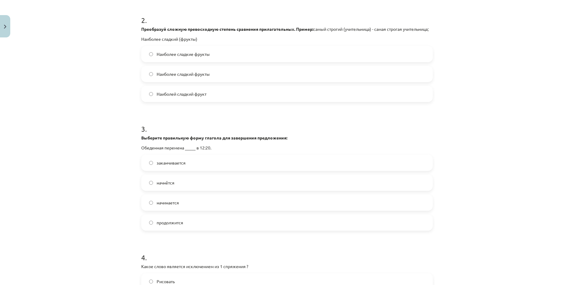
scroll to position [294, 0]
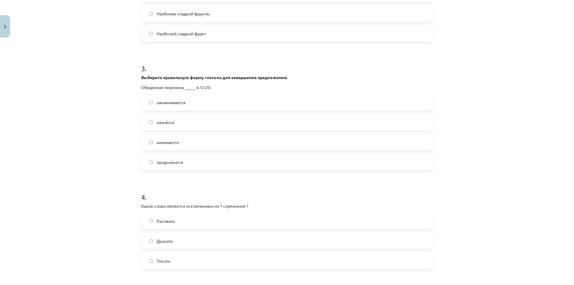
click at [169, 145] on span "начинается" at bounding box center [168, 142] width 22 height 6
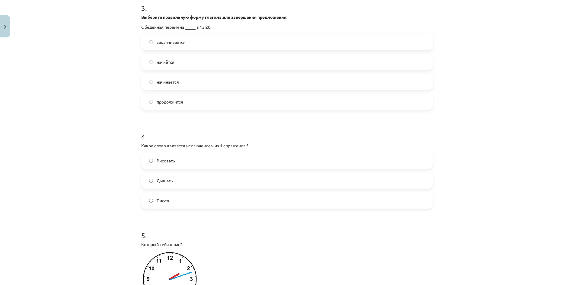
scroll to position [384, 0]
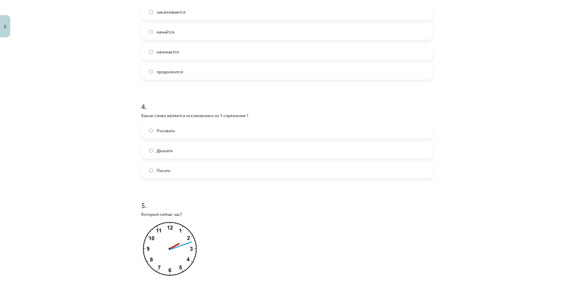
click at [170, 154] on span "Дышать" at bounding box center [165, 150] width 16 height 6
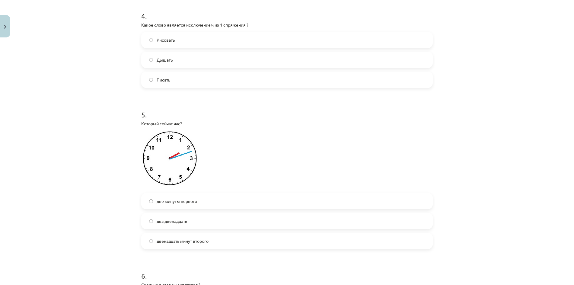
scroll to position [535, 0]
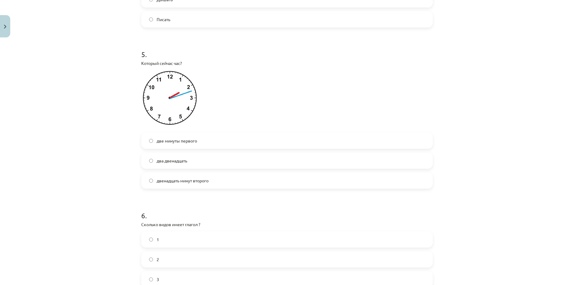
click at [192, 184] on span "двенадцать минут второго" at bounding box center [183, 180] width 52 height 6
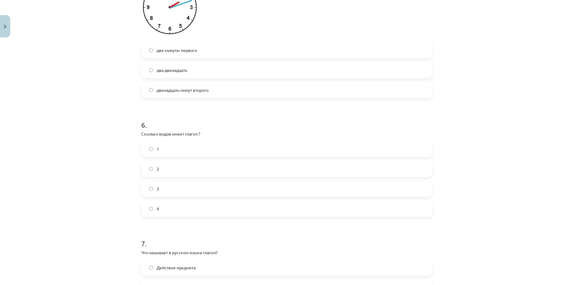
click at [172, 173] on label "2" at bounding box center [287, 168] width 290 height 15
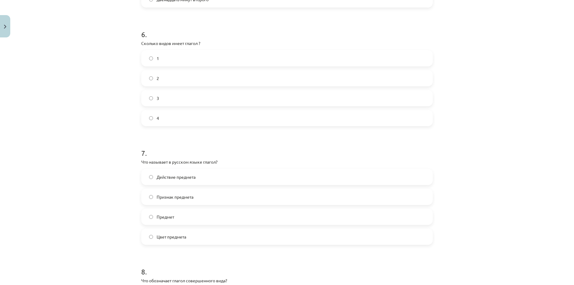
scroll to position [807, 0]
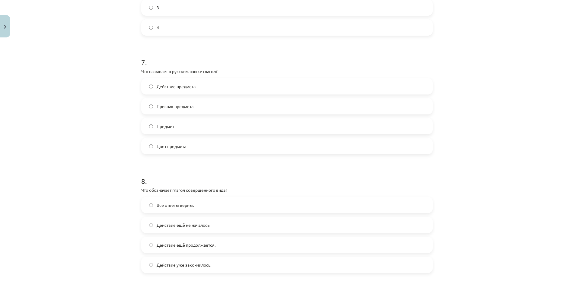
click at [197, 114] on label "Признак предмета" at bounding box center [287, 106] width 290 height 15
click at [161, 90] on span "Действие предмета" at bounding box center [176, 86] width 39 height 6
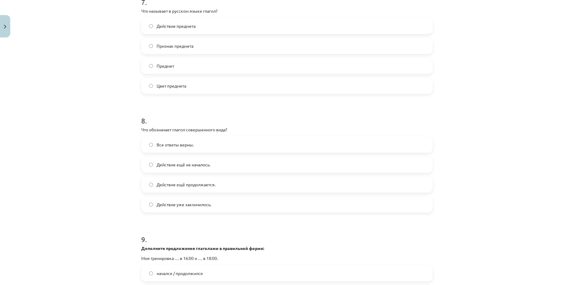
click at [191, 208] on span "Действие уже закончилось." at bounding box center [184, 204] width 55 height 6
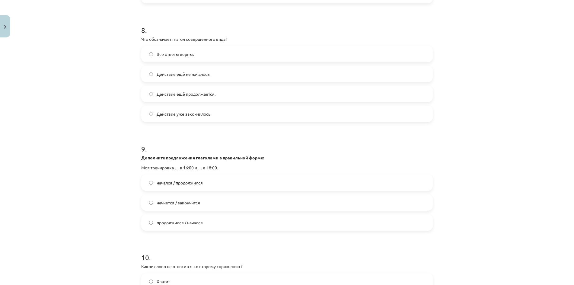
scroll to position [1018, 0]
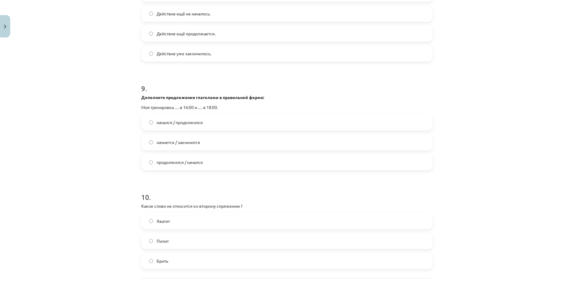
click at [190, 145] on span "начнется / закончится" at bounding box center [178, 142] width 43 height 6
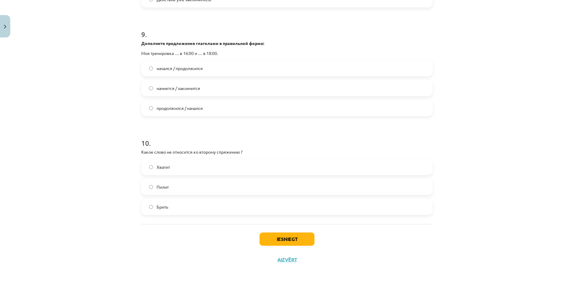
click at [176, 165] on label "Хватит" at bounding box center [287, 166] width 290 height 15
click at [256, 239] on div "Iesniegt Aizvērt" at bounding box center [286, 245] width 291 height 42
click at [260, 240] on button "Iesniegt" at bounding box center [287, 238] width 55 height 13
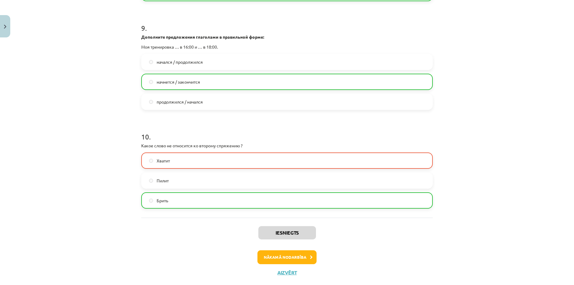
click at [178, 168] on label "Хватит" at bounding box center [287, 160] width 290 height 15
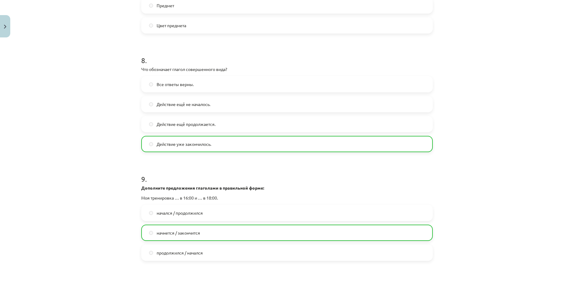
scroll to position [1097, 0]
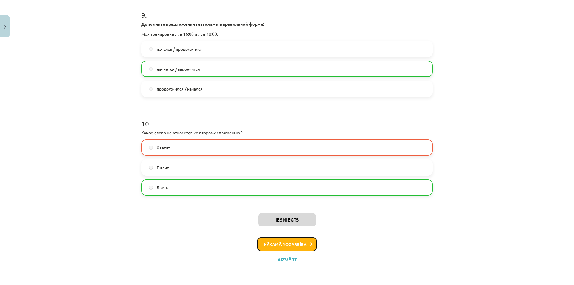
click at [275, 241] on button "Nākamā nodarbība" at bounding box center [286, 244] width 59 height 14
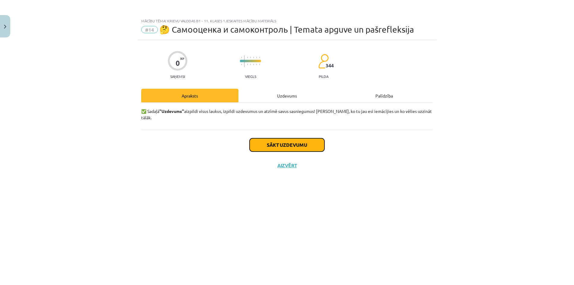
click at [284, 140] on button "Sākt uzdevumu" at bounding box center [287, 144] width 75 height 13
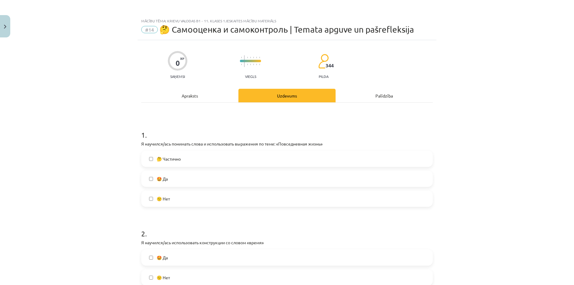
click at [191, 175] on label "🤩 Да" at bounding box center [287, 178] width 290 height 15
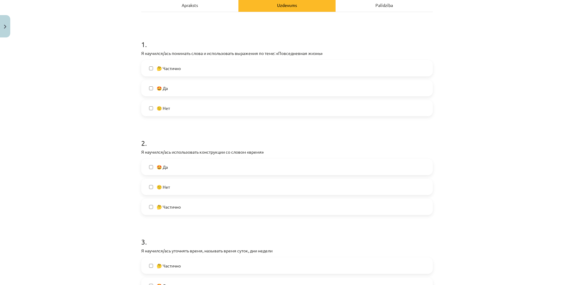
click at [175, 107] on label "🙁 Нет" at bounding box center [287, 107] width 290 height 15
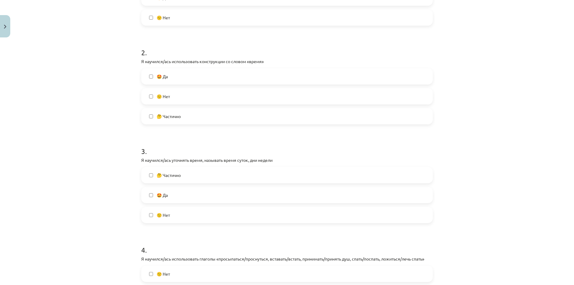
scroll to position [151, 0]
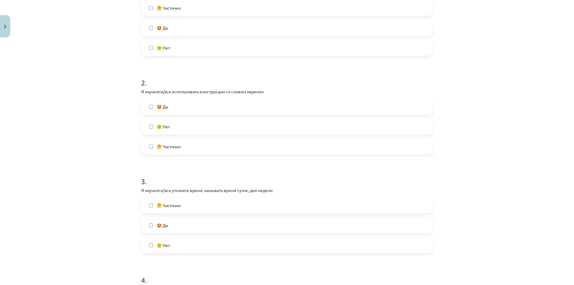
click at [179, 29] on label "🤩 Да" at bounding box center [287, 27] width 290 height 15
click at [181, 128] on label "🙁 Нет" at bounding box center [287, 126] width 290 height 15
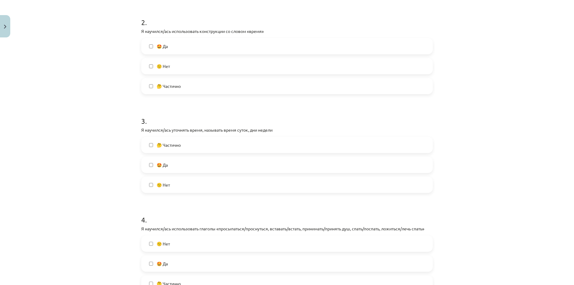
click at [178, 167] on label "🤩 Да" at bounding box center [287, 164] width 290 height 15
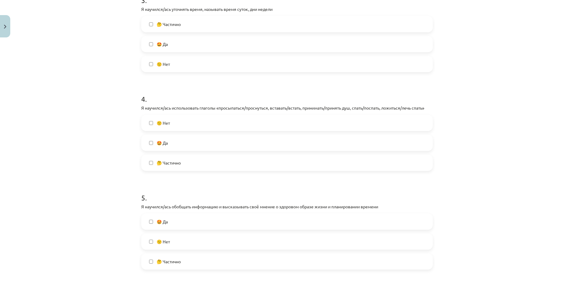
click at [180, 147] on label "🤩 Да" at bounding box center [287, 142] width 290 height 15
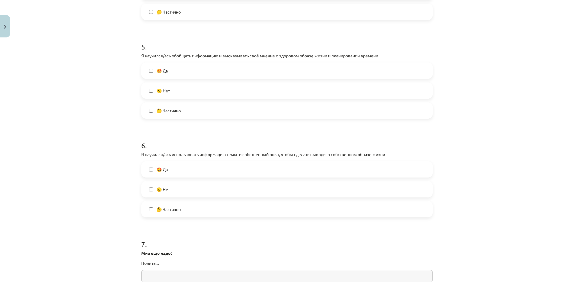
click at [179, 92] on label "🙁 Нет" at bounding box center [287, 90] width 290 height 15
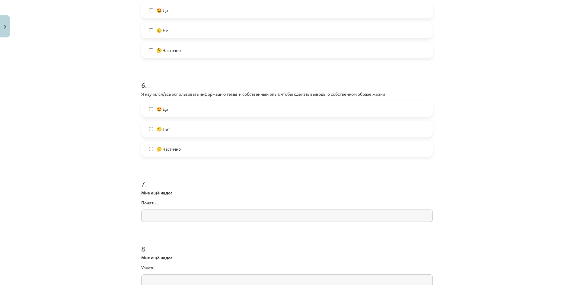
click at [177, 132] on label "🙁 Нет" at bounding box center [287, 128] width 290 height 15
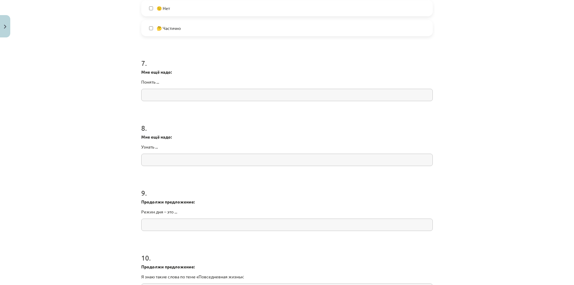
scroll to position [741, 0]
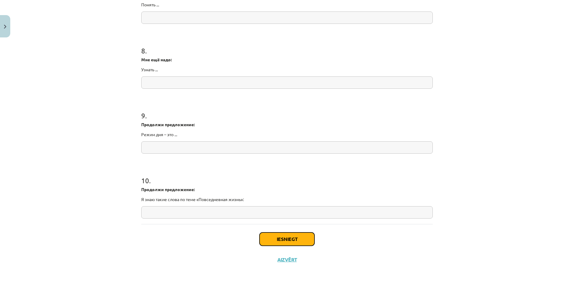
click at [285, 241] on button "Iesniegt" at bounding box center [287, 238] width 55 height 13
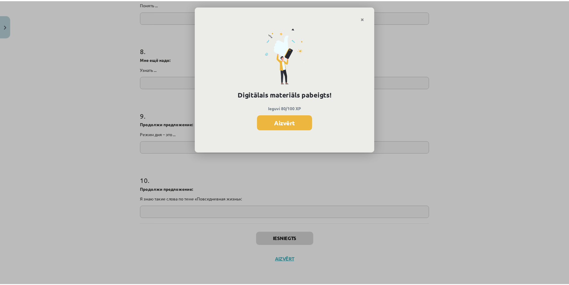
scroll to position [648, 0]
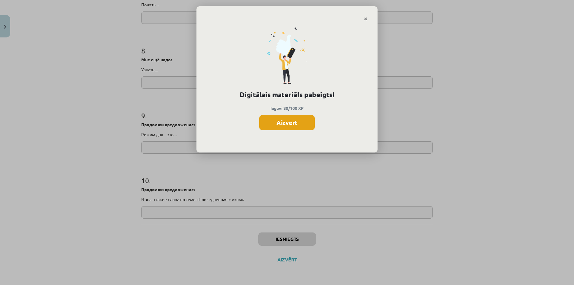
click at [289, 125] on button "Aizvērt" at bounding box center [287, 122] width 56 height 15
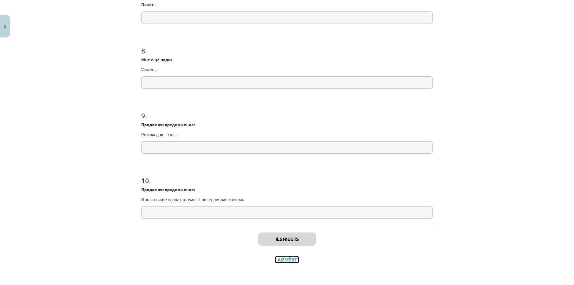
click at [294, 260] on button "Aizvērt" at bounding box center [287, 259] width 23 height 6
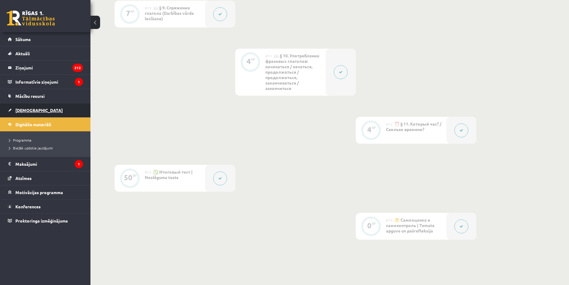
click at [34, 111] on link "[DEMOGRAPHIC_DATA]" at bounding box center [45, 110] width 75 height 14
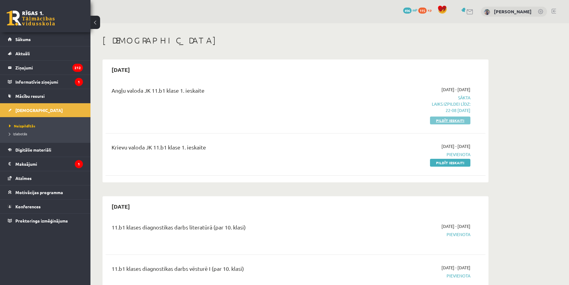
click at [439, 122] on link "Pildīt ieskaiti" at bounding box center [450, 120] width 40 height 8
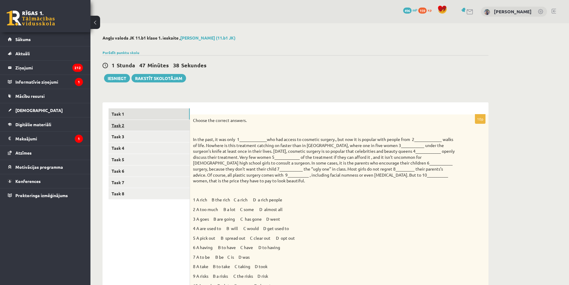
click at [140, 126] on link "Task 2" at bounding box center [149, 125] width 81 height 11
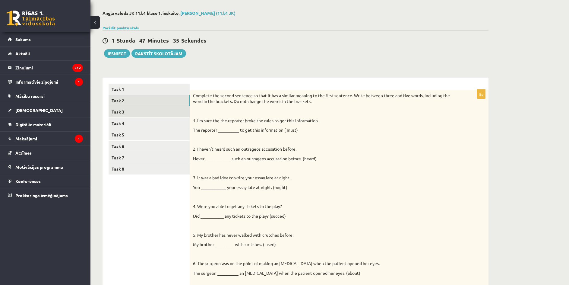
click at [136, 113] on link "Task 3" at bounding box center [149, 111] width 81 height 11
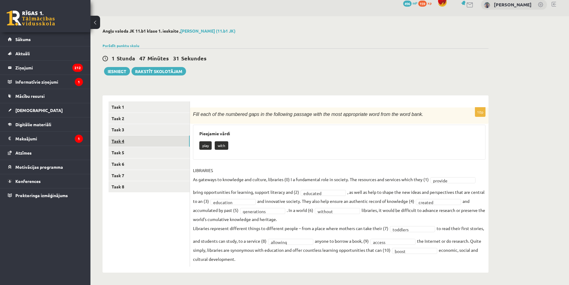
click at [133, 143] on link "Task 4" at bounding box center [149, 140] width 81 height 11
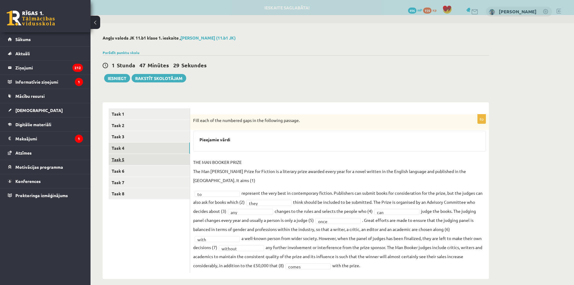
click at [130, 160] on link "Task 5" at bounding box center [149, 159] width 81 height 11
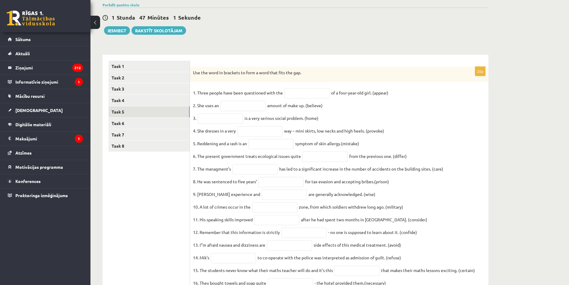
scroll to position [138, 0]
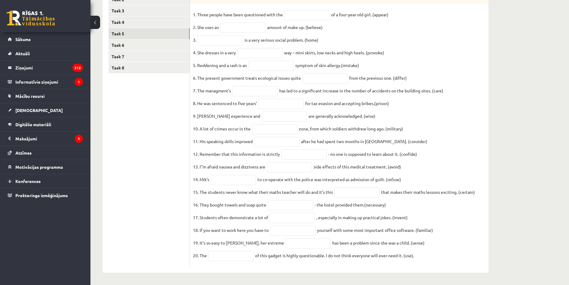
drag, startPoint x: 193, startPoint y: 73, endPoint x: 437, endPoint y: 254, distance: 303.9
click at [437, 254] on div "20p Use the word in brackets to form a word that fits the gap. 1. Three people …" at bounding box center [339, 128] width 299 height 278
copy div "Lor ips dolo si ametcons ad elit s doei temp inci utl etd. 6. Magna aliqua enim…"
click at [146, 132] on ul "Task 1 Task 2 Task 3 Task 4 Task 5 Task 6 Task 7 Task 8" at bounding box center [149, 124] width 81 height 284
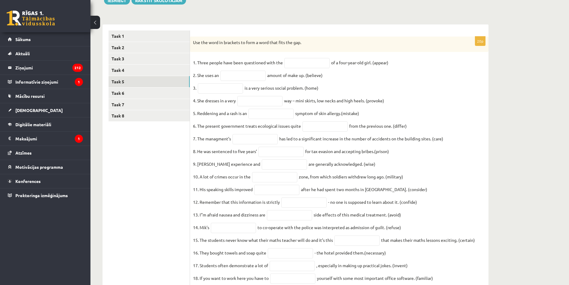
scroll to position [0, 0]
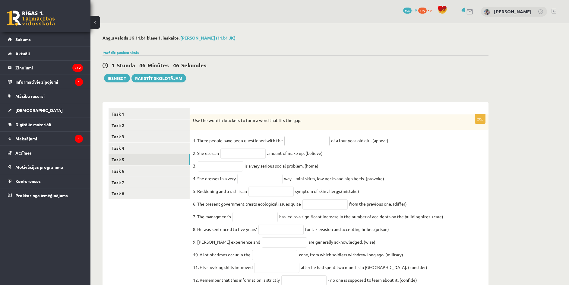
click at [301, 142] on input "text" at bounding box center [307, 141] width 45 height 10
click at [295, 141] on input "***" at bounding box center [307, 141] width 45 height 10
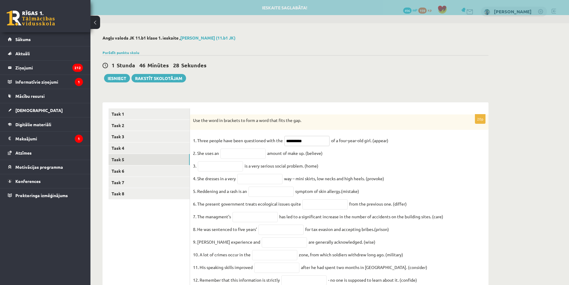
type input "**********"
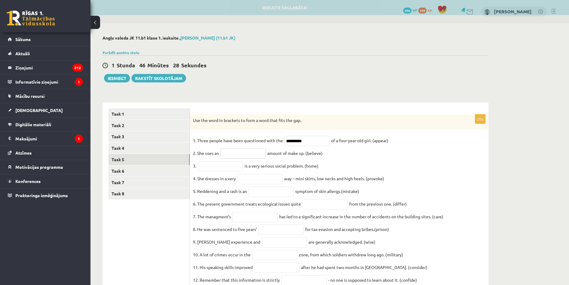
click at [241, 158] on input "text" at bounding box center [243, 153] width 45 height 10
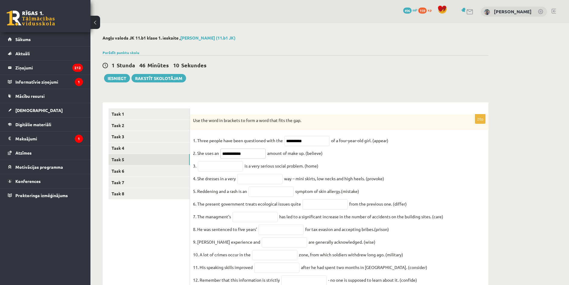
type input "**********"
click at [223, 167] on input "text" at bounding box center [220, 166] width 45 height 10
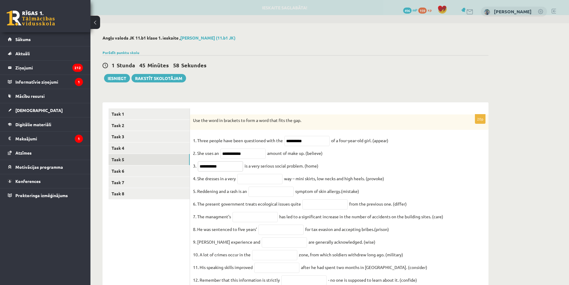
type input "**********"
click at [264, 184] on input "text" at bounding box center [259, 179] width 45 height 10
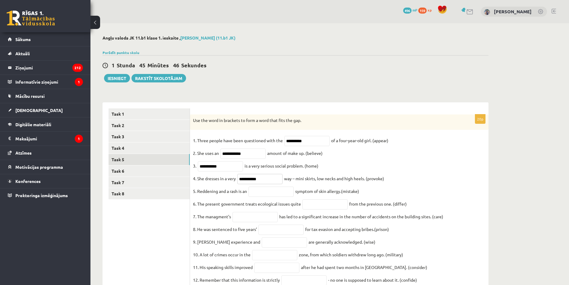
type input "**********"
click at [260, 194] on input "text" at bounding box center [271, 191] width 45 height 10
type input "********"
click at [319, 205] on input "text" at bounding box center [325, 204] width 45 height 10
click at [312, 209] on input "**********" at bounding box center [325, 204] width 45 height 10
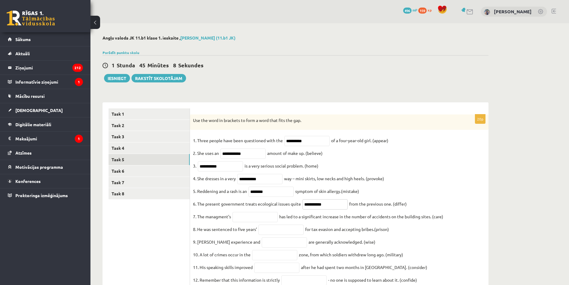
type input "**********"
click at [269, 221] on input "text" at bounding box center [255, 217] width 45 height 10
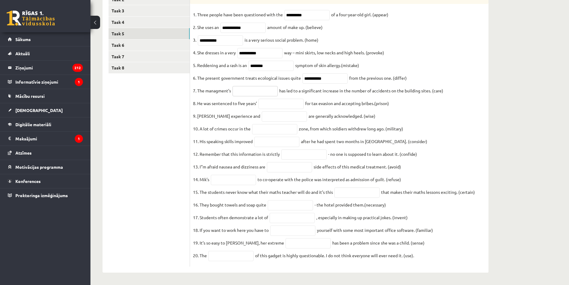
scroll to position [78, 0]
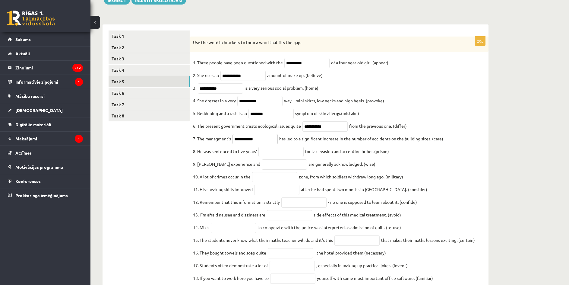
type input "**********"
click at [281, 157] on input "text" at bounding box center [281, 152] width 45 height 10
type input "**********"
click at [278, 170] on input "text" at bounding box center [284, 164] width 45 height 10
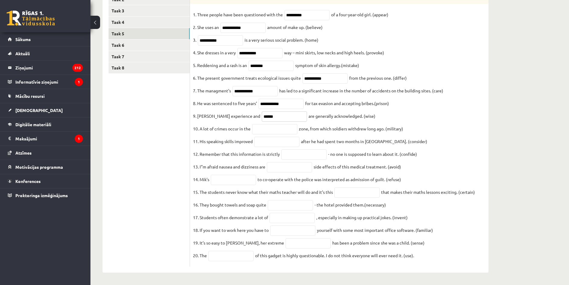
type input "******"
click at [272, 124] on input "text" at bounding box center [274, 129] width 45 height 10
type input "********"
click at [279, 137] on input "text" at bounding box center [276, 142] width 45 height 10
type input "**********"
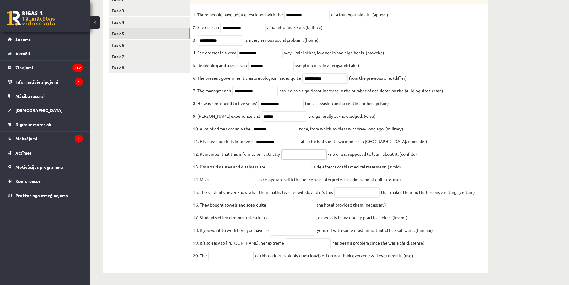
click at [305, 149] on input "text" at bounding box center [304, 154] width 45 height 10
type input "**********"
click at [290, 164] on input "text" at bounding box center [289, 167] width 45 height 10
type input "**********"
click at [241, 177] on input "text" at bounding box center [233, 180] width 45 height 10
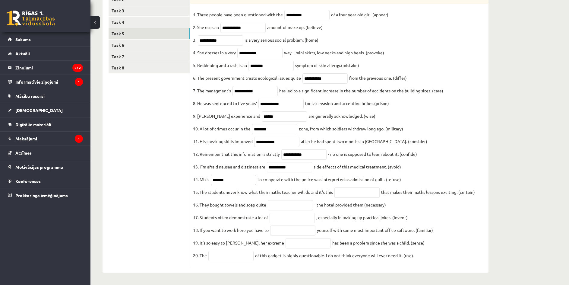
type input "*******"
click at [346, 192] on input "text" at bounding box center [357, 192] width 45 height 10
type input "**********"
click at [279, 203] on input "text" at bounding box center [290, 205] width 45 height 10
type input "**********"
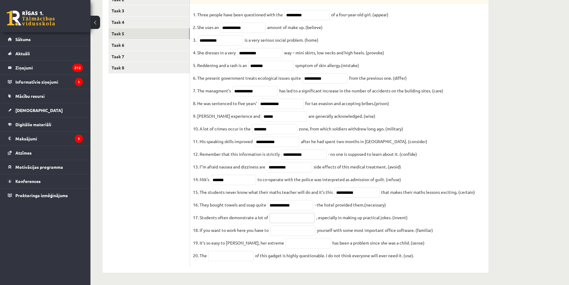
click at [293, 219] on input "text" at bounding box center [292, 218] width 45 height 10
type input "**********"
click at [295, 232] on input "text" at bounding box center [292, 230] width 45 height 10
type input "**********"
click at [294, 242] on input "text" at bounding box center [308, 243] width 45 height 10
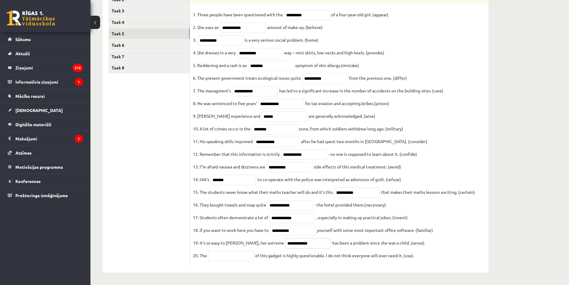
type input "**********"
click at [236, 256] on input "text" at bounding box center [231, 256] width 45 height 10
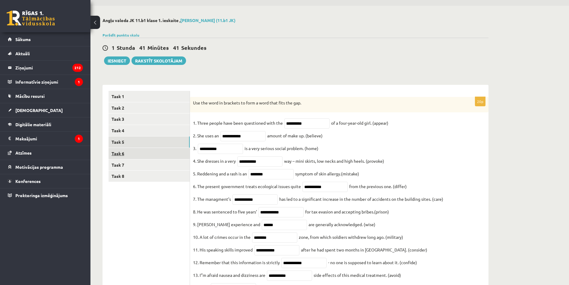
type input "**********"
click at [156, 158] on link "Task 6" at bounding box center [149, 153] width 81 height 11
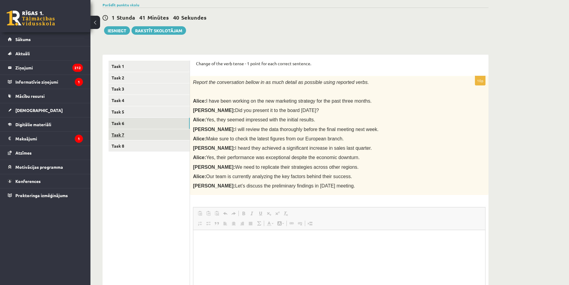
scroll to position [0, 0]
click at [156, 137] on link "Task 7" at bounding box center [149, 134] width 81 height 11
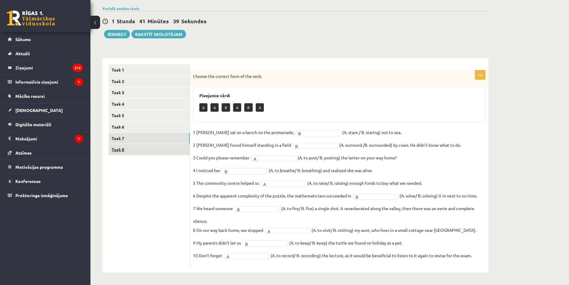
click at [138, 147] on link "Task 8" at bounding box center [149, 149] width 81 height 11
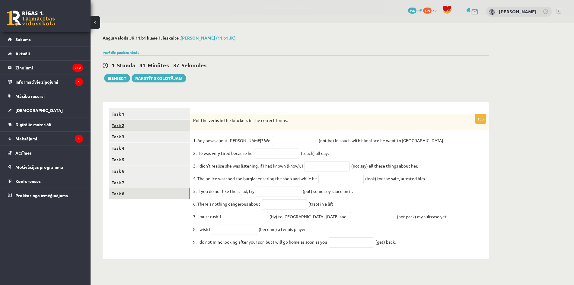
click at [142, 126] on link "Task 2" at bounding box center [149, 125] width 81 height 11
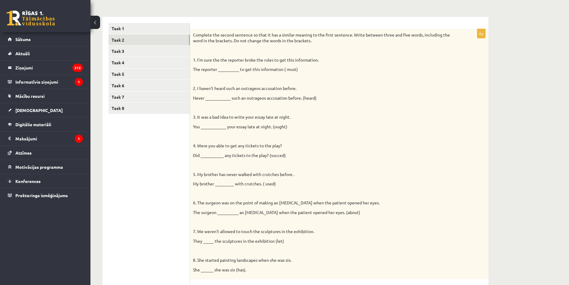
scroll to position [55, 0]
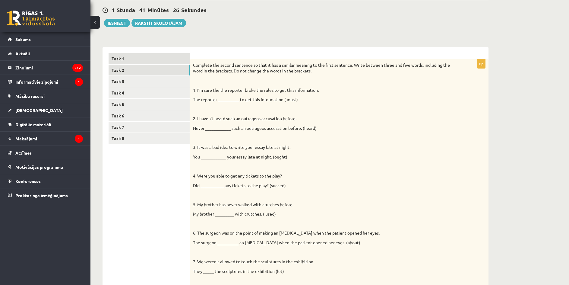
click at [142, 62] on link "Task 1" at bounding box center [149, 58] width 81 height 11
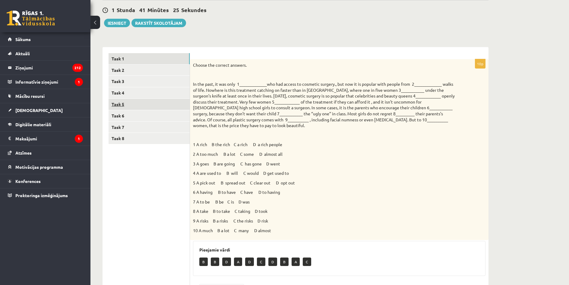
scroll to position [85, 0]
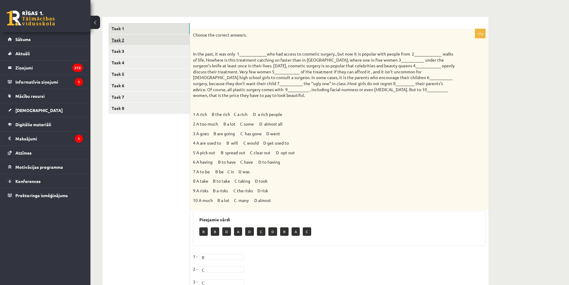
click at [139, 42] on link "Task 2" at bounding box center [149, 39] width 81 height 11
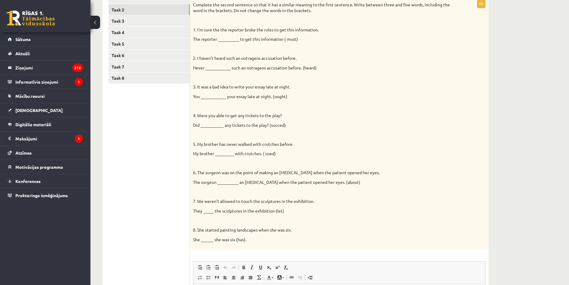
scroll to position [55, 0]
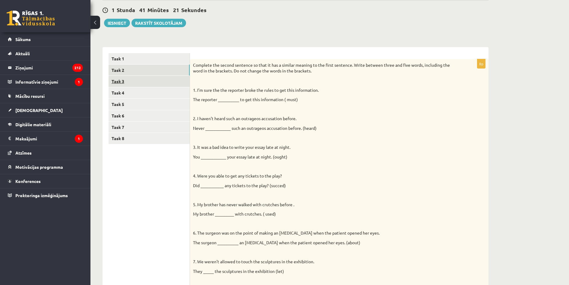
click at [136, 82] on link "Task 3" at bounding box center [149, 81] width 81 height 11
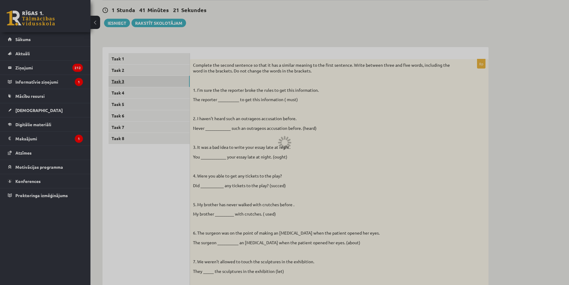
scroll to position [7, 0]
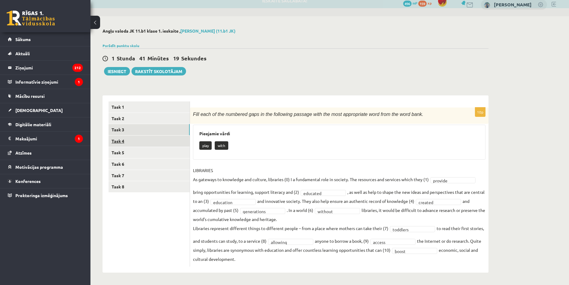
click at [140, 142] on link "Task 4" at bounding box center [149, 140] width 81 height 11
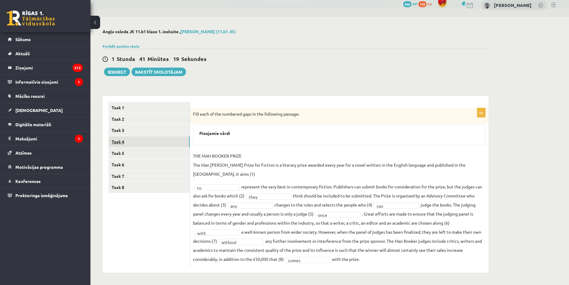
scroll to position [0, 0]
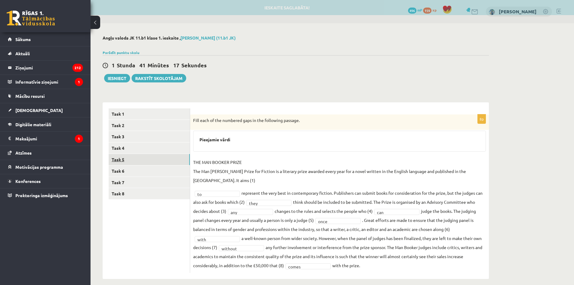
click at [141, 160] on link "Task 5" at bounding box center [149, 159] width 81 height 11
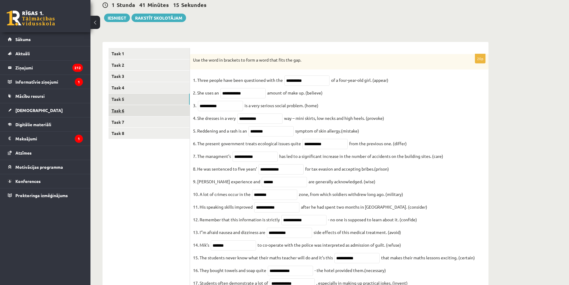
click at [146, 107] on link "Task 6" at bounding box center [149, 110] width 81 height 11
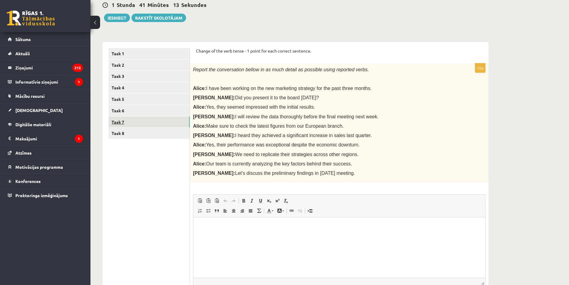
click at [143, 120] on link "Task 7" at bounding box center [149, 121] width 81 height 11
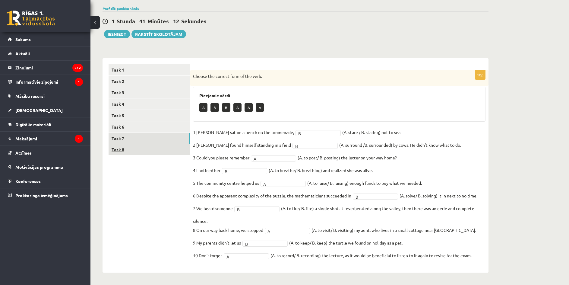
click at [141, 147] on link "Task 8" at bounding box center [149, 149] width 81 height 11
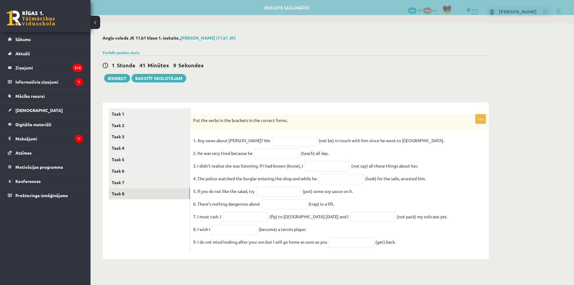
drag, startPoint x: 210, startPoint y: 121, endPoint x: 403, endPoint y: 254, distance: 234.8
click at [403, 253] on div "10p Put the verbs in the brackets in the correct forms. 1. Any news about Georg…" at bounding box center [339, 183] width 299 height 139
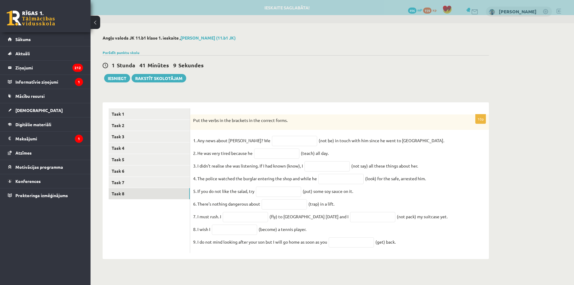
copy div "Put the verbs in the brackets in the correct forms. 1. Any news about George? W…"
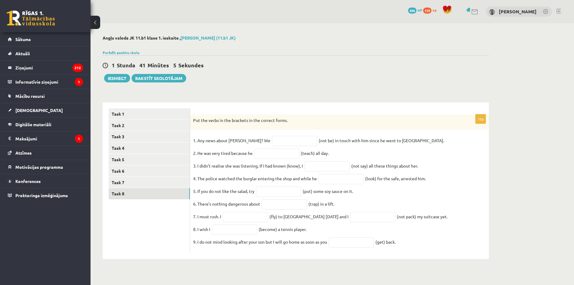
click at [283, 72] on div "1 Stunda 41 Minūtes 5 Sekundes Ieskaite saglabāta! Iesniegt Rakstīt skolotājam" at bounding box center [296, 68] width 386 height 27
click at [285, 140] on input "text" at bounding box center [294, 141] width 45 height 10
type input "*"
type input "**********"
click at [289, 154] on input "text" at bounding box center [276, 153] width 45 height 10
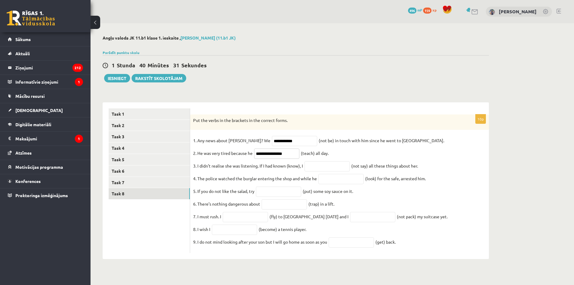
type input "**********"
drag, startPoint x: 314, startPoint y: 166, endPoint x: 323, endPoint y: 162, distance: 10.4
click at [314, 166] on input "text" at bounding box center [326, 166] width 45 height 10
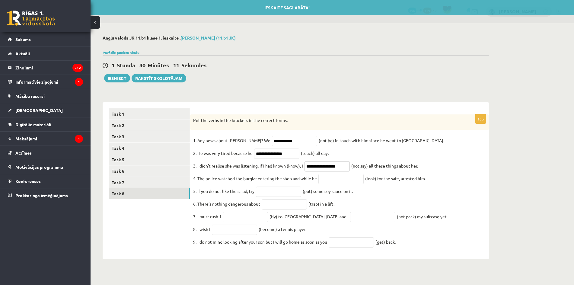
type input "**********"
click at [339, 183] on input "text" at bounding box center [340, 179] width 45 height 10
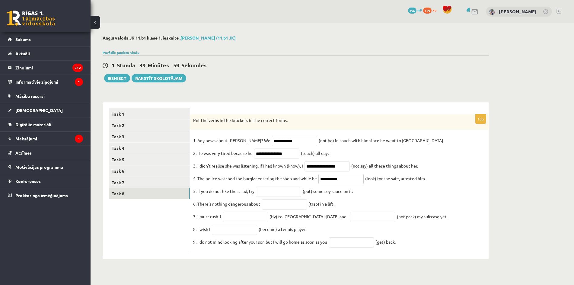
type input "**********"
drag, startPoint x: 286, startPoint y: 193, endPoint x: 304, endPoint y: 174, distance: 26.0
click at [286, 193] on input "text" at bounding box center [278, 191] width 45 height 10
type input "*******"
click at [276, 204] on input "text" at bounding box center [284, 204] width 45 height 10
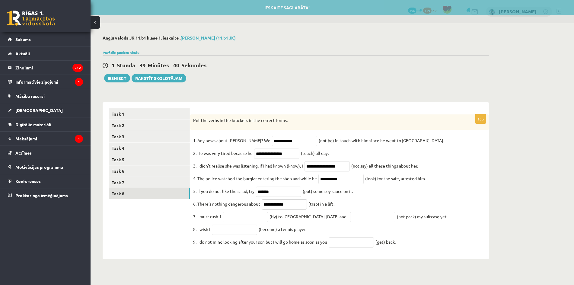
type input "**********"
click at [247, 220] on input "text" at bounding box center [245, 217] width 45 height 10
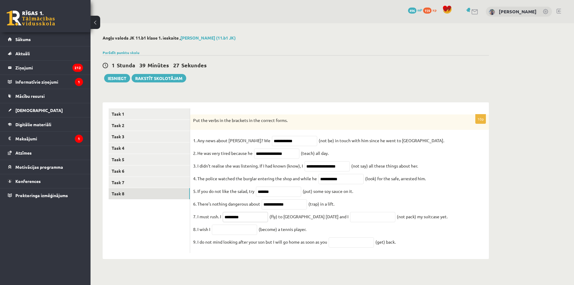
type input "*********"
click at [362, 222] on input "text" at bounding box center [372, 217] width 45 height 10
type input "**********"
click at [244, 234] on input "text" at bounding box center [234, 230] width 45 height 10
type input "****"
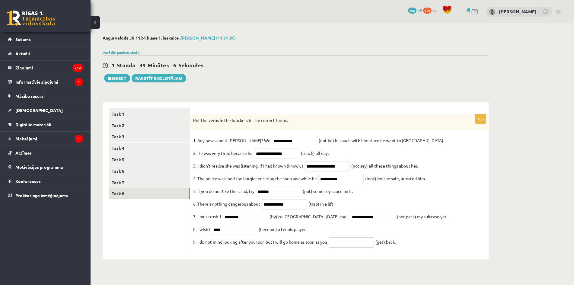
click at [354, 247] on input "text" at bounding box center [351, 242] width 45 height 10
type input "***"
click at [123, 114] on link "Task 1" at bounding box center [149, 113] width 81 height 11
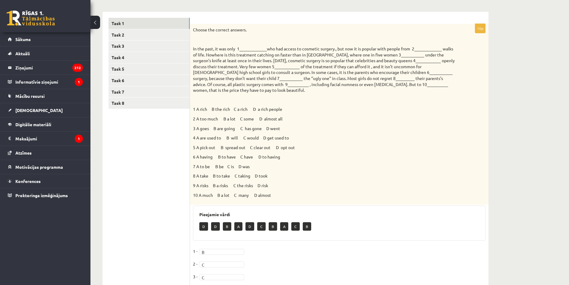
scroll to position [30, 0]
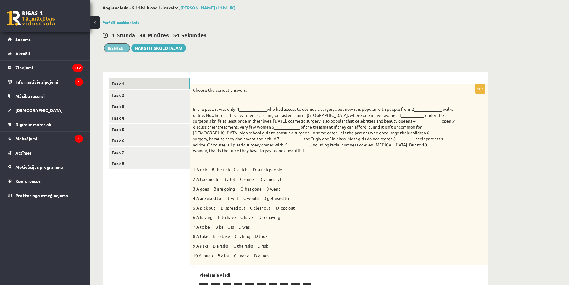
click at [121, 49] on button "Iesniegt" at bounding box center [117, 48] width 26 height 8
click at [146, 95] on link "Task 2" at bounding box center [149, 95] width 81 height 11
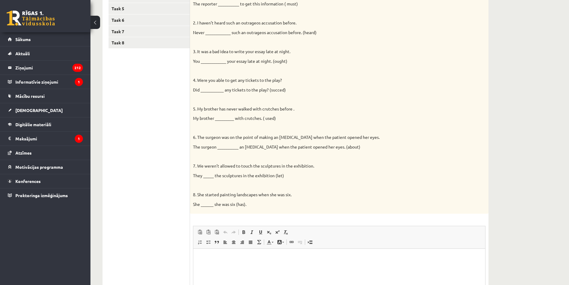
scroll to position [60, 0]
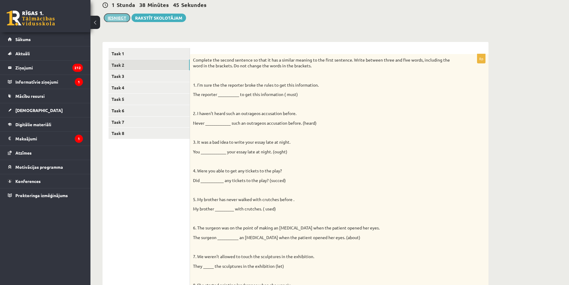
click at [120, 21] on button "Iesniegt" at bounding box center [117, 18] width 26 height 8
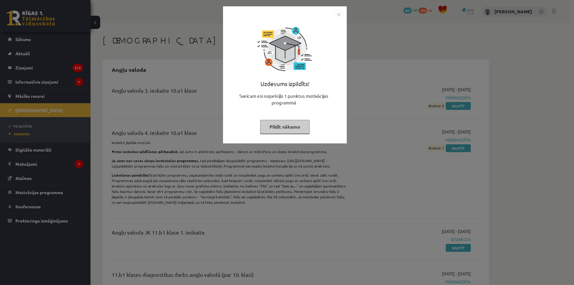
click at [283, 126] on button "Pildīt nākamo" at bounding box center [284, 127] width 49 height 14
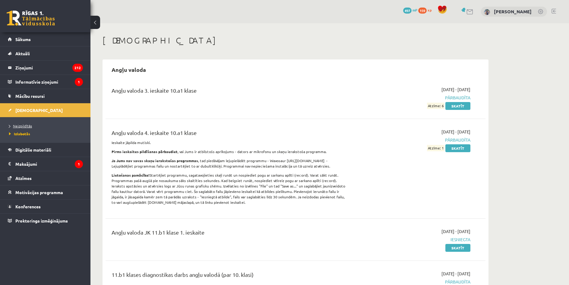
click at [45, 124] on link "Neizpildītās" at bounding box center [46, 125] width 75 height 5
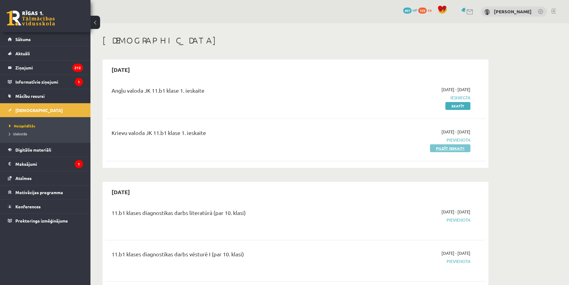
click at [437, 147] on link "Pildīt ieskaiti" at bounding box center [450, 148] width 40 height 8
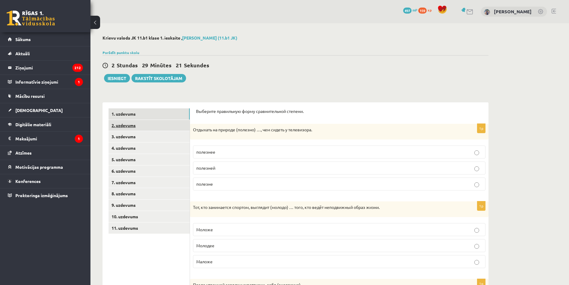
click at [153, 123] on link "2. uzdevums" at bounding box center [149, 125] width 81 height 11
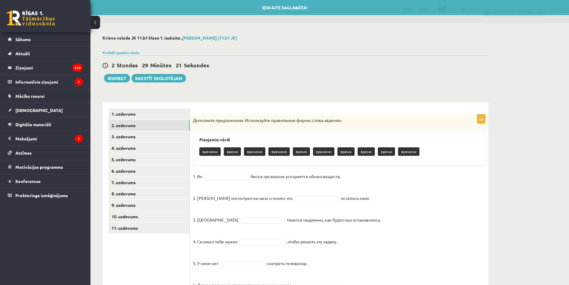
scroll to position [30, 0]
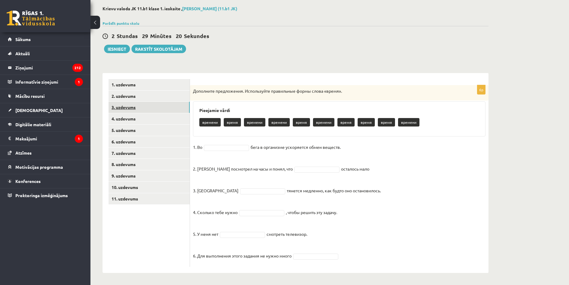
click at [154, 109] on link "3. uzdevums" at bounding box center [149, 107] width 81 height 11
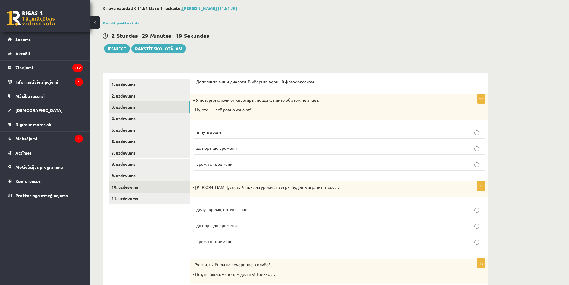
scroll to position [90, 0]
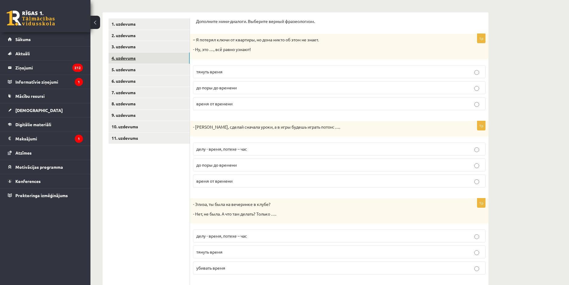
click at [143, 56] on link "4. uzdevums" at bounding box center [149, 58] width 81 height 11
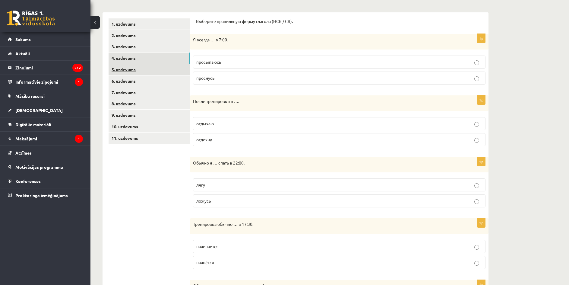
click at [147, 71] on link "5. uzdevums" at bounding box center [149, 69] width 81 height 11
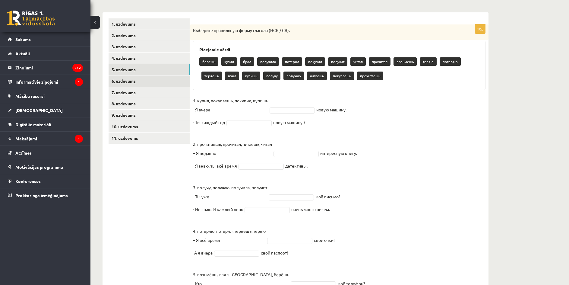
click at [146, 78] on link "6. uzdevums" at bounding box center [149, 80] width 81 height 11
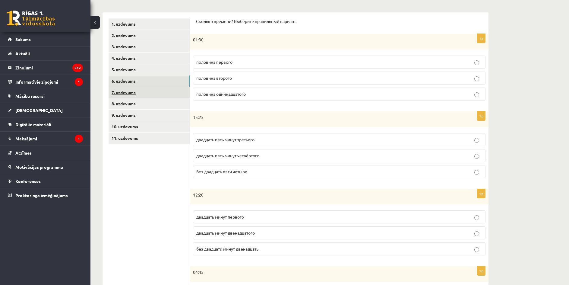
click at [145, 89] on link "7. uzdevums" at bounding box center [149, 92] width 81 height 11
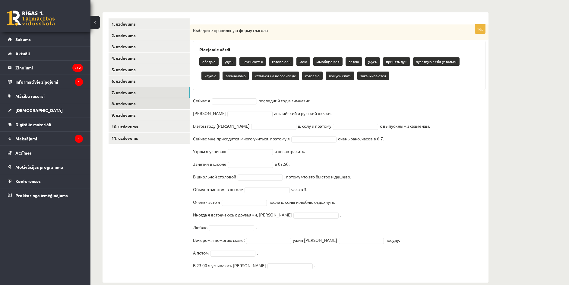
click at [140, 100] on link "8. uzdevums" at bounding box center [149, 103] width 81 height 11
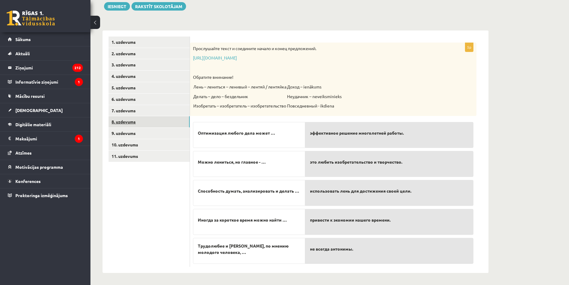
click at [143, 117] on link "8. uzdevums" at bounding box center [149, 121] width 81 height 11
click at [143, 132] on link "9. uzdevums" at bounding box center [149, 133] width 81 height 11
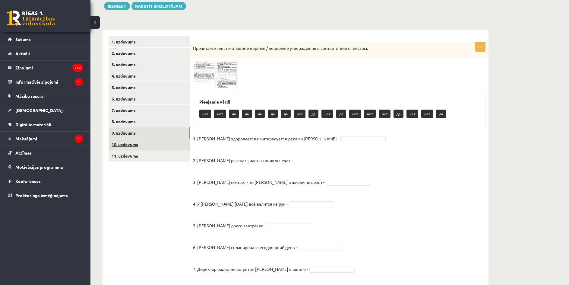
click at [146, 143] on link "10. uzdevums" at bounding box center [149, 144] width 81 height 11
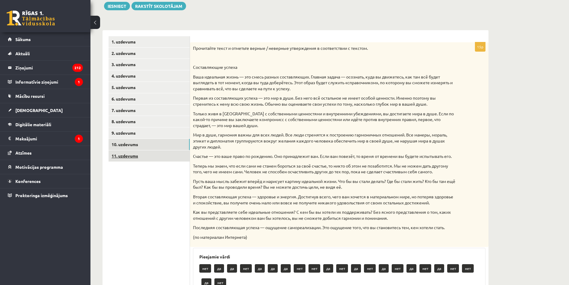
click at [148, 154] on link "11. uzdevums" at bounding box center [149, 155] width 81 height 11
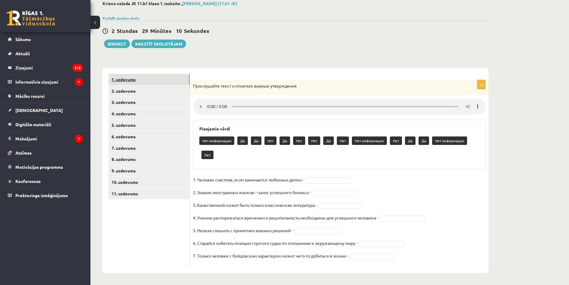
click at [139, 82] on link "1. uzdevums" at bounding box center [149, 79] width 81 height 11
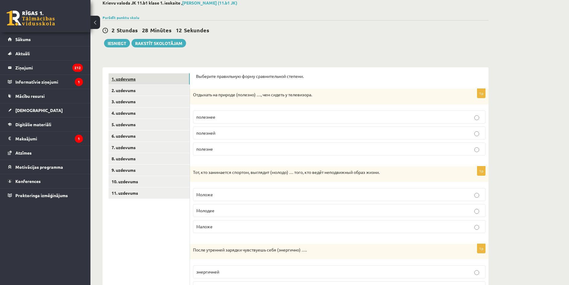
click at [168, 75] on link "1. uzdevums" at bounding box center [149, 78] width 81 height 11
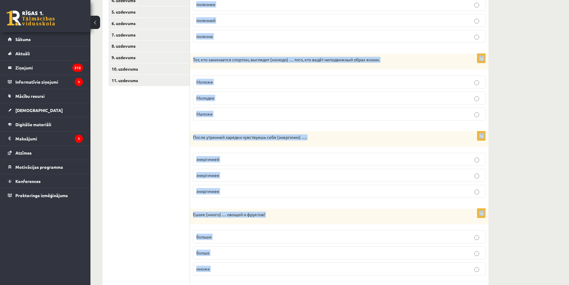
scroll to position [238, 0]
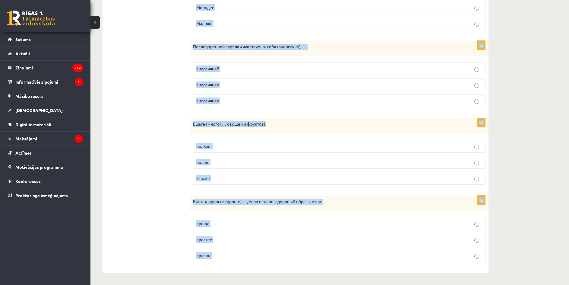
drag, startPoint x: 198, startPoint y: 78, endPoint x: 371, endPoint y: 263, distance: 253.6
click at [371, 263] on form "Выберите правильную форму сравнительной степени. 1p Отдыхать на природе (полезн…" at bounding box center [339, 68] width 287 height 397
copy form "loremip dolorsitam conse adipiscingeli seddoei. 3t Incididu ut laboree (dolorem…"
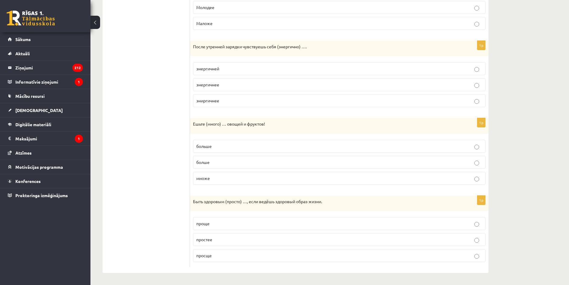
click at [162, 155] on ul "1. uzdevums 2. uzdevums 3. uzdevums 4. uzdevums 5. uzdevums 6. uzdevums 7. uzde…" at bounding box center [149, 68] width 81 height 397
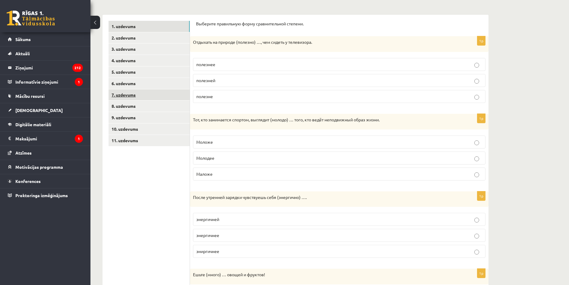
scroll to position [0, 0]
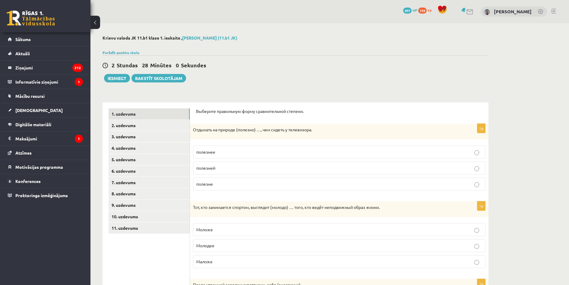
click at [218, 153] on p "полезнее" at bounding box center [339, 152] width 286 height 6
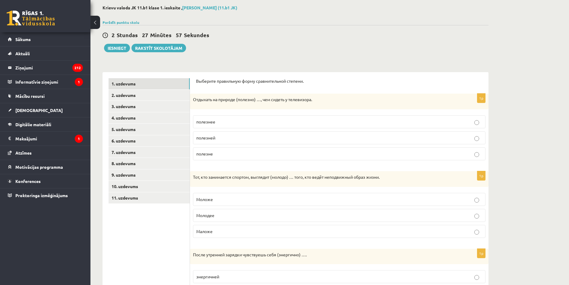
click at [223, 199] on p "Моложе" at bounding box center [339, 199] width 286 height 6
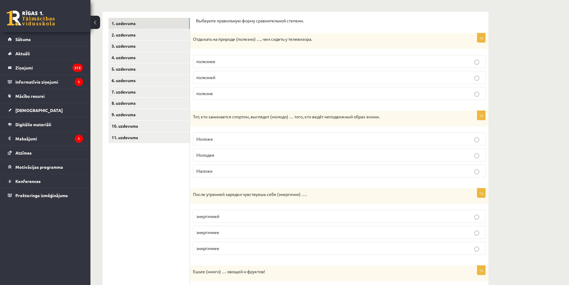
scroll to position [121, 0]
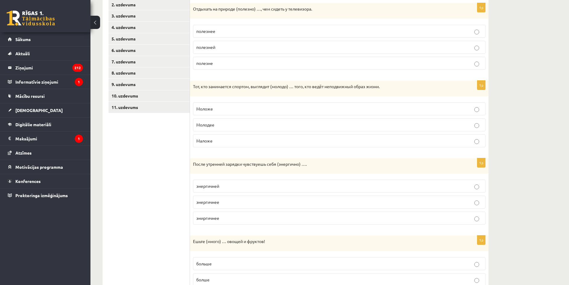
click at [221, 201] on p "энергичнее" at bounding box center [339, 202] width 286 height 6
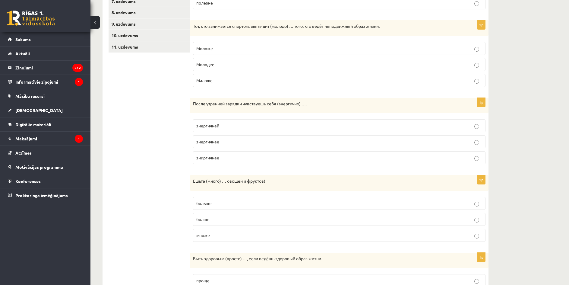
scroll to position [211, 0]
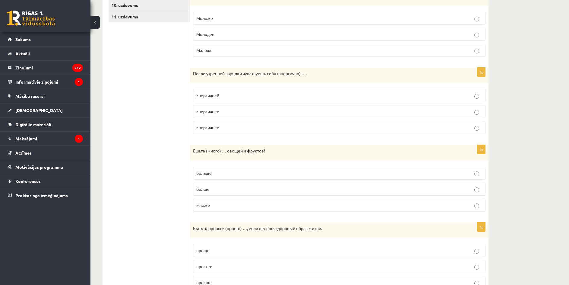
click at [231, 174] on p "больше" at bounding box center [339, 173] width 286 height 6
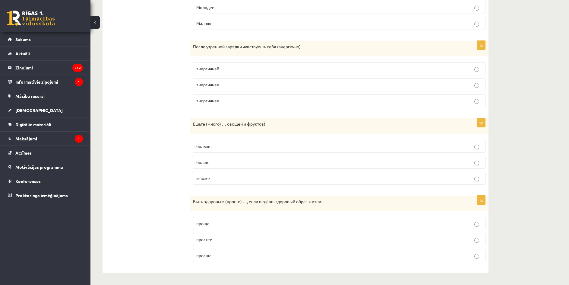
click at [218, 226] on p "проще" at bounding box center [339, 223] width 286 height 6
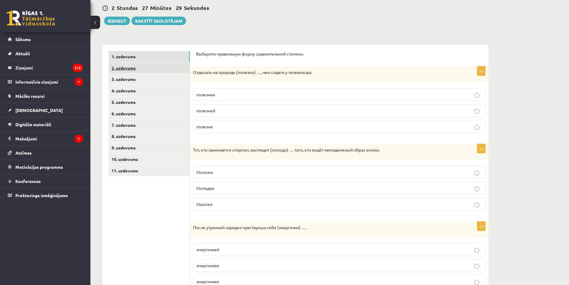
click at [136, 70] on link "2. uzdevums" at bounding box center [149, 67] width 81 height 11
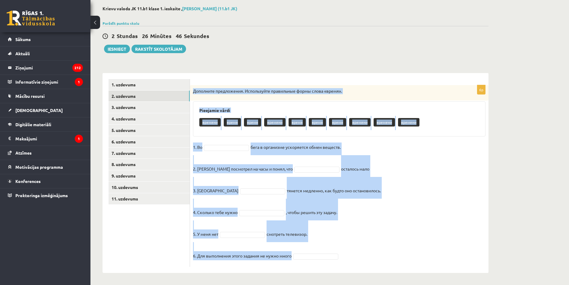
drag, startPoint x: 193, startPoint y: 92, endPoint x: 359, endPoint y: 267, distance: 241.8
click at [359, 267] on div "6p Дополните предложения. Используйте правильные формы слова «время». Pieejamie…" at bounding box center [339, 173] width 299 height 200
copy div "Loremipsu dolorsitame. Consectetur adipiscing elits doeiu «tempo». Incididun ut…"
click at [263, 60] on div "Krievu valoda JK 11.b1 klase 1. ieskaite , [PERSON_NAME] (11.b1 JK) Parādīt pun…" at bounding box center [296, 139] width 410 height 291
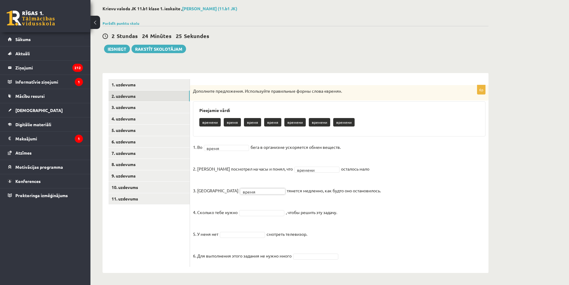
click at [250, 216] on fieldset "1. Во время ***** бега в организме ускоряется обмен веществ. 2. [PERSON_NAME] п…" at bounding box center [339, 202] width 293 height 121
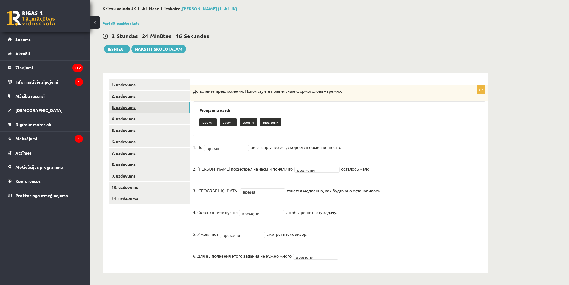
click at [143, 108] on link "3. uzdevums" at bounding box center [149, 107] width 81 height 11
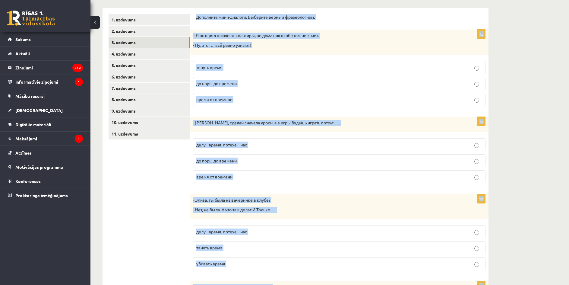
scroll to position [190, 0]
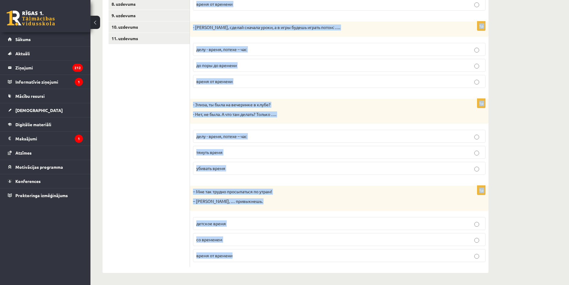
drag, startPoint x: 203, startPoint y: 83, endPoint x: 375, endPoint y: 270, distance: 255.0
click at [375, 270] on div "Дополните мини-диалоги. Выберите верный фразеологизм. 1p – Я потерял ключи от к…" at bounding box center [339, 93] width 299 height 360
copy form "Loremipsu dolo-sitamet. Consecte adipis elitseddoeiu. 3t – I utlabor etdol ma a…"
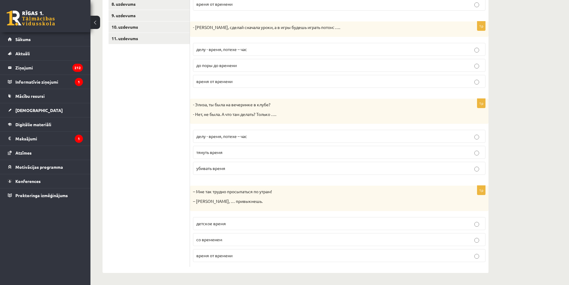
click at [164, 126] on ul "1. uzdevums 2. uzdevums 3. uzdevums 4. uzdevums 5. uzdevums 6. uzdevums 7. uzde…" at bounding box center [149, 93] width 81 height 348
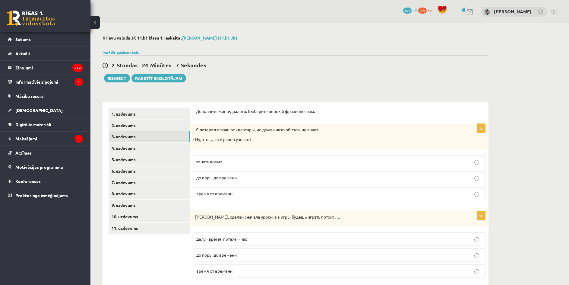
scroll to position [30, 0]
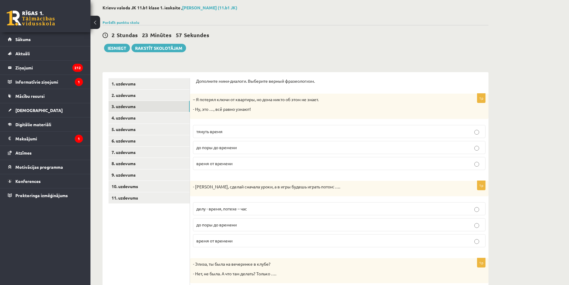
click at [238, 146] on p "до поры до времени" at bounding box center [339, 147] width 286 height 6
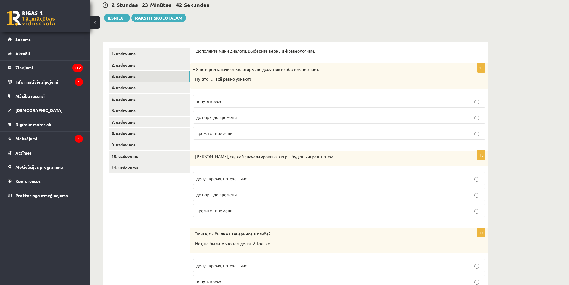
click at [261, 179] on p "делу - время, потехе – час" at bounding box center [339, 178] width 286 height 6
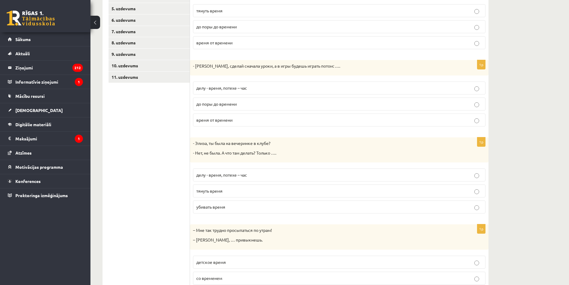
click at [226, 210] on p "убивать время" at bounding box center [339, 207] width 286 height 6
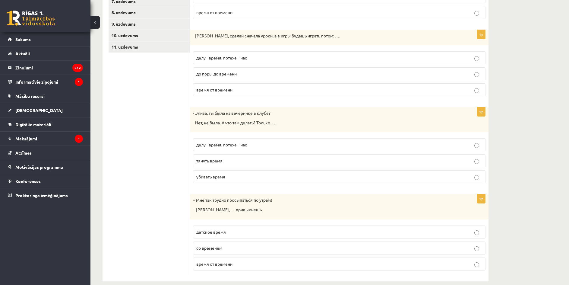
scroll to position [190, 0]
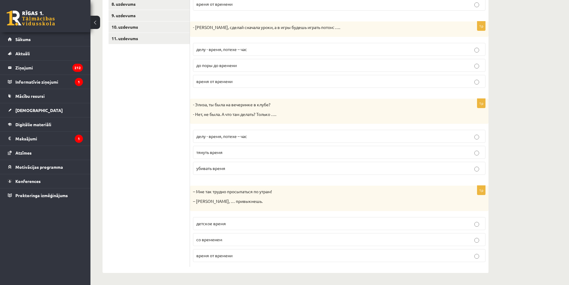
click at [213, 241] on span "со временем" at bounding box center [209, 239] width 26 height 5
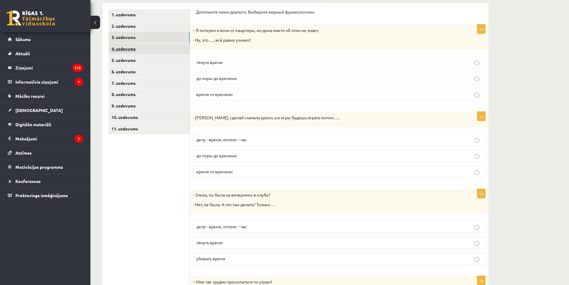
click at [127, 47] on link "4. uzdevums" at bounding box center [149, 48] width 81 height 11
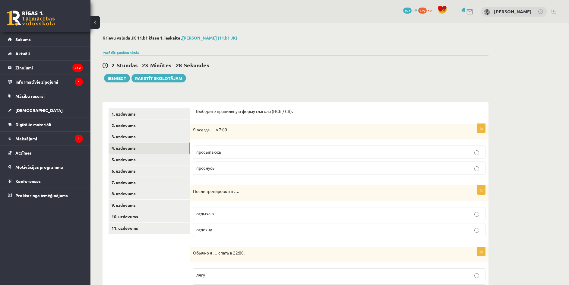
scroll to position [60, 0]
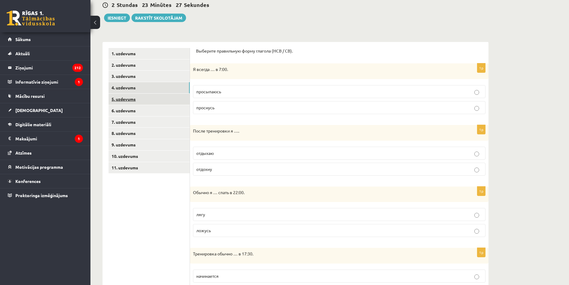
click at [154, 100] on link "5. uzdevums" at bounding box center [149, 99] width 81 height 11
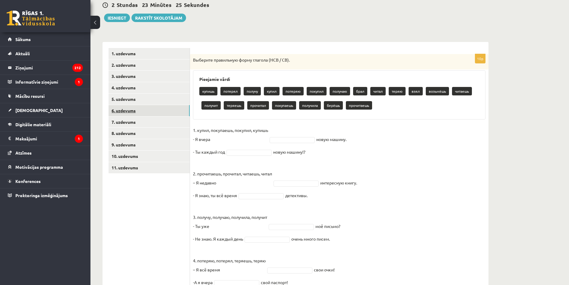
click at [153, 109] on link "6. uzdevums" at bounding box center [149, 110] width 81 height 11
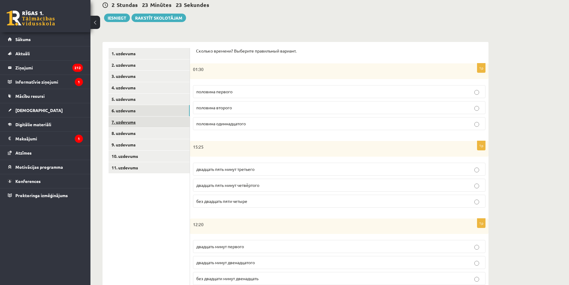
click at [153, 123] on link "7. uzdevums" at bounding box center [149, 121] width 81 height 11
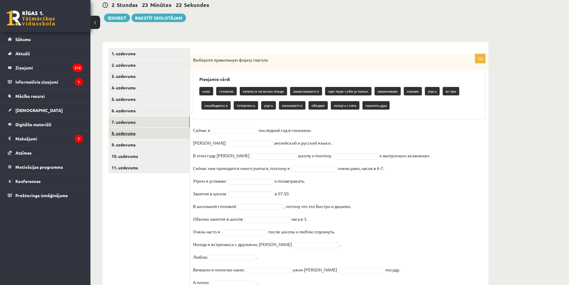
click at [153, 132] on link "8. uzdevums" at bounding box center [149, 133] width 81 height 11
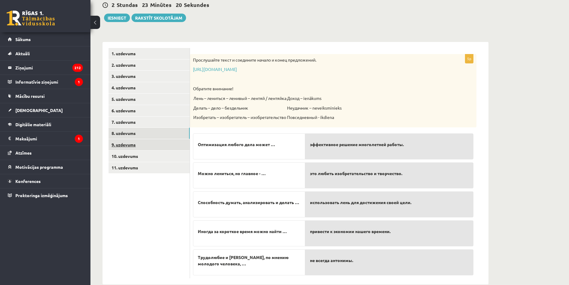
click at [154, 143] on link "9. uzdevums" at bounding box center [149, 144] width 81 height 11
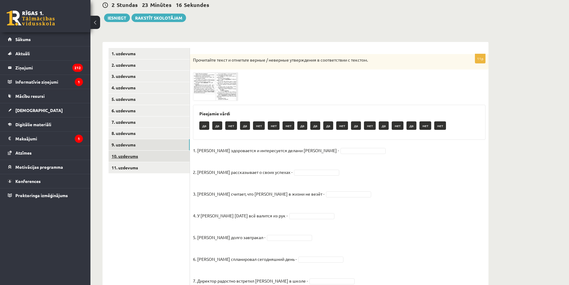
click at [153, 154] on link "10. uzdevums" at bounding box center [149, 156] width 81 height 11
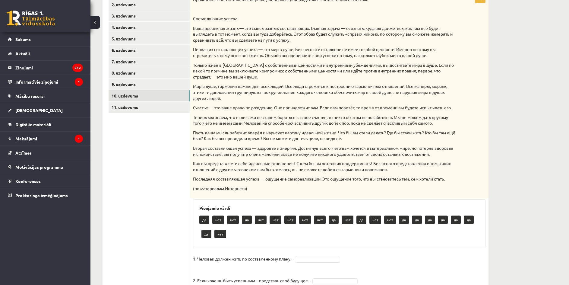
scroll to position [91, 0]
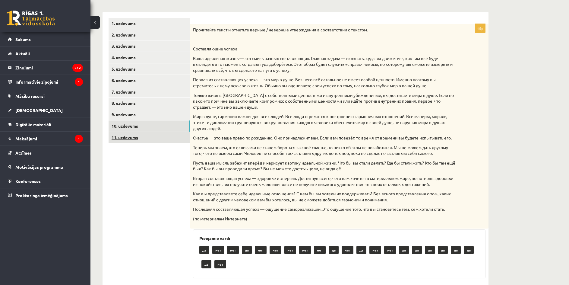
click at [160, 141] on link "11. uzdevums" at bounding box center [149, 137] width 81 height 11
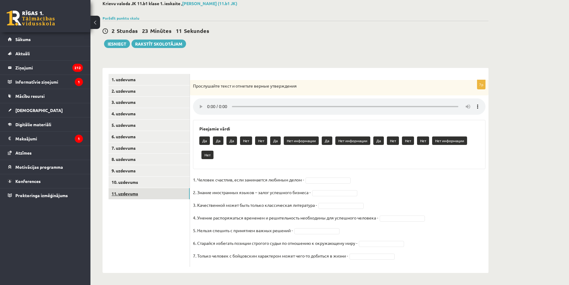
scroll to position [35, 0]
click at [132, 84] on link "1. uzdevums" at bounding box center [149, 79] width 81 height 11
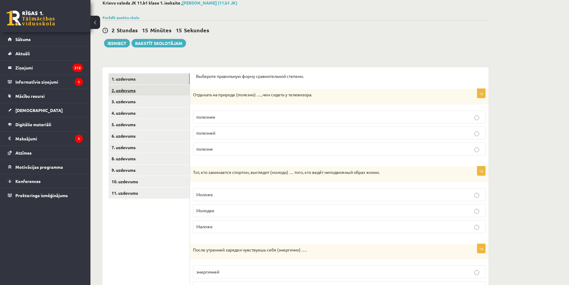
click at [160, 95] on link "2. uzdevums" at bounding box center [149, 90] width 81 height 11
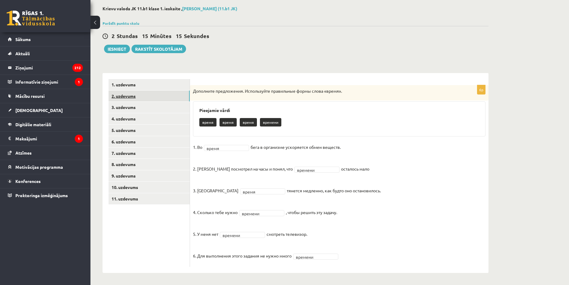
scroll to position [30, 0]
click at [154, 103] on link "3. uzdevums" at bounding box center [149, 107] width 81 height 11
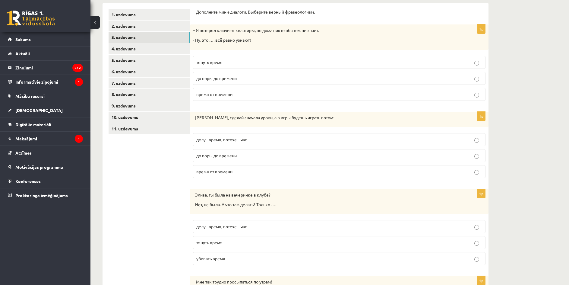
scroll to position [69, 0]
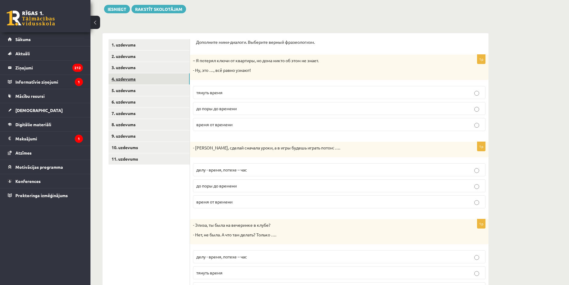
click at [130, 80] on link "4. uzdevums" at bounding box center [149, 78] width 81 height 11
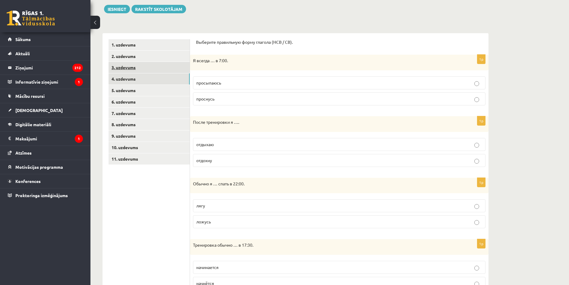
click at [168, 72] on link "3. uzdevums" at bounding box center [149, 67] width 81 height 11
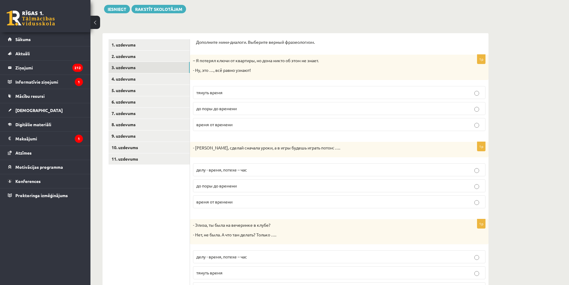
scroll to position [39, 0]
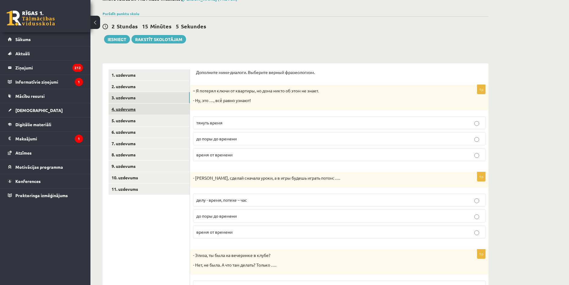
click at [160, 108] on link "4. uzdevums" at bounding box center [149, 109] width 81 height 11
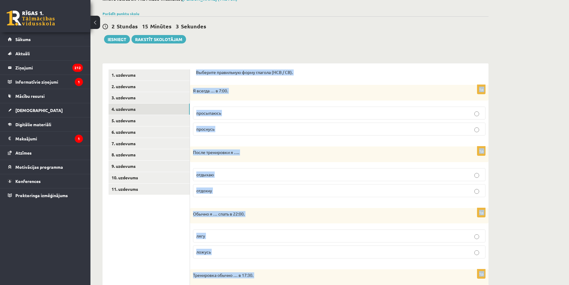
scroll to position [343, 0]
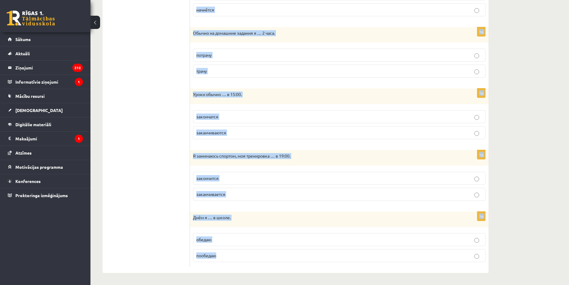
drag, startPoint x: 197, startPoint y: 73, endPoint x: 291, endPoint y: 263, distance: 211.3
click at [291, 263] on div "Выберите правильную форму глагола (НСВ / СВ). 1p Я всегда … в 7:00. просыпаюсь …" at bounding box center [339, 16] width 299 height 513
copy form "Loremips dolorsitam conse adipisc (ELI / SE). 4d E tempor … i 2:96. utlaboreet …"
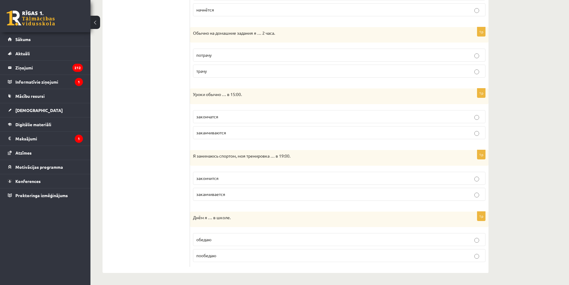
click at [158, 121] on ul "1. uzdevums 2. uzdevums 3. uzdevums 4. uzdevums 5. uzdevums 6. uzdevums 7. uzde…" at bounding box center [149, 16] width 81 height 501
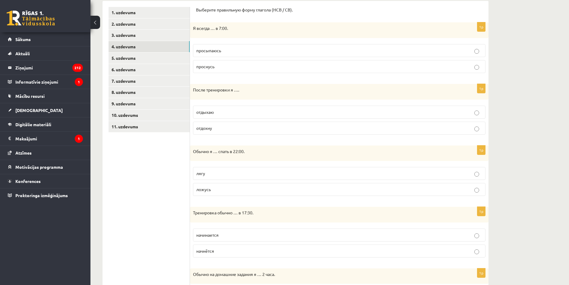
scroll to position [71, 0]
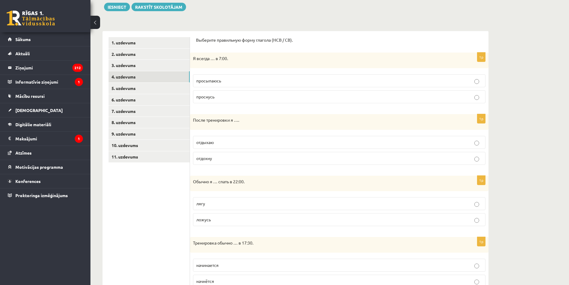
click at [228, 86] on label "просыпаюсь" at bounding box center [339, 80] width 293 height 13
click at [221, 146] on label "отдыхаю" at bounding box center [339, 142] width 293 height 13
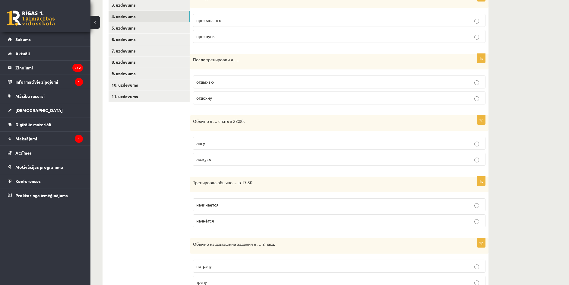
click at [227, 158] on p "ложусь" at bounding box center [339, 159] width 286 height 6
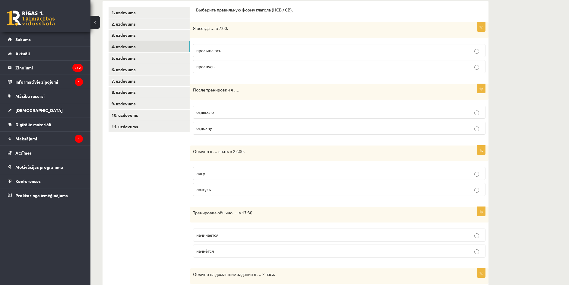
scroll to position [162, 0]
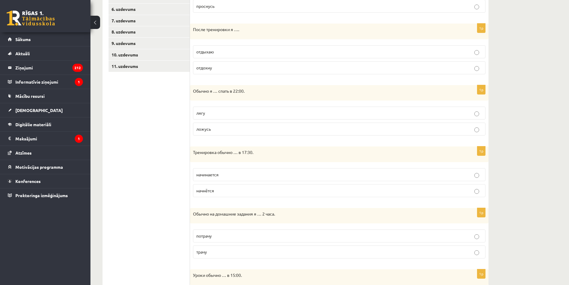
click at [229, 174] on p "начинается" at bounding box center [339, 174] width 286 height 6
click at [220, 252] on p "трачу" at bounding box center [339, 252] width 286 height 6
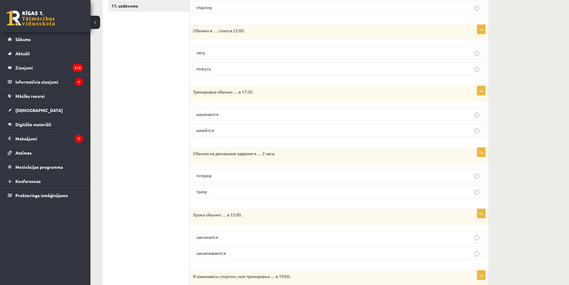
click at [241, 251] on p "заканчиваются" at bounding box center [339, 253] width 286 height 6
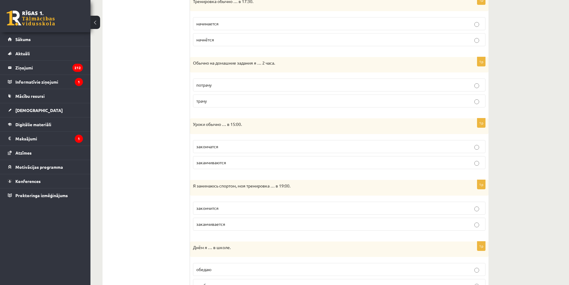
click at [233, 224] on p "заканчивается" at bounding box center [339, 224] width 286 height 6
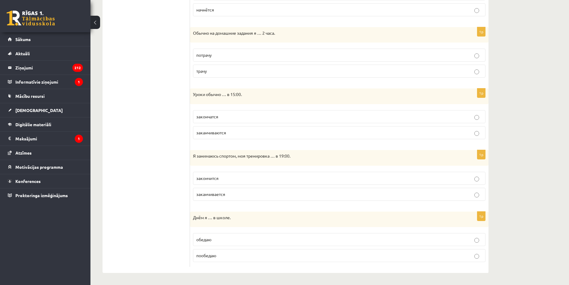
click at [231, 241] on p "обедаю" at bounding box center [339, 239] width 286 height 6
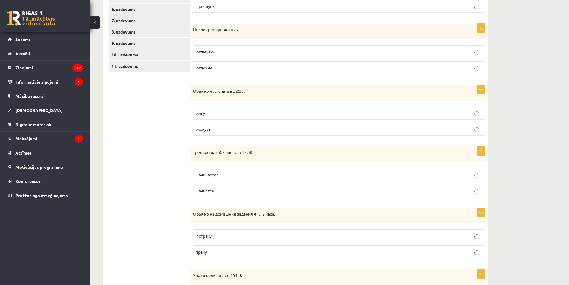
scroll to position [71, 0]
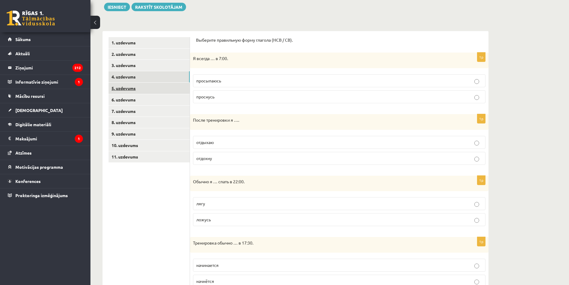
click at [147, 91] on link "5. uzdevums" at bounding box center [149, 88] width 81 height 11
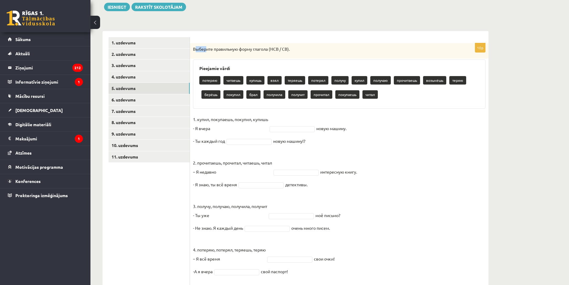
drag, startPoint x: 195, startPoint y: 49, endPoint x: 205, endPoint y: 49, distance: 10.6
click at [207, 48] on p "Выберите правильную форму глагола (НСВ / СВ)." at bounding box center [324, 49] width 263 height 6
click at [194, 53] on div "Выберите правильную форму глагола (НСВ / СВ)." at bounding box center [339, 51] width 299 height 16
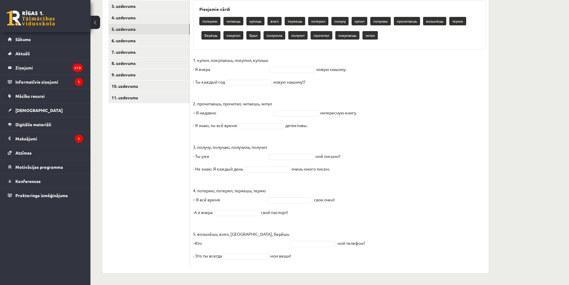
drag, startPoint x: 191, startPoint y: 49, endPoint x: 364, endPoint y: 266, distance: 276.8
click at [364, 266] on div "10p Выберите правильную форму глагола (НСВ / СВ). Pieejamie vārdi потеряю читае…" at bounding box center [339, 125] width 299 height 283
copy div "Loremips dolorsitam conse adipisc (ELI / SE). Doeiusmod tempo incidid utlabor e…"
drag, startPoint x: 440, startPoint y: 196, endPoint x: 409, endPoint y: 197, distance: 30.5
click at [440, 197] on fieldset "1. купил, покупаешь, покупил, купишь - Я вчера новую машину. - Ты каждый год но…" at bounding box center [339, 160] width 293 height 208
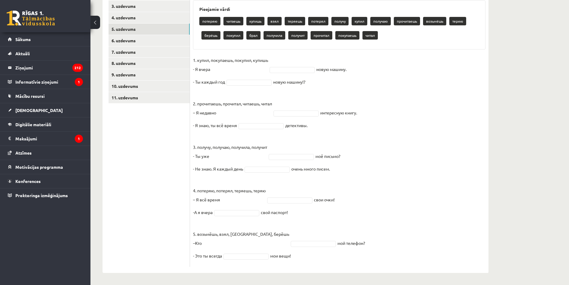
click at [390, 110] on fieldset "1. купил, покупаешь, покупил, купишь - Я вчера новую машину. - Ты каждый год но…" at bounding box center [339, 160] width 293 height 208
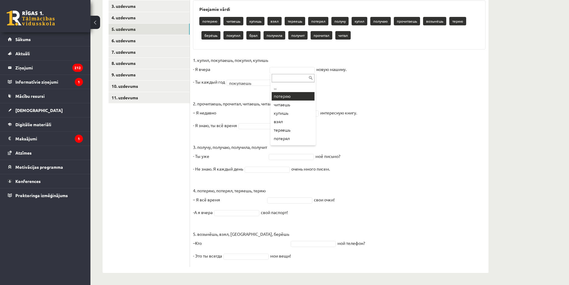
scroll to position [30, 0]
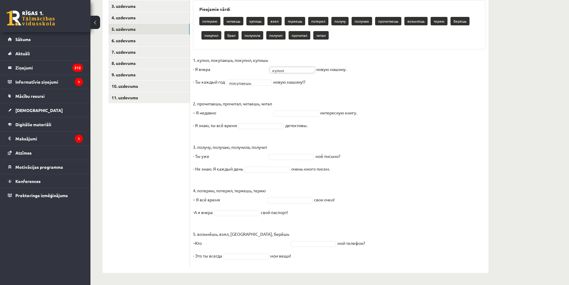
click at [293, 116] on fieldset "1. купил, покупаешь, покупил, купишь - Я вчера купил ***** новую машину. - Ты к…" at bounding box center [339, 160] width 293 height 208
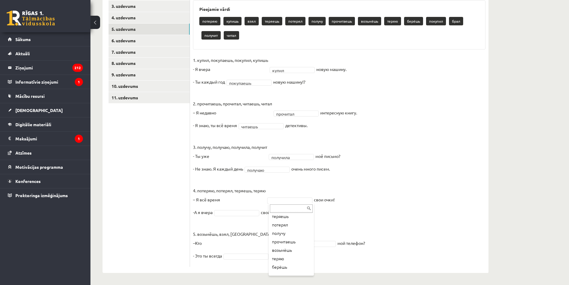
scroll to position [37, 0]
drag, startPoint x: 291, startPoint y: 255, endPoint x: 285, endPoint y: 234, distance: 21.4
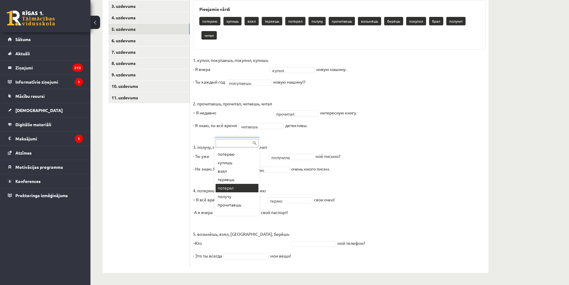
scroll to position [116, 0]
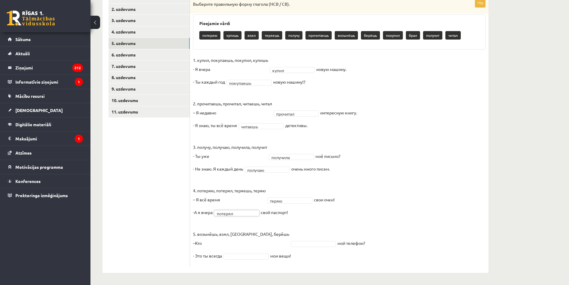
click at [277, 240] on fieldset "1. купил, покупаешь, покупил, купишь - Я вчера купил ***** новую машину. - Ты к…" at bounding box center [339, 160] width 293 height 208
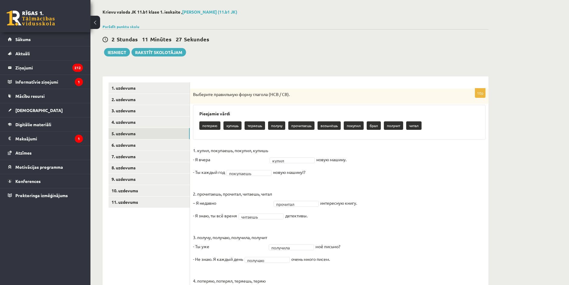
scroll to position [0, 0]
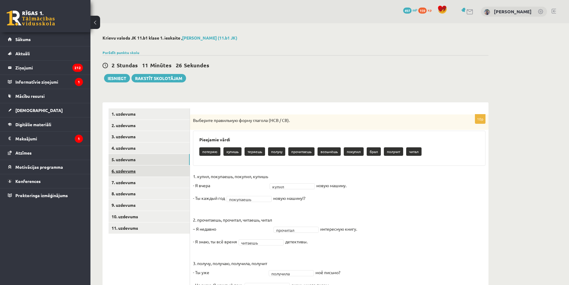
click at [135, 166] on link "6. uzdevums" at bounding box center [149, 170] width 81 height 11
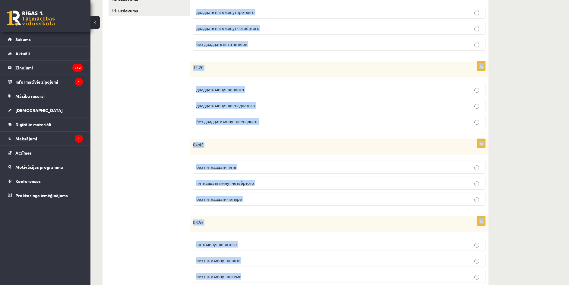
scroll to position [238, 0]
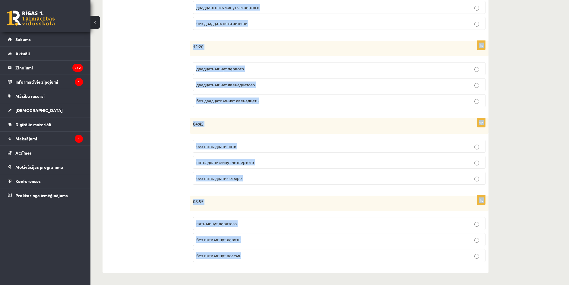
drag, startPoint x: 193, startPoint y: 50, endPoint x: 285, endPoint y: 259, distance: 228.0
click at [285, 259] on div "Сколько времени? Выберите правильный вариант. 1p 01:30 половина первого половин…" at bounding box center [339, 68] width 299 height 409
copy form "Сколько времени? Выберите правильный вариант. 1p 01:30 половина первого половин…"
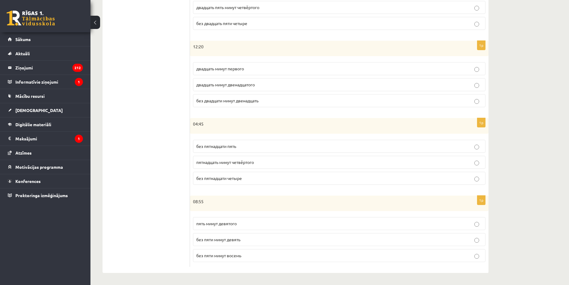
click at [151, 140] on ul "1. uzdevums 2. uzdevums 3. uzdevums 4. uzdevums 5. uzdevums 6. uzdevums 7. uzde…" at bounding box center [149, 68] width 81 height 397
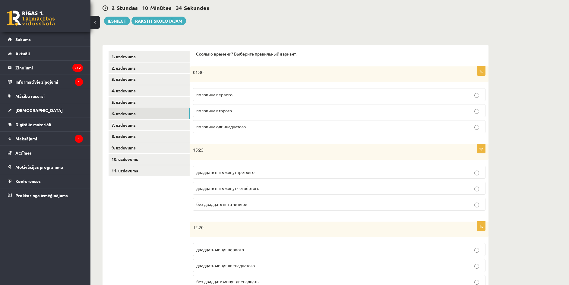
click at [244, 109] on p "половина второго" at bounding box center [339, 110] width 286 height 6
click at [253, 187] on span "двадцать пять минут четвёртого" at bounding box center [227, 187] width 63 height 5
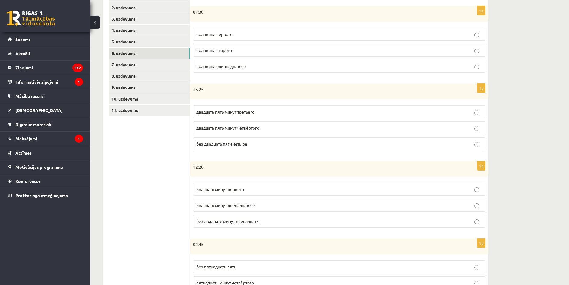
click at [267, 189] on p "двадцать минут первого" at bounding box center [339, 189] width 286 height 6
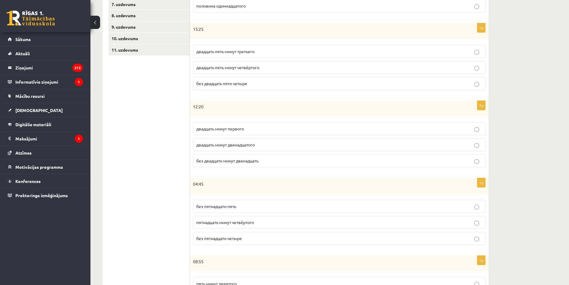
scroll to position [238, 0]
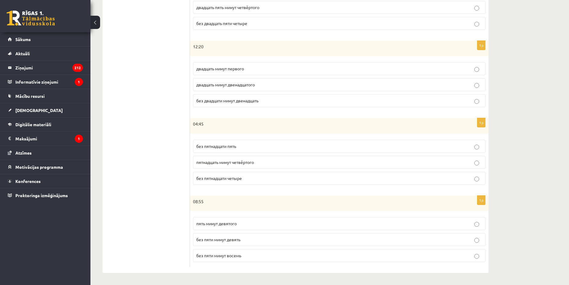
click at [203, 150] on label "без пятнадцати пять" at bounding box center [339, 146] width 293 height 13
click at [245, 239] on p "без пяти минут девять" at bounding box center [339, 239] width 286 height 6
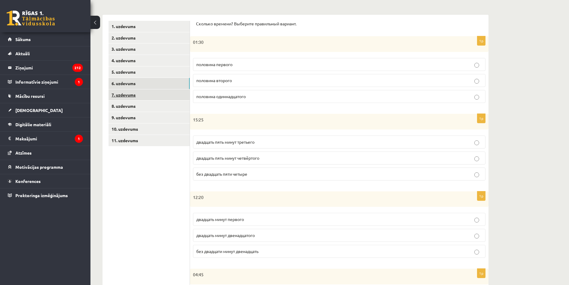
click at [142, 95] on link "7. uzdevums" at bounding box center [149, 94] width 81 height 11
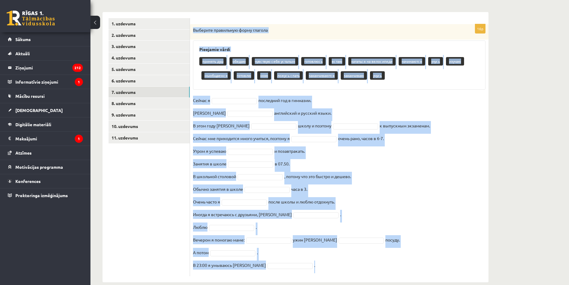
scroll to position [100, 0]
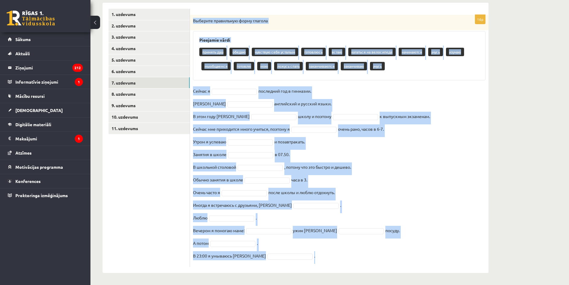
drag, startPoint x: 193, startPoint y: 34, endPoint x: 365, endPoint y: 273, distance: 294.4
click at [365, 273] on div "16p Выберите правильную форму глагола Pieejamie vārdi принять душ обедаю чувств…" at bounding box center [339, 138] width 299 height 270
copy div "Выберите правильную форму глагола Pieejamie vārdi принять душ обедаю чувствую с…"
click at [395, 183] on fieldset "Сейчас я последний год в гимназии. Я английский и русский языки. В этом году я …" at bounding box center [339, 174] width 293 height 177
click at [380, 168] on fieldset "Сейчас я последний год в гимназии. Я английский и русский языки. В этом году я …" at bounding box center [339, 174] width 293 height 177
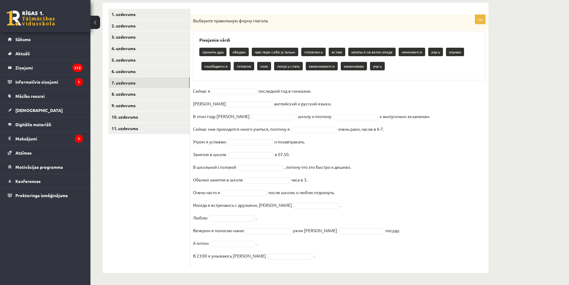
click at [404, 149] on fieldset "Сейчас я последний год в гимназии. Я английский и русский языки. В этом году я …" at bounding box center [339, 174] width 293 height 177
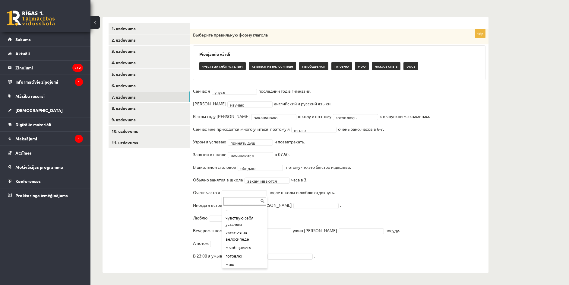
scroll to position [3, 0]
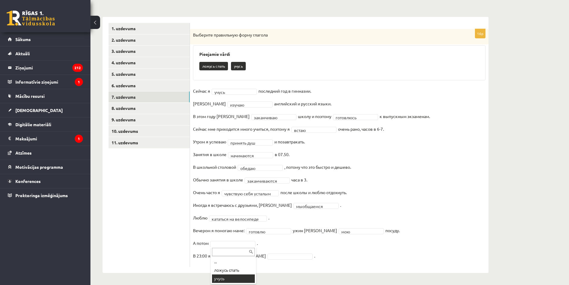
drag, startPoint x: 220, startPoint y: 278, endPoint x: 253, endPoint y: 264, distance: 36.3
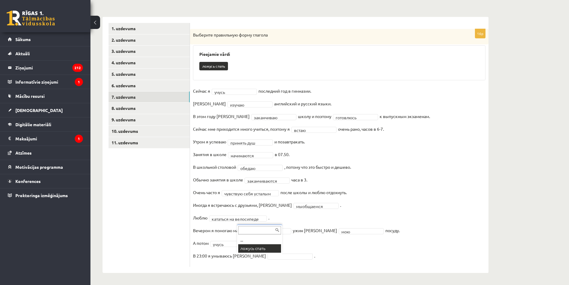
scroll to position [72, 0]
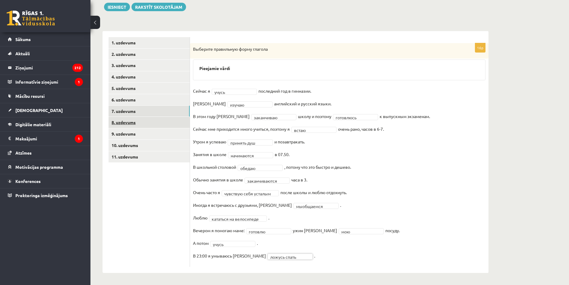
click at [150, 122] on link "8. uzdevums" at bounding box center [149, 122] width 81 height 11
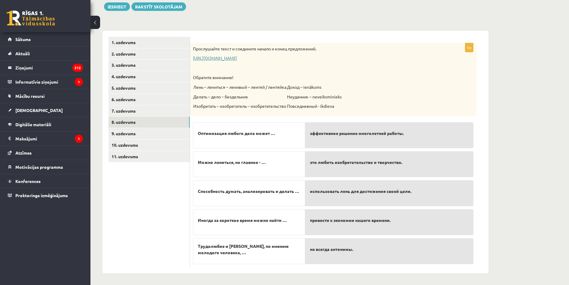
click at [223, 59] on link "https://www.zvaigzne.lv/upload/audio/100Urokov/2/49%202.mp3" at bounding box center [215, 57] width 44 height 5
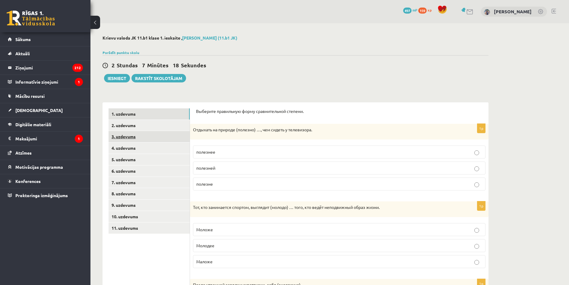
scroll to position [72, 0]
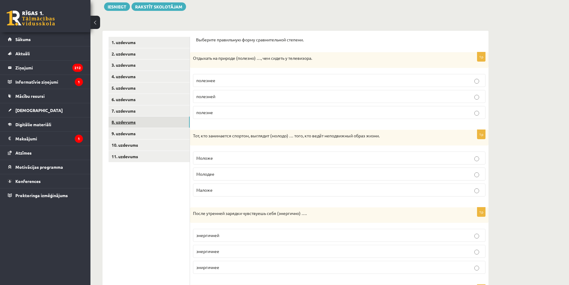
click at [144, 123] on link "8. uzdevums" at bounding box center [149, 121] width 81 height 11
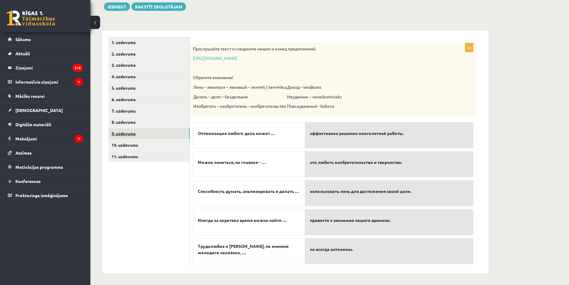
click at [142, 134] on link "9. uzdevums" at bounding box center [149, 133] width 81 height 11
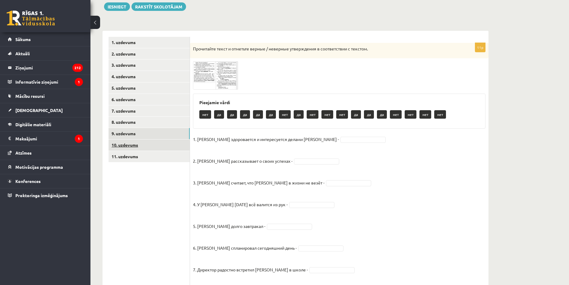
click at [141, 144] on link "10. uzdevums" at bounding box center [149, 144] width 81 height 11
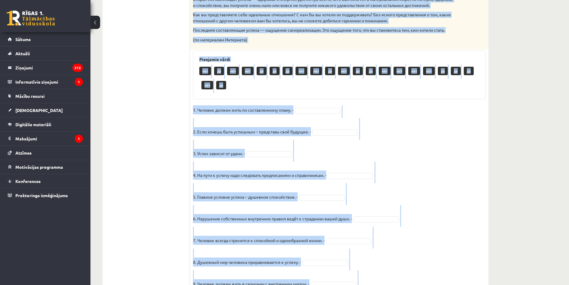
scroll to position [434, 0]
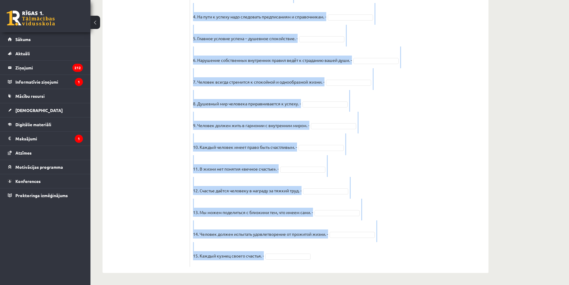
drag, startPoint x: 192, startPoint y: 19, endPoint x: 398, endPoint y: 267, distance: 323.0
copy div "Loremipsum dolor s ametcons adipis / elitsedd eiusmodtemp i utlaboreetdo m aliq…"
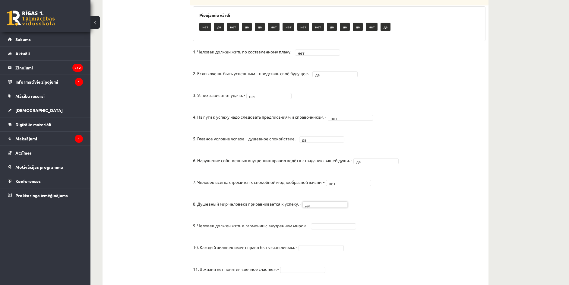
scroll to position [344, 0]
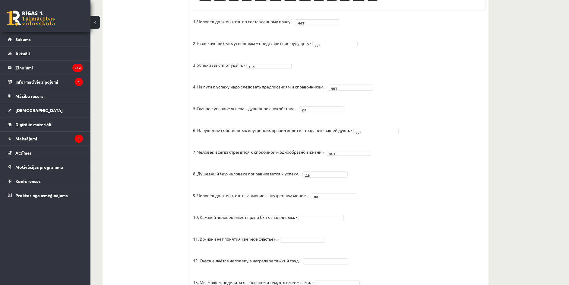
drag, startPoint x: 316, startPoint y: 219, endPoint x: 316, endPoint y: 223, distance: 3.3
click at [316, 220] on fieldset "1. Человек должен жить по составленному плану. - нет *** 2. Если хочешь быть ус…" at bounding box center [339, 175] width 293 height 317
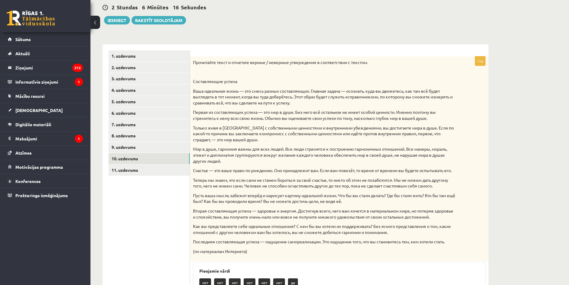
scroll to position [28, 0]
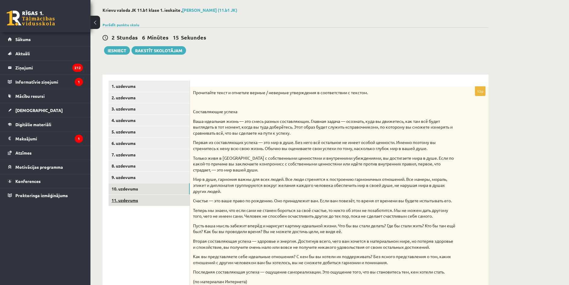
click at [137, 204] on link "11. uzdevums" at bounding box center [149, 200] width 81 height 11
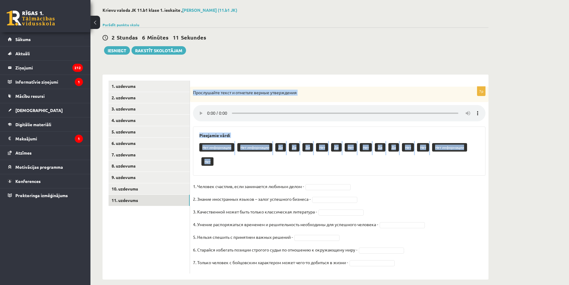
drag, startPoint x: 193, startPoint y: 94, endPoint x: 356, endPoint y: 158, distance: 174.7
click at [356, 158] on div "7p Прослушайте текст и отметьте верные утверждения Pieejamie vārdi Нет информац…" at bounding box center [339, 180] width 299 height 187
click at [138, 173] on link "9. uzdevums" at bounding box center [149, 177] width 81 height 11
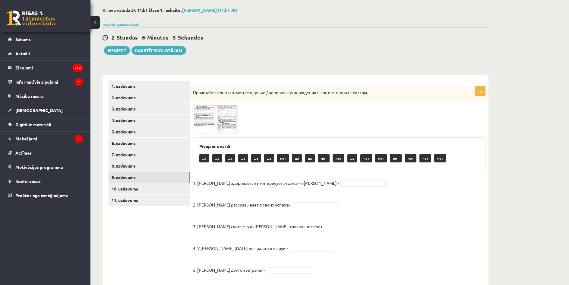
scroll to position [88, 0]
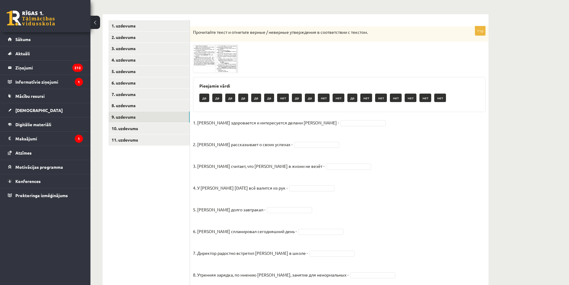
click at [205, 60] on img at bounding box center [215, 59] width 45 height 28
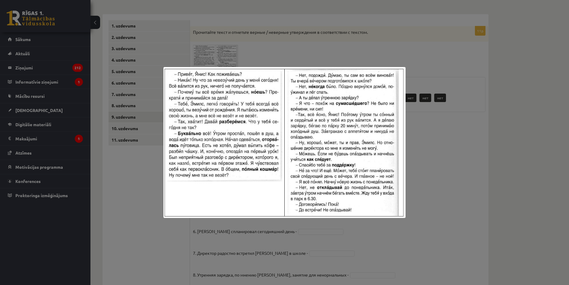
click at [246, 85] on img at bounding box center [285, 142] width 242 height 151
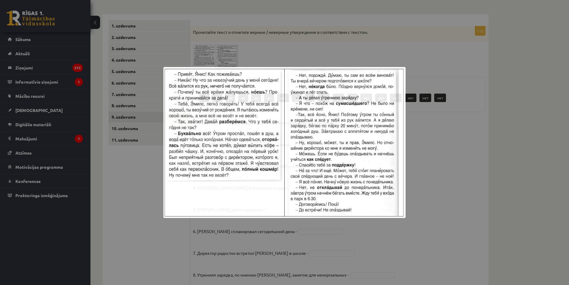
click at [246, 86] on img at bounding box center [285, 142] width 242 height 151
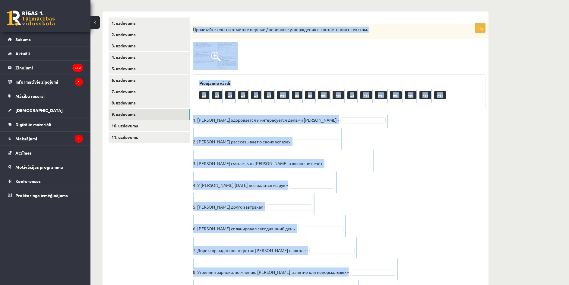
scroll to position [182, 0]
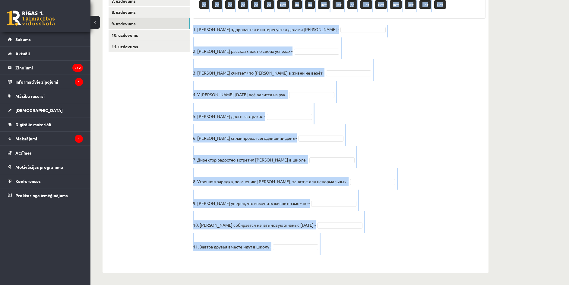
drag, startPoint x: 193, startPoint y: 33, endPoint x: 362, endPoint y: 255, distance: 279.0
click at [362, 255] on div "11p Прочитайте текст и отметьте верные / неверные утверждения в соответствии с …" at bounding box center [339, 100] width 299 height 334
copy div "Loremipsum dolor s ametcons adipis / elitsedd eiusmodtemp i utlaboreetdo m aliq…"
click at [402, 146] on fieldset "1. [PERSON_NAME] здоровается и интересуется делами [PERSON_NAME] - 2. [PERSON_N…" at bounding box center [339, 144] width 293 height 239
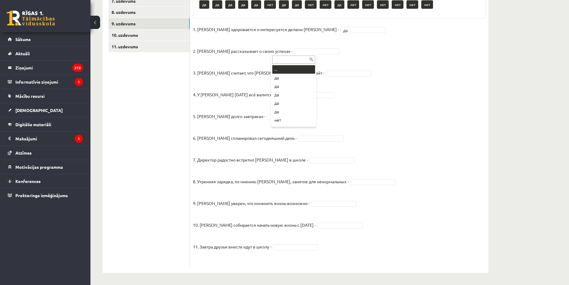
drag, startPoint x: 289, startPoint y: 50, endPoint x: 288, endPoint y: 72, distance: 21.7
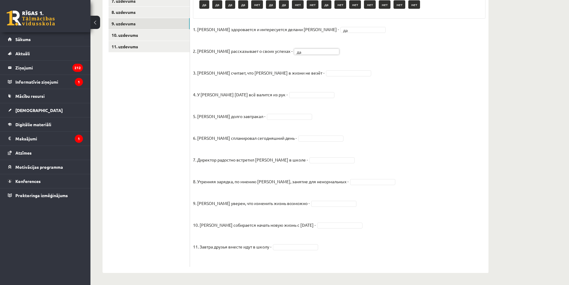
click at [298, 70] on fieldset "1. [PERSON_NAME] здоровается и интересуется делами [PERSON_NAME] - да ** 2. [PE…" at bounding box center [339, 144] width 293 height 239
drag, startPoint x: 298, startPoint y: 72, endPoint x: 292, endPoint y: 93, distance: 21.3
drag, startPoint x: 293, startPoint y: 96, endPoint x: 293, endPoint y: 99, distance: 3.3
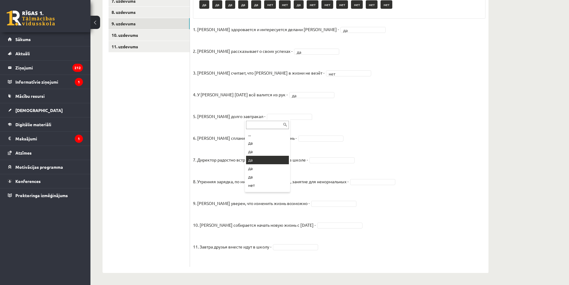
scroll to position [56, 0]
drag, startPoint x: 262, startPoint y: 170, endPoint x: 269, endPoint y: 142, distance: 28.5
drag, startPoint x: 308, startPoint y: 140, endPoint x: 306, endPoint y: 144, distance: 5.0
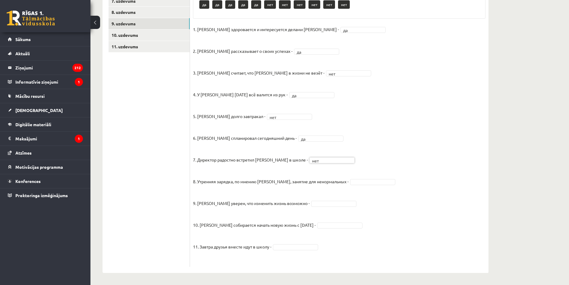
drag, startPoint x: 341, startPoint y: 181, endPoint x: 337, endPoint y: 190, distance: 10.1
drag, startPoint x: 345, startPoint y: 232, endPoint x: 335, endPoint y: 212, distance: 21.7
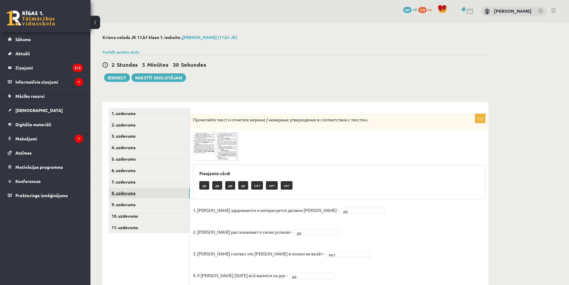
click at [147, 196] on link "8. uzdevums" at bounding box center [149, 192] width 81 height 11
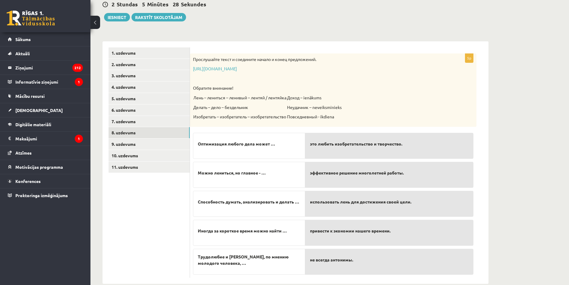
scroll to position [72, 0]
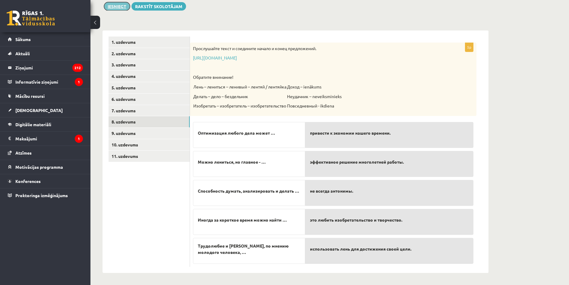
click at [128, 7] on button "Iesniegt" at bounding box center [117, 6] width 26 height 8
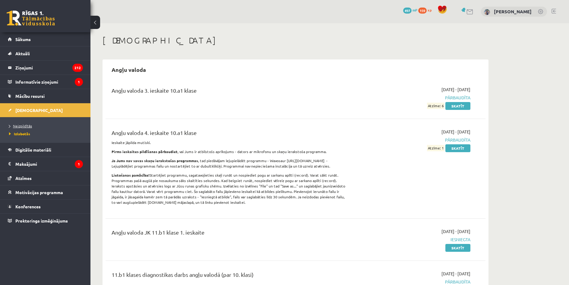
click at [16, 124] on span "Neizpildītās" at bounding box center [20, 125] width 23 height 5
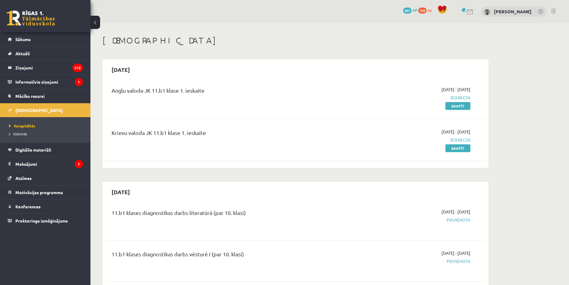
drag, startPoint x: 311, startPoint y: 1, endPoint x: 314, endPoint y: 30, distance: 29.6
